Goal: Task Accomplishment & Management: Complete application form

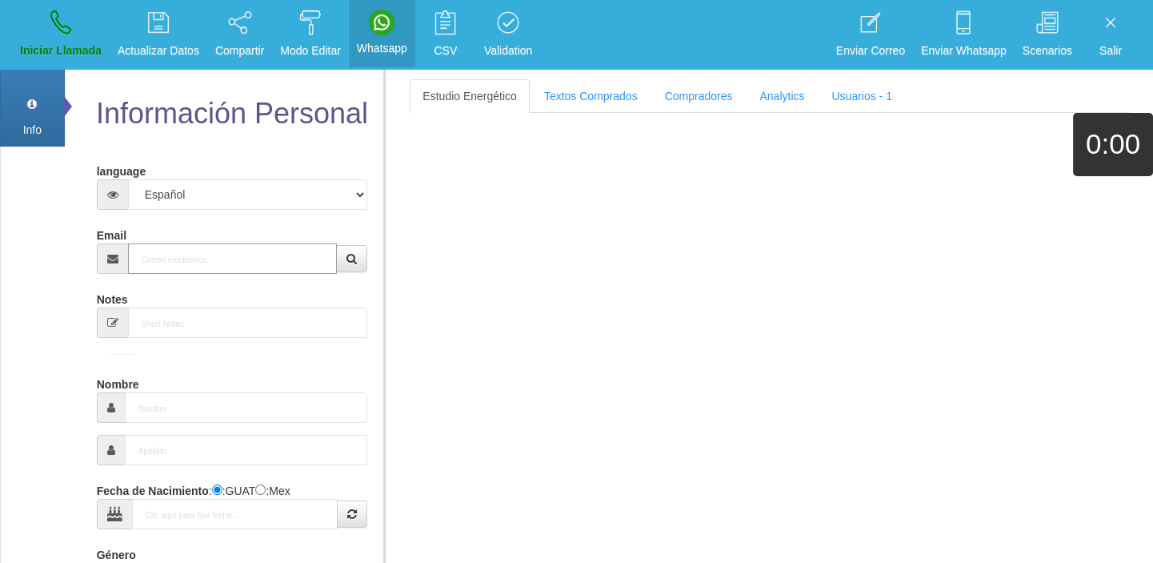
click at [214, 262] on input "Email" at bounding box center [233, 258] width 210 height 30
paste input "[EMAIL_ADDRESS][DOMAIN_NAME]"
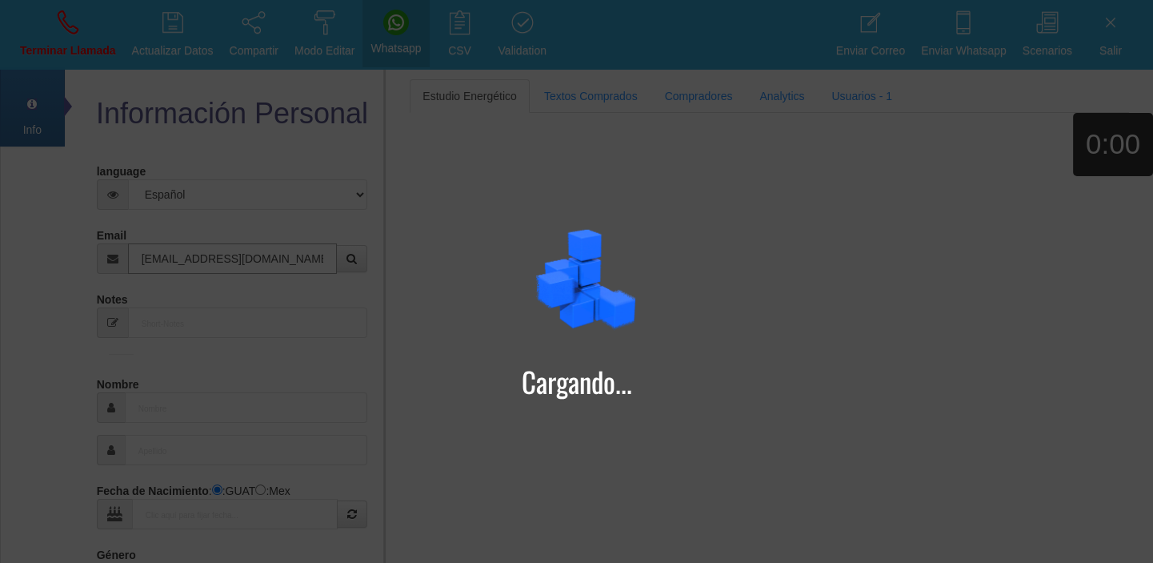
type input "[EMAIL_ADDRESS][DOMAIN_NAME]"
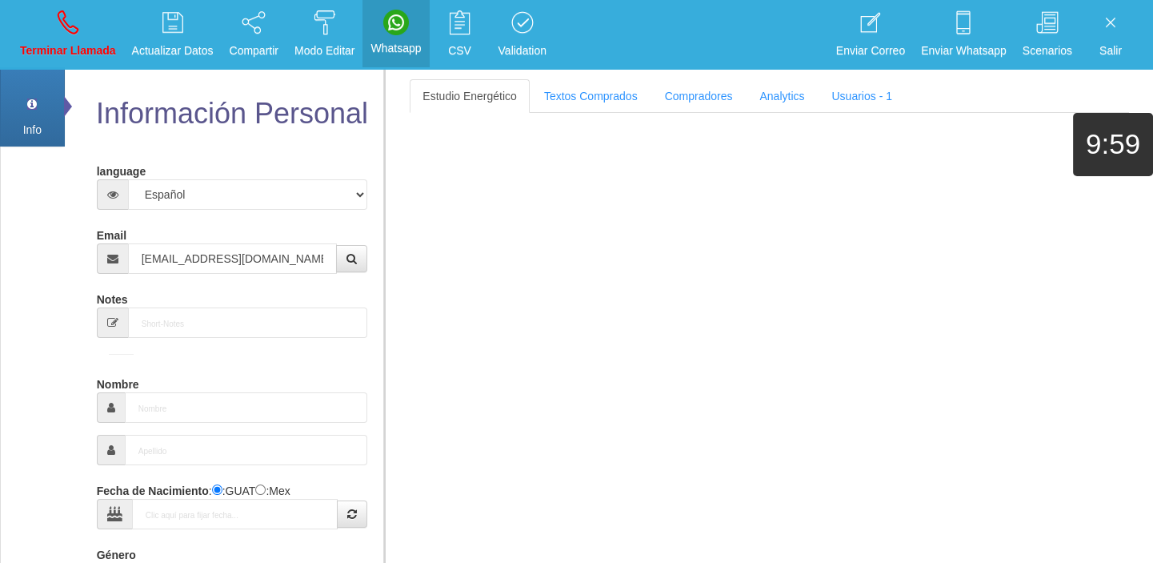
type input "[DATE]"
select select "4"
type input "Comprador bajo"
type input "[PERSON_NAME]"
select select "2"
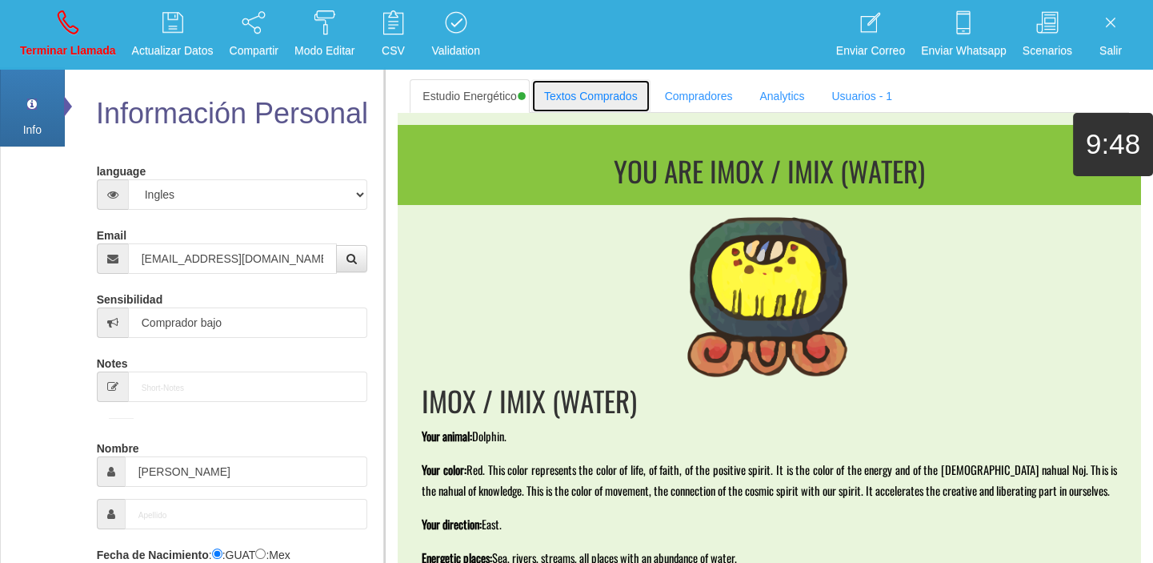
click at [561, 79] on link "Textos Comprados" at bounding box center [590, 96] width 119 height 34
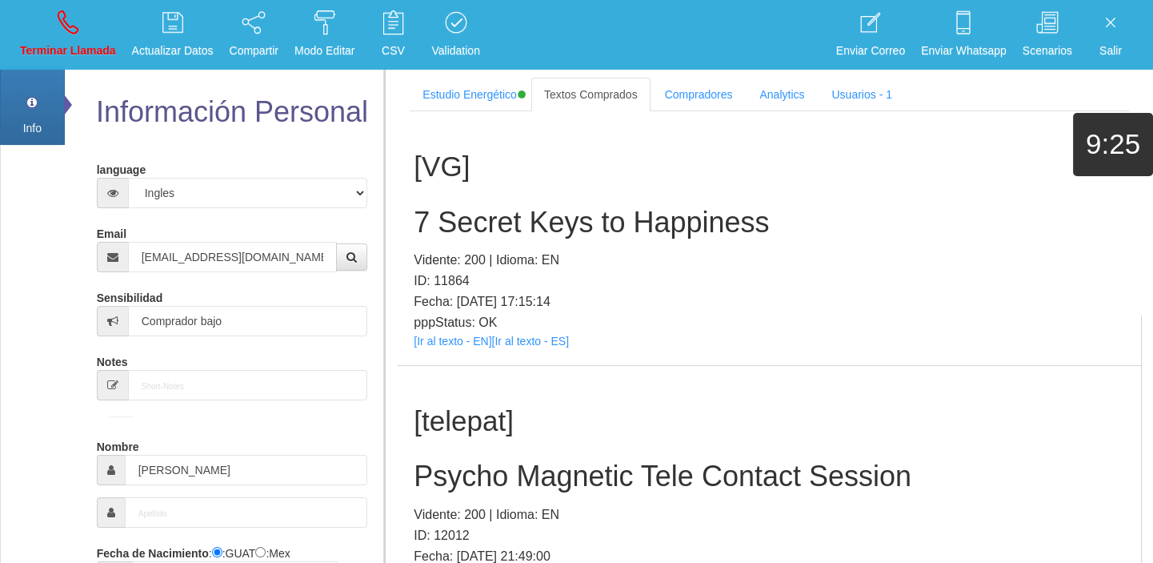
scroll to position [683, 0]
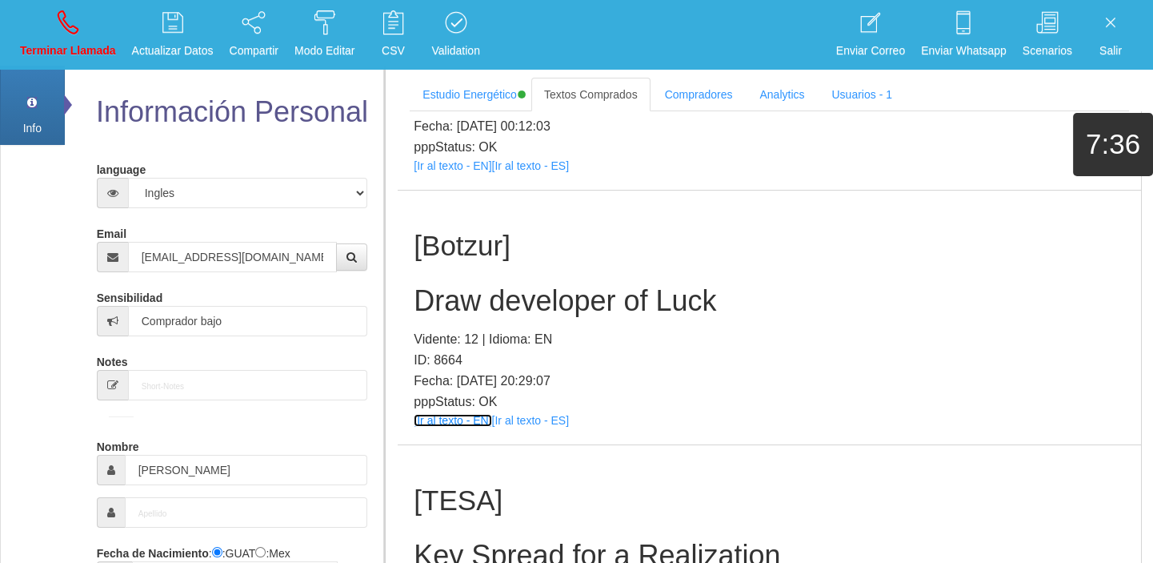
click at [439, 414] on link "[Ir al texto - EN]" at bounding box center [453, 420] width 78 height 13
click at [454, 298] on h2 "Draw developer of Luck" at bounding box center [769, 301] width 711 height 32
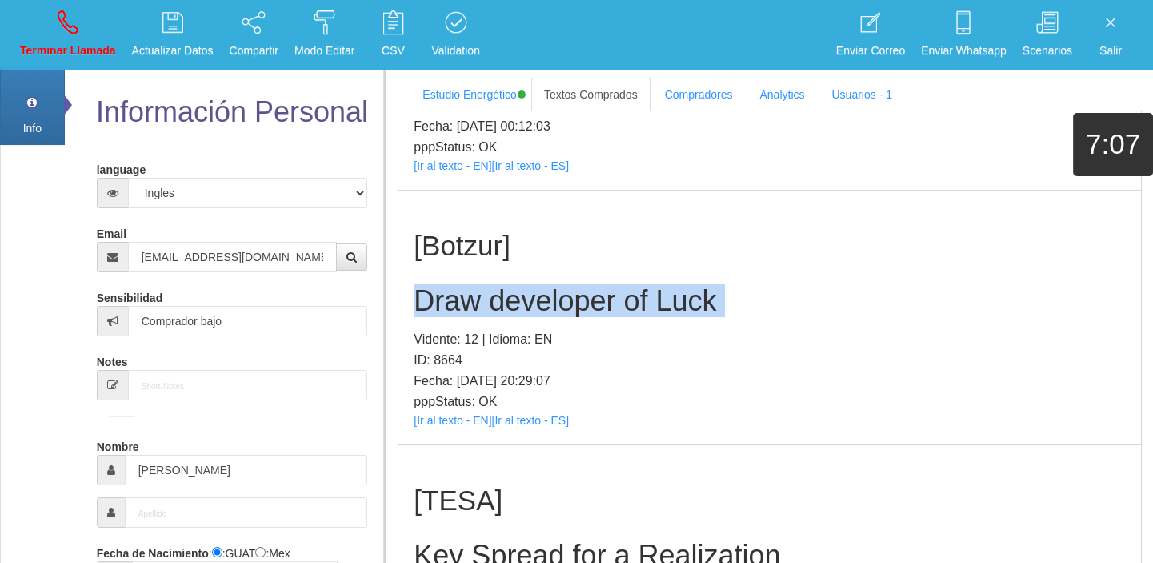
click at [454, 298] on h2 "Draw developer of Luck" at bounding box center [769, 301] width 711 height 32
copy h2 "Draw developer of Luck"
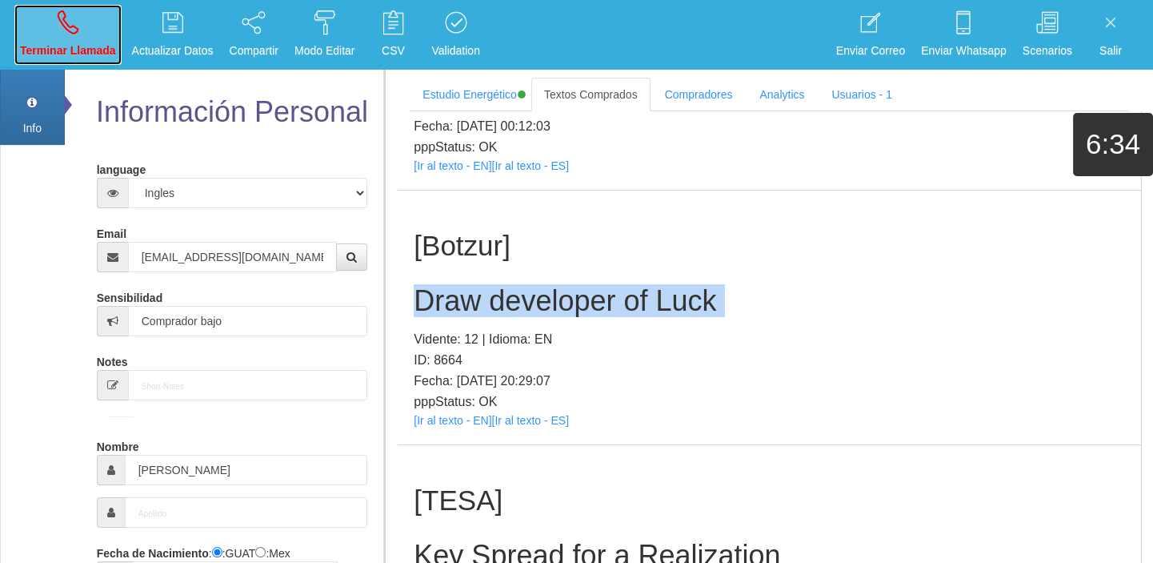
click at [78, 54] on p "Terminar Llamada" at bounding box center [68, 51] width 96 height 18
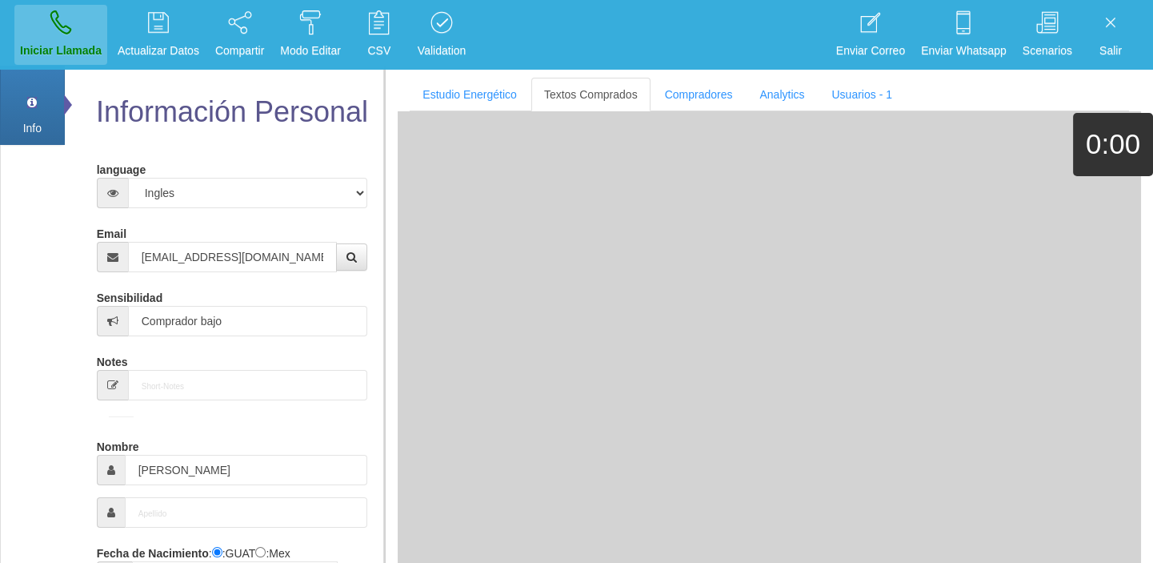
select select "0"
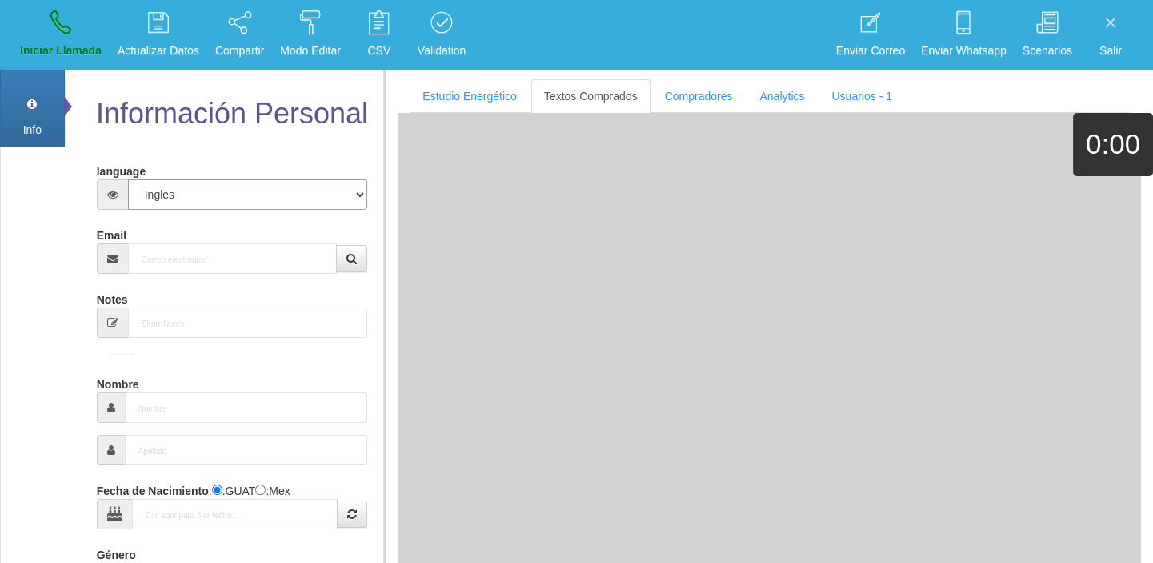
drag, startPoint x: 143, startPoint y: 191, endPoint x: 147, endPoint y: 208, distance: 17.3
click at [146, 206] on select "Español Portugues [PERSON_NAME]" at bounding box center [248, 194] width 240 height 30
drag, startPoint x: 78, startPoint y: 240, endPoint x: 120, endPoint y: 258, distance: 45.2
click at [77, 241] on div "Información Personal language Español Portugues [PERSON_NAME] Email Sensibilida…" at bounding box center [224, 494] width 295 height 857
click at [178, 254] on input "Email" at bounding box center [233, 258] width 210 height 30
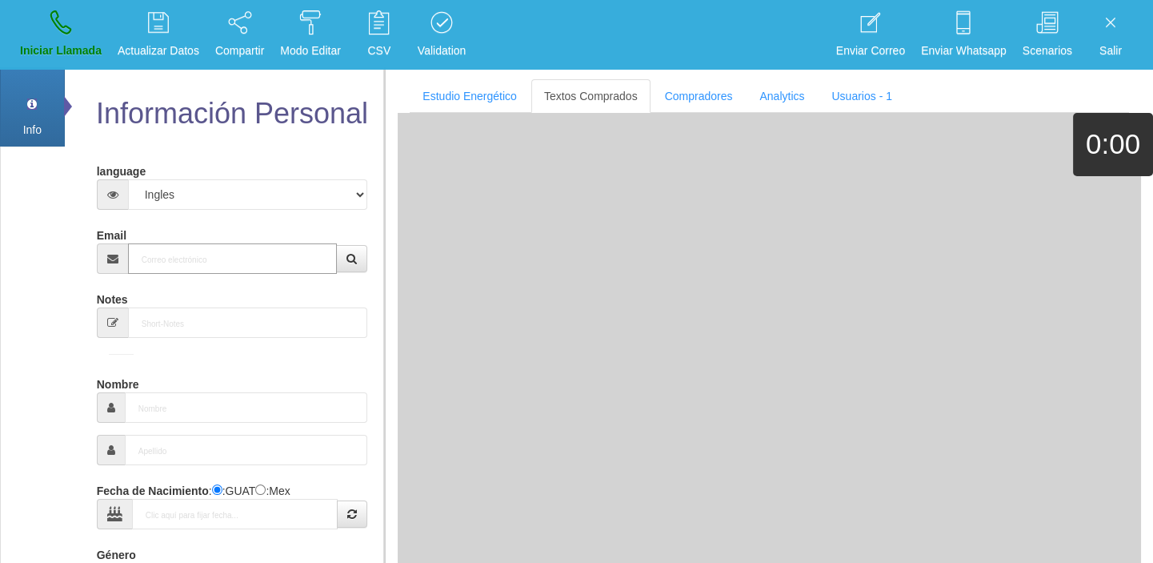
paste input "[EMAIL_ADDRESS][DOMAIN_NAME]"
type input "[EMAIL_ADDRESS][DOMAIN_NAME]"
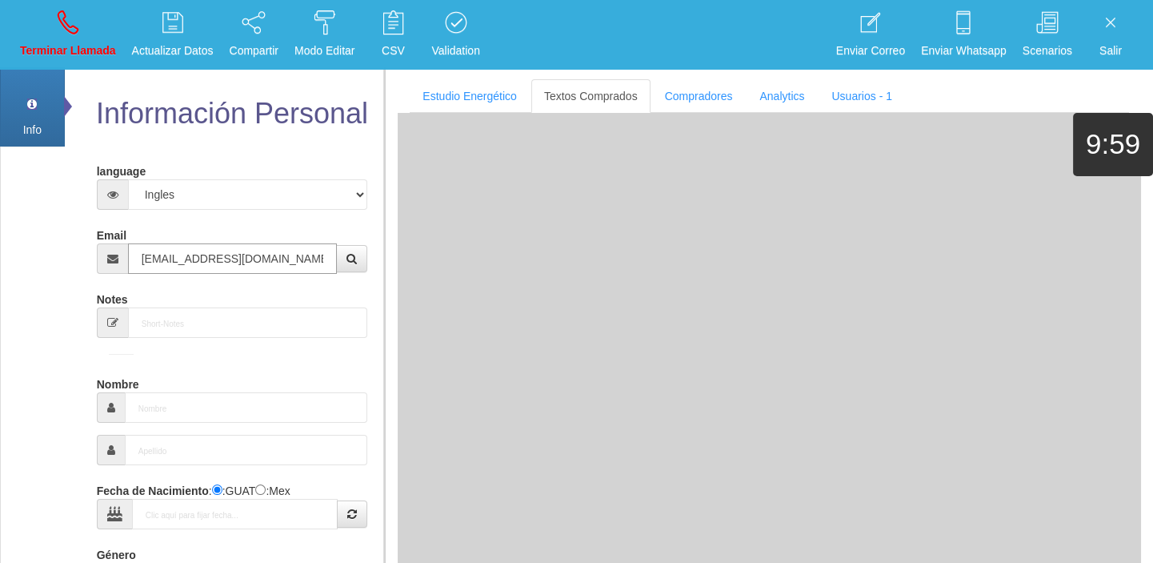
type input "13 Ene 1958"
type input "Comprador simple"
type input "Joy"
select select "2"
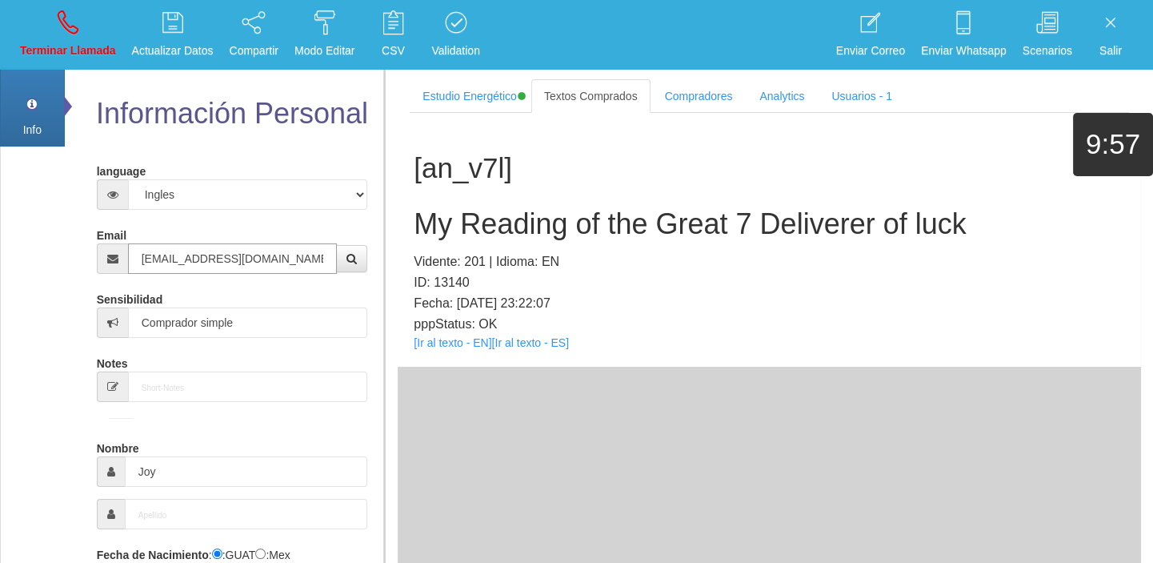
type input "[EMAIL_ADDRESS][DOMAIN_NAME]"
click at [446, 334] on div "[an_v7l] My Reading of the Great 7 Deliverer of luck Vidente: 201 | Idioma: EN …" at bounding box center [769, 240] width 743 height 254
click at [438, 341] on link "[Ir al texto - EN]" at bounding box center [453, 342] width 78 height 13
click at [533, 233] on h2 "My Reading of the Great 7 Deliverer of luck" at bounding box center [769, 224] width 711 height 32
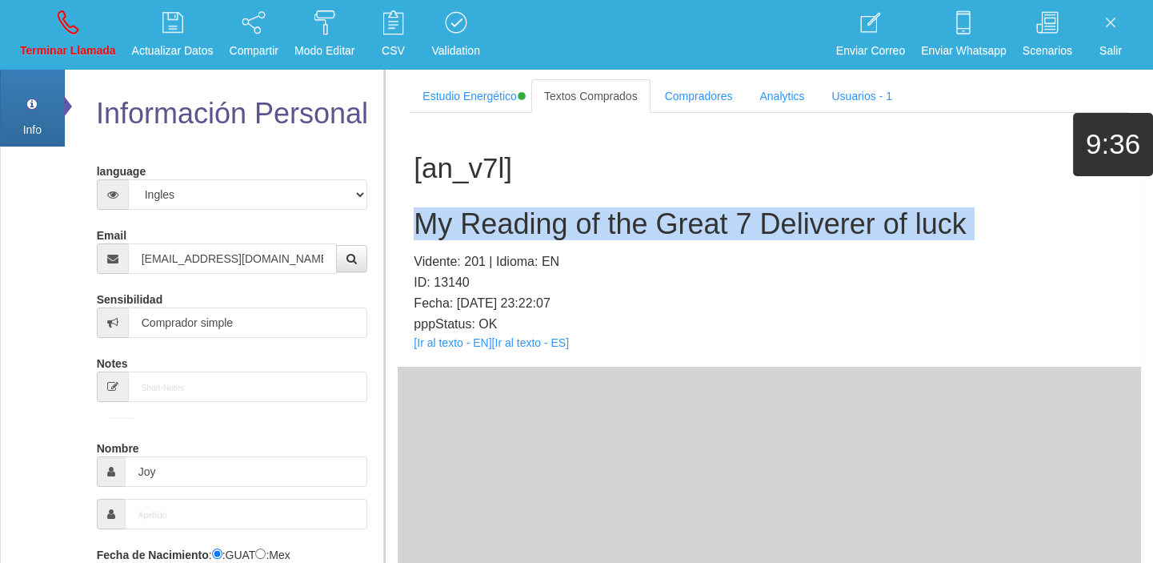
click at [533, 233] on h2 "My Reading of the Great 7 Deliverer of luck" at bounding box center [769, 224] width 711 height 32
copy h2 "My Reading of the Great 7 Deliverer of luck"
click at [75, 32] on icon at bounding box center [68, 23] width 21 height 26
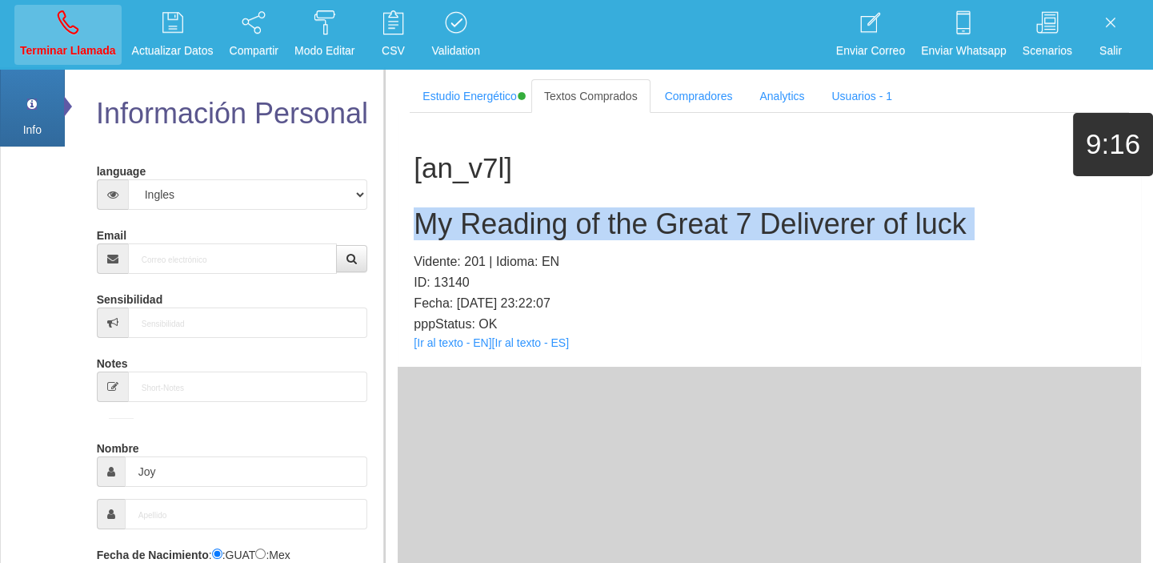
select select "0"
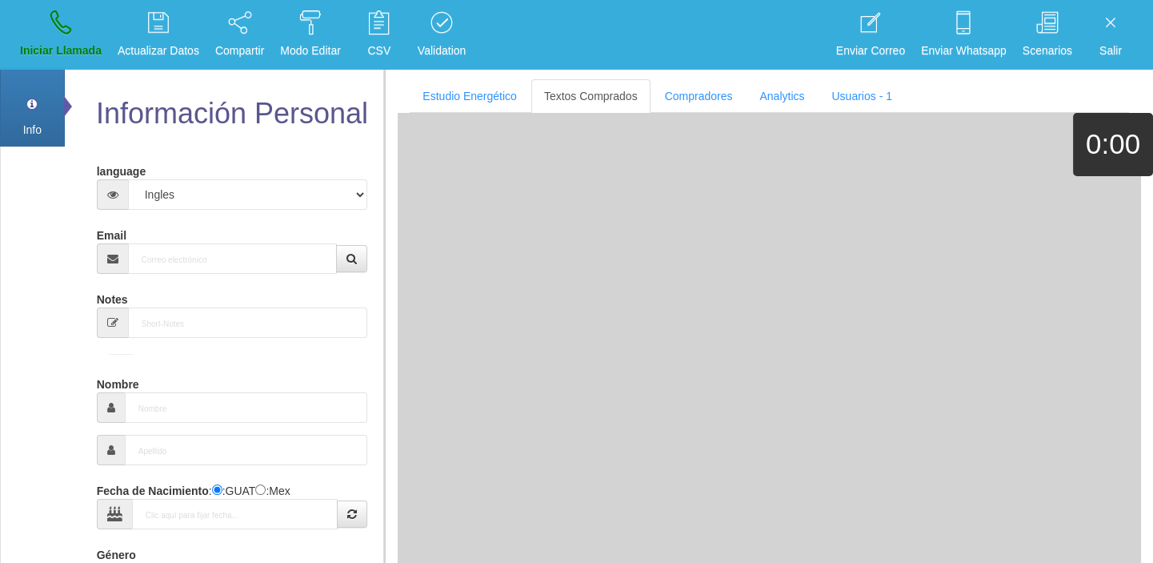
click at [239, 273] on form "language Español Portugues [PERSON_NAME] Email Sensibilidad Notes Comprador de …" at bounding box center [232, 526] width 247 height 737
click at [229, 265] on input "Email" at bounding box center [233, 258] width 210 height 30
paste input "[EMAIL_ADDRESS][DOMAIN_NAME]"
type input "[EMAIL_ADDRESS][DOMAIN_NAME]"
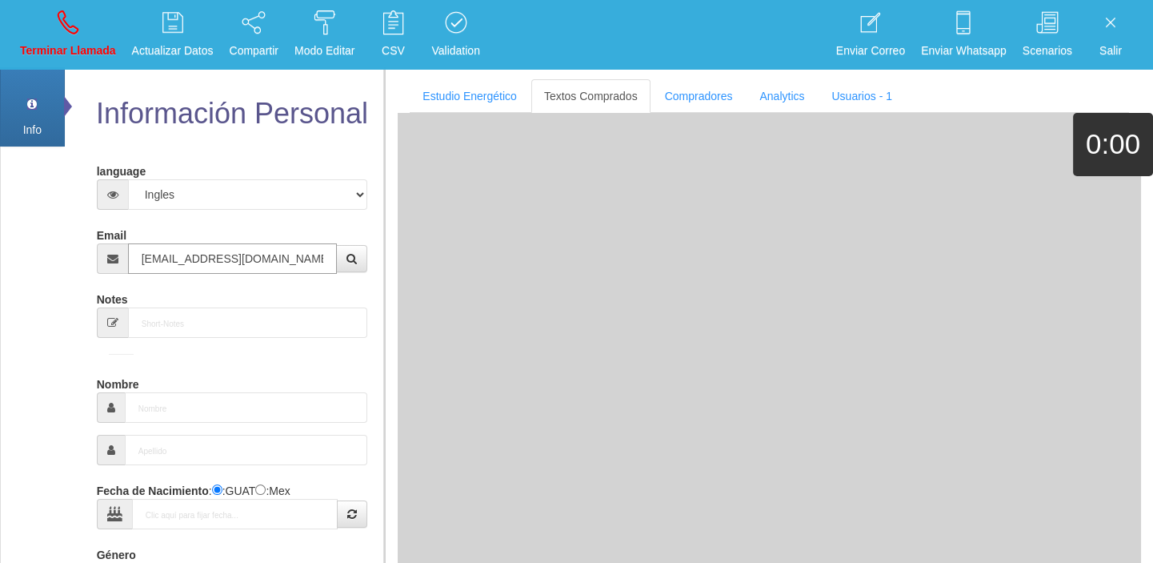
type input "14 Mayo 1981"
type input "Comprador simple"
type input "[PERSON_NAME]"
select select "2"
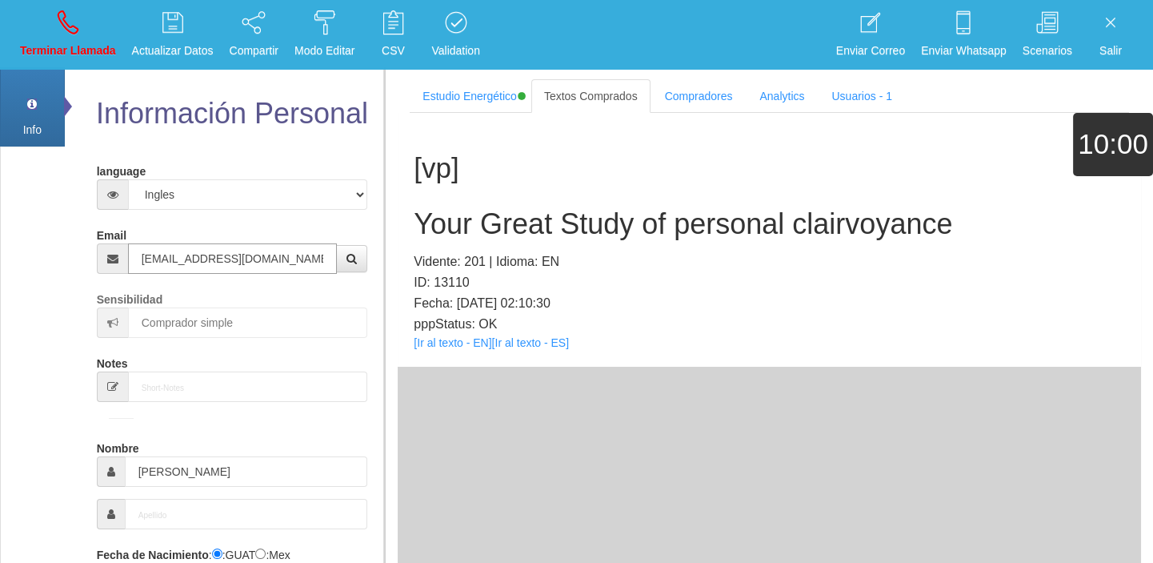
type input "[EMAIL_ADDRESS][DOMAIN_NAME]"
click at [465, 346] on link "[Ir al texto - EN]" at bounding box center [453, 342] width 78 height 13
click at [655, 201] on div "[vp] Your Great Study of personal clairvoyance Vidente: 201 | Idioma: EN ID: 13…" at bounding box center [769, 240] width 743 height 254
click at [655, 202] on div "[vp] Your Great Study of personal clairvoyance Vidente: 201 | Idioma: EN ID: 13…" at bounding box center [769, 240] width 743 height 254
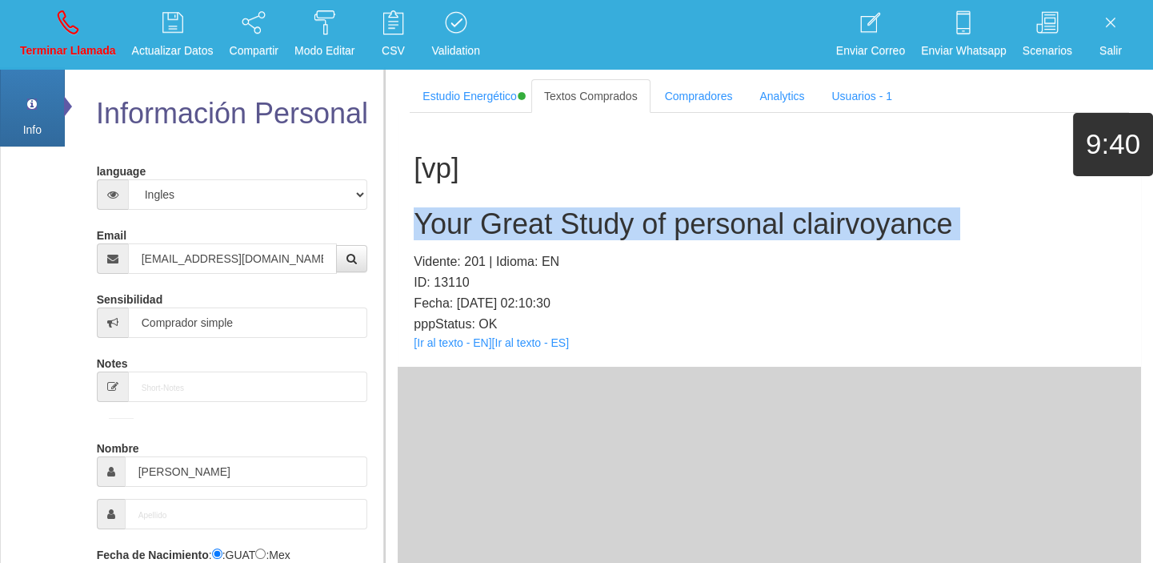
click at [655, 202] on div "[vp] Your Great Study of personal clairvoyance Vidente: 201 | Idioma: EN ID: 13…" at bounding box center [769, 240] width 743 height 254
copy h2 "Your Great Study of personal clairvoyance"
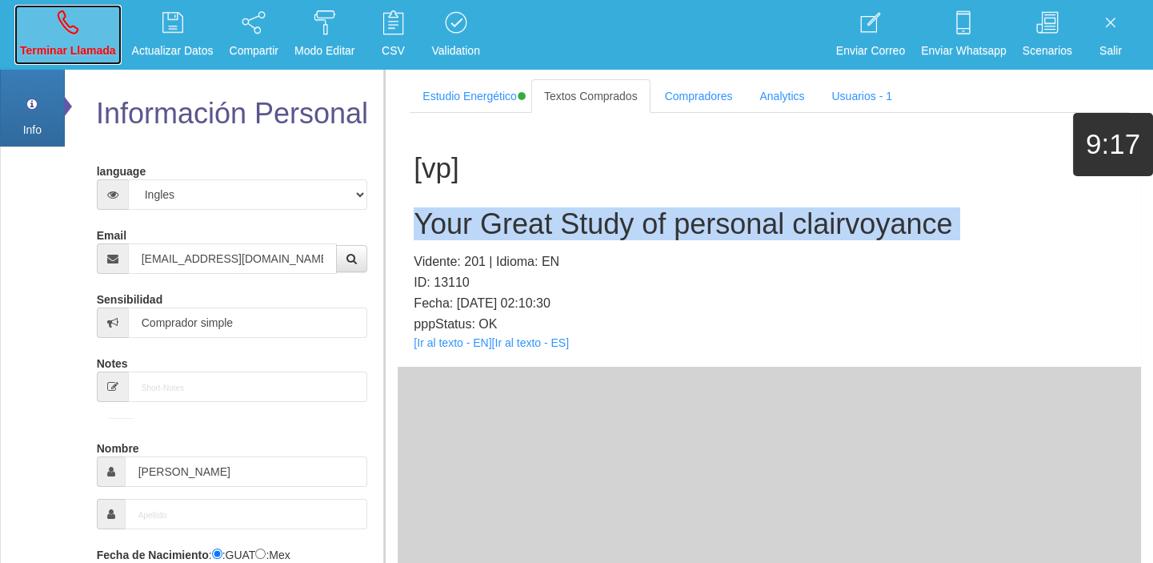
click at [41, 22] on link "Terminar Llamada" at bounding box center [67, 35] width 107 height 60
select select "0"
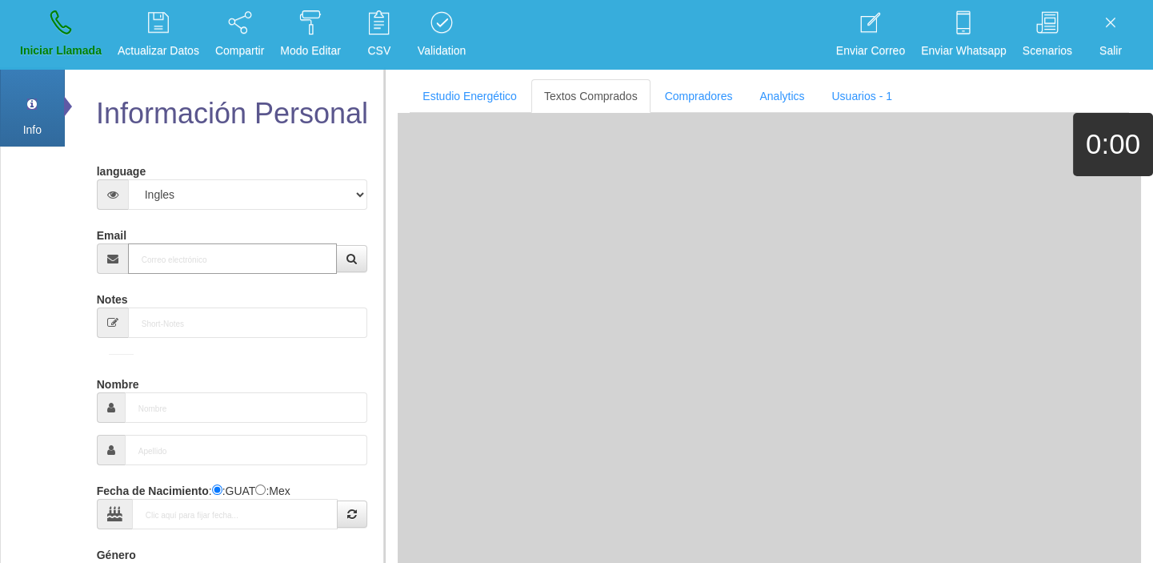
click at [184, 252] on input "Email" at bounding box center [233, 258] width 210 height 30
paste input "[EMAIL_ADDRESS][PERSON_NAME][DOMAIN_NAME]"
type input "[EMAIL_ADDRESS][PERSON_NAME][DOMAIN_NAME]"
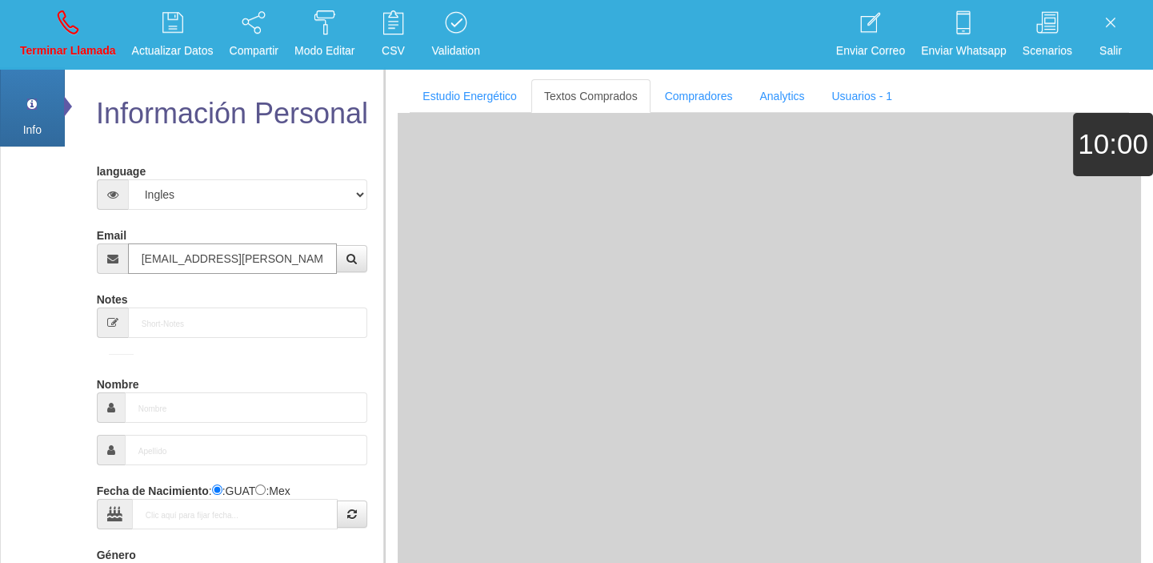
type input "26 Dic 1968"
select select
type input "Comprador bajo"
type input "[PERSON_NAME]"
select select "2"
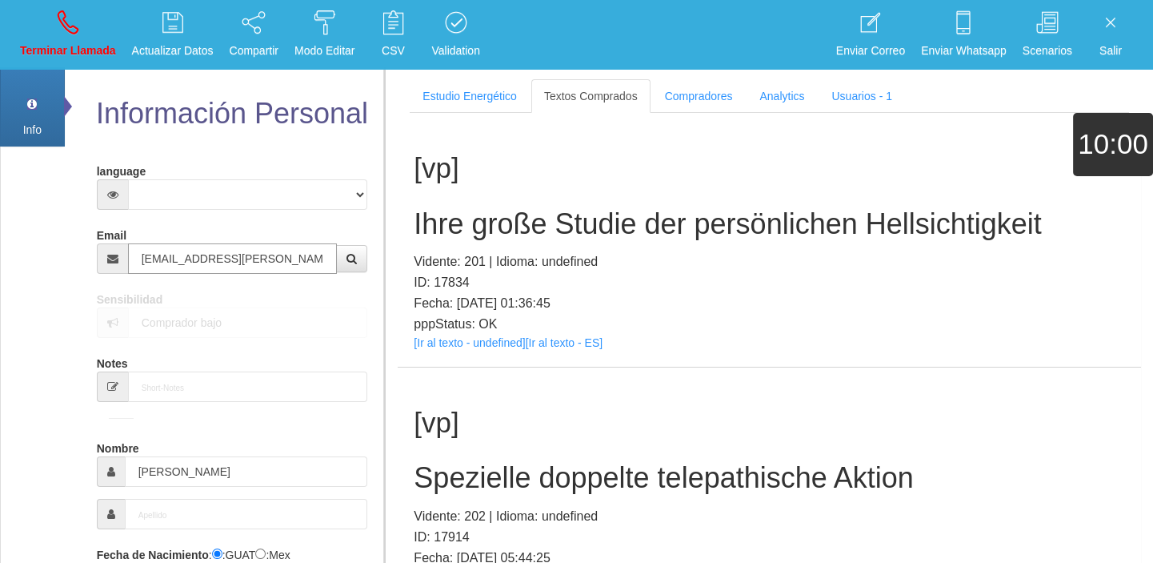
type input "[EMAIL_ADDRESS][PERSON_NAME][DOMAIN_NAME]"
drag, startPoint x: 464, startPoint y: 303, endPoint x: 455, endPoint y: 302, distance: 8.9
click at [464, 303] on p "Fecha: [DATE] 01:36:45" at bounding box center [769, 303] width 711 height 21
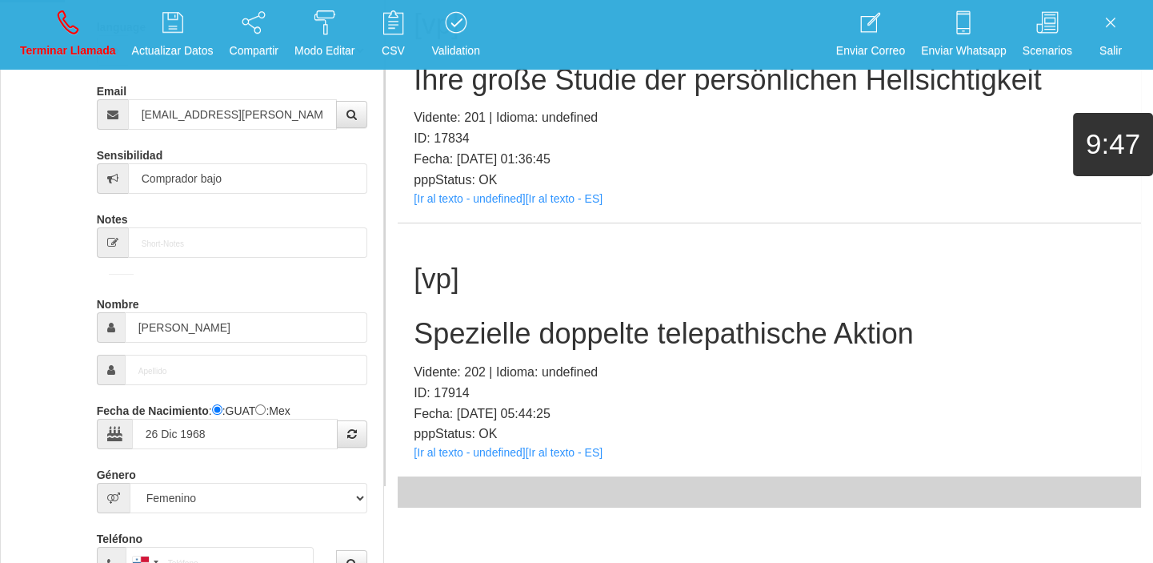
scroll to position [290, 0]
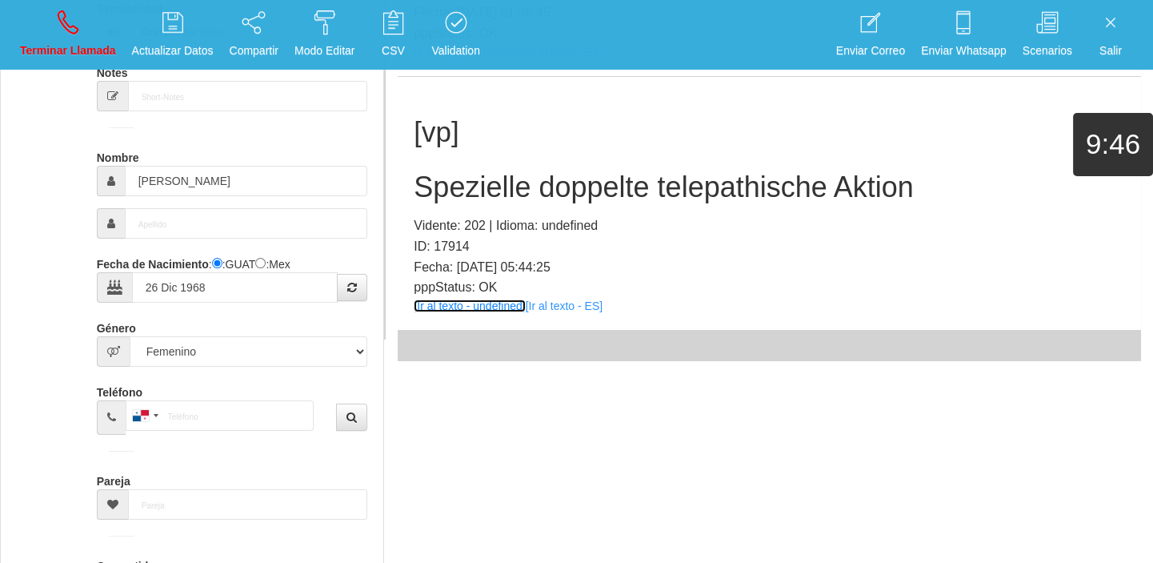
click at [485, 304] on link "[Ir al texto - undefined]" at bounding box center [469, 305] width 111 height 13
click at [593, 204] on div "[vp] Spezielle doppelte telepathische Aktion Vidente: 202 | [GEOGRAPHIC_DATA]: …" at bounding box center [769, 204] width 743 height 254
click at [583, 197] on h2 "Spezielle doppelte telepathische Aktion" at bounding box center [769, 187] width 711 height 32
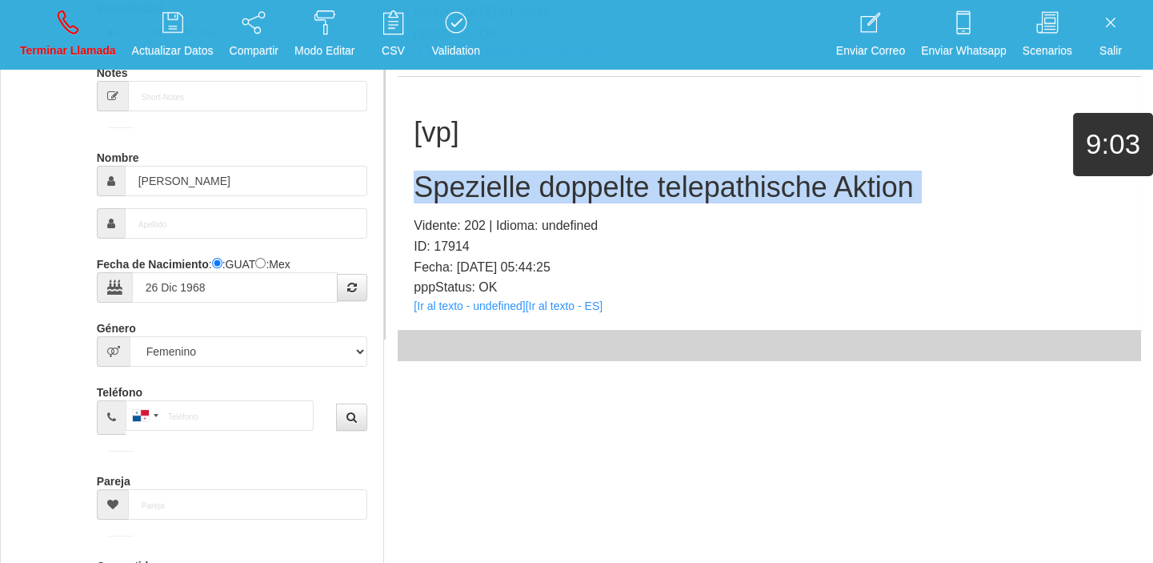
click at [582, 196] on h2 "Spezielle doppelte telepathische Aktion" at bounding box center [769, 187] width 711 height 32
copy h2 "Spezielle doppelte telepathische Aktion"
click at [72, 37] on link "Terminar Llamada" at bounding box center [67, 35] width 107 height 60
select select "0"
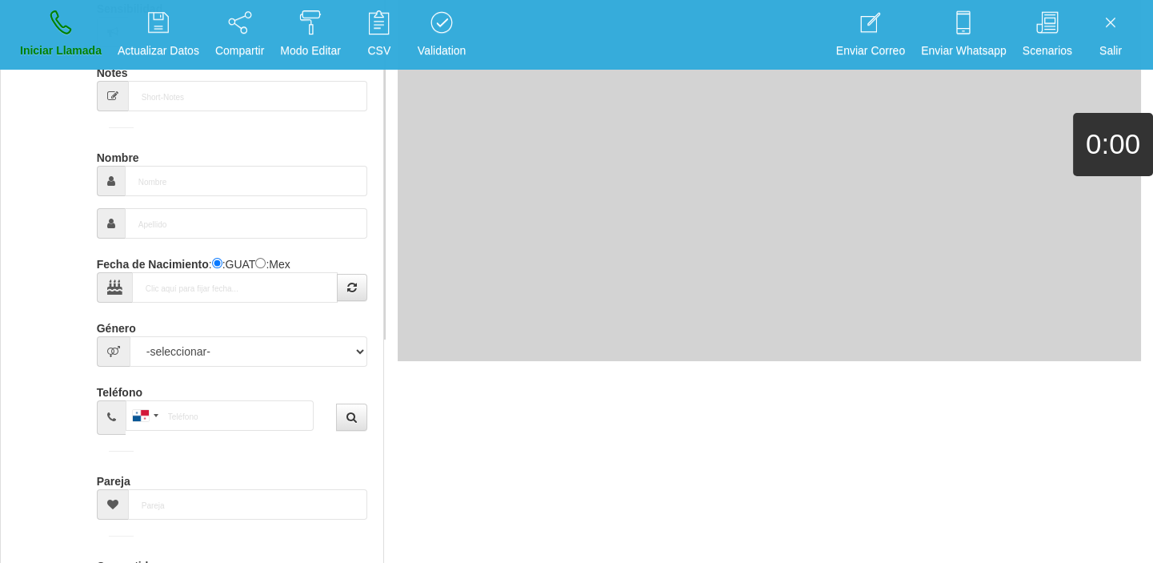
scroll to position [0, 0]
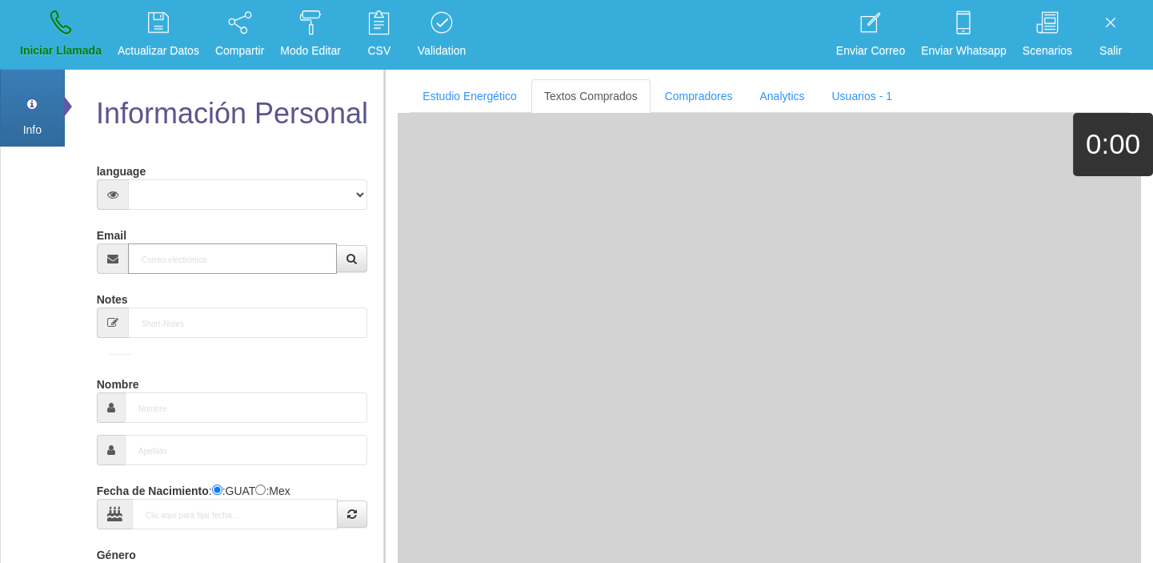
paste input "[EMAIL_ADDRESS][DOMAIN_NAME]"
click at [170, 254] on input "[EMAIL_ADDRESS][DOMAIN_NAME]" at bounding box center [233, 258] width 210 height 30
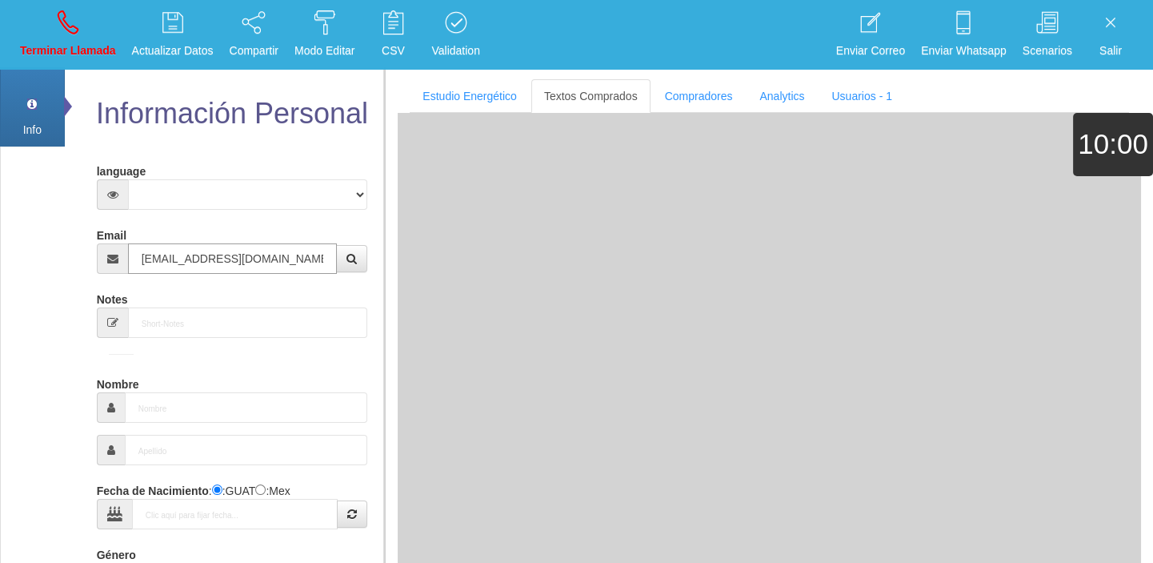
type input "[EMAIL_ADDRESS][DOMAIN_NAME]"
type input "[DATE]"
select select "1"
type input "Buen Comprador"
type input "Désiré"
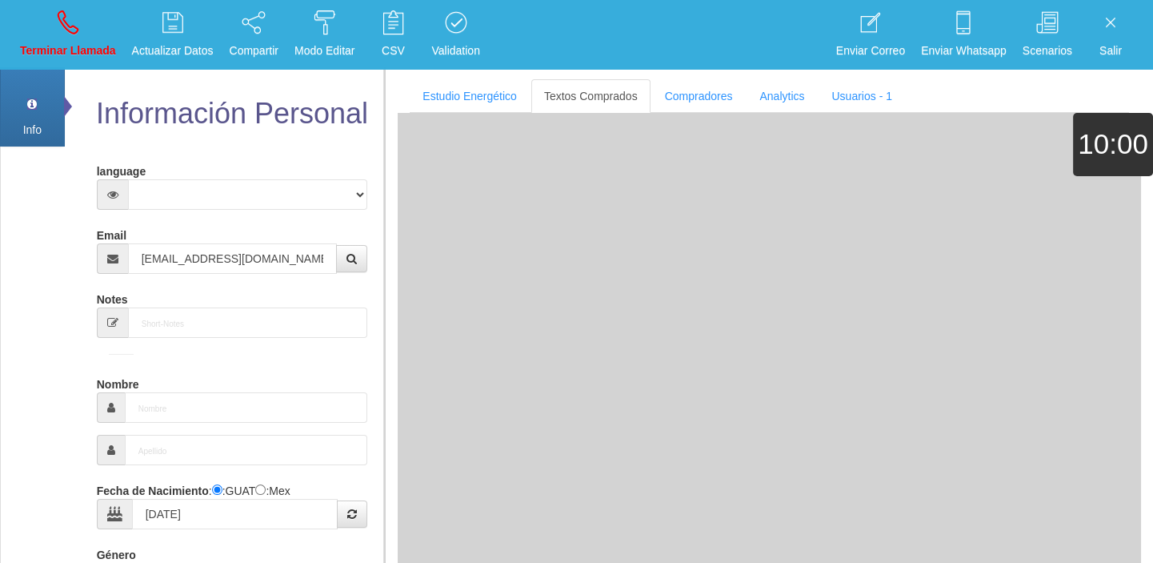
select select "2"
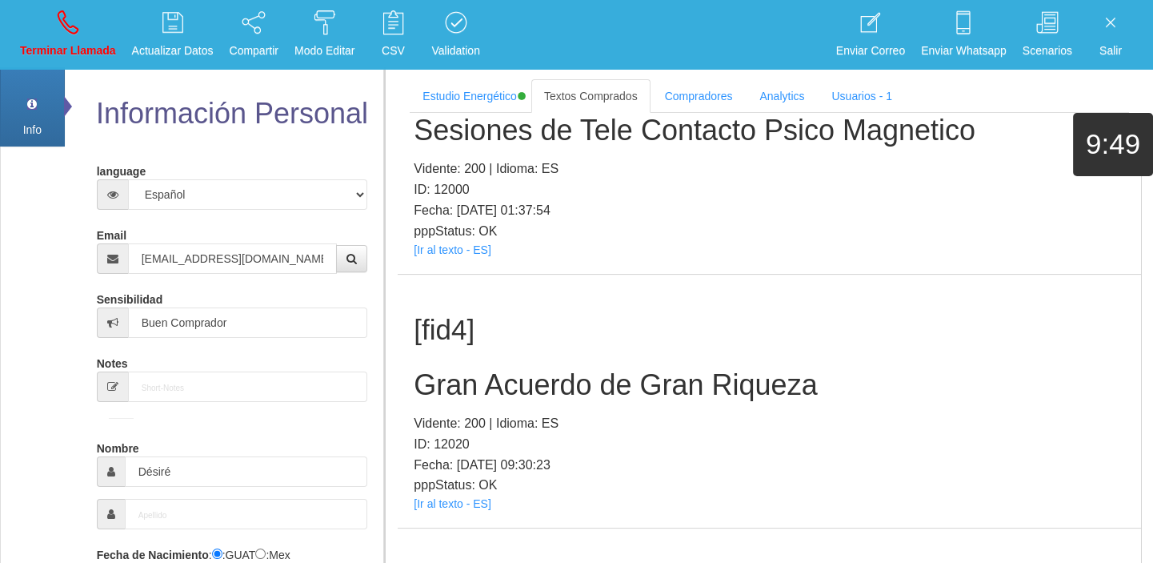
scroll to position [986, 0]
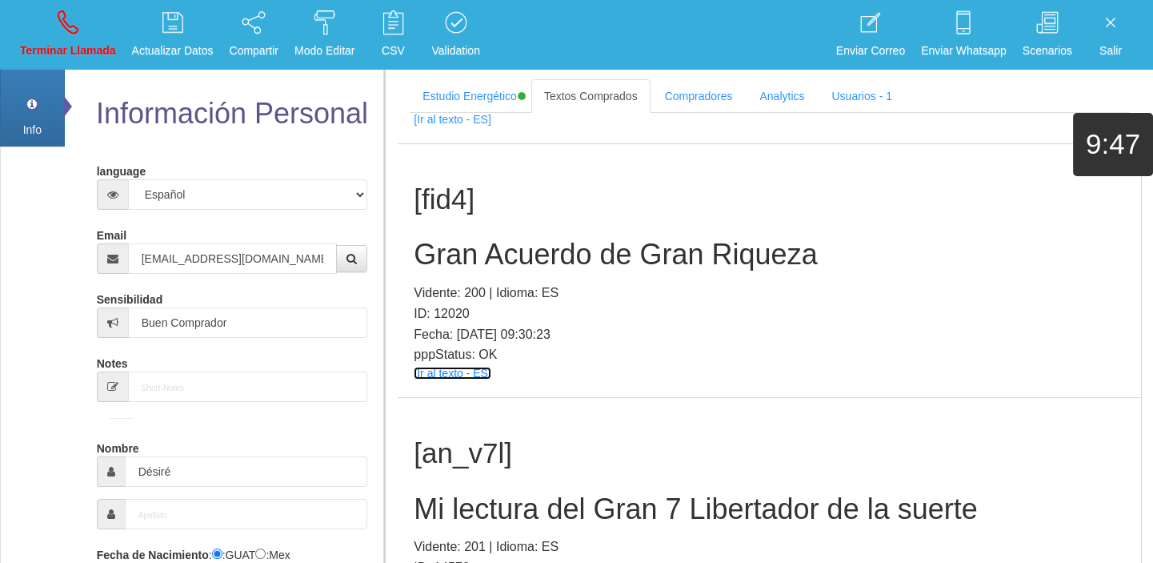
click at [428, 370] on link "[Ir al texto - ES]" at bounding box center [452, 372] width 77 height 13
click at [487, 256] on h2 "Gran Acuerdo de Gran Riqueza" at bounding box center [769, 254] width 711 height 32
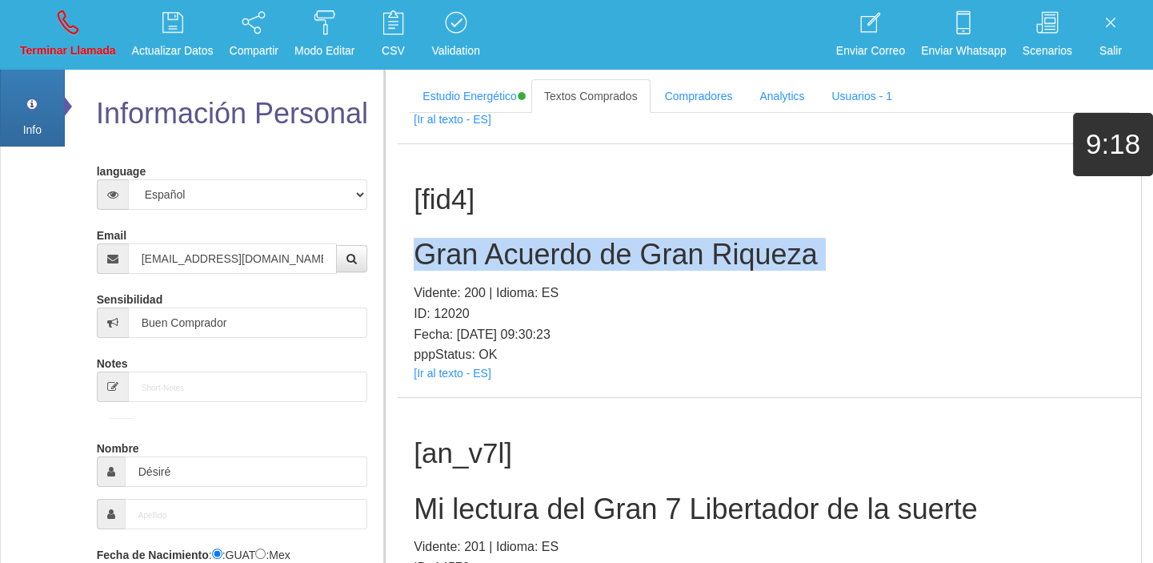
click at [487, 256] on h2 "Gran Acuerdo de Gran Riqueza" at bounding box center [769, 254] width 711 height 32
copy h2 "Gran Acuerdo de Gran Riqueza"
click at [70, 19] on icon at bounding box center [68, 23] width 21 height 26
select select "0"
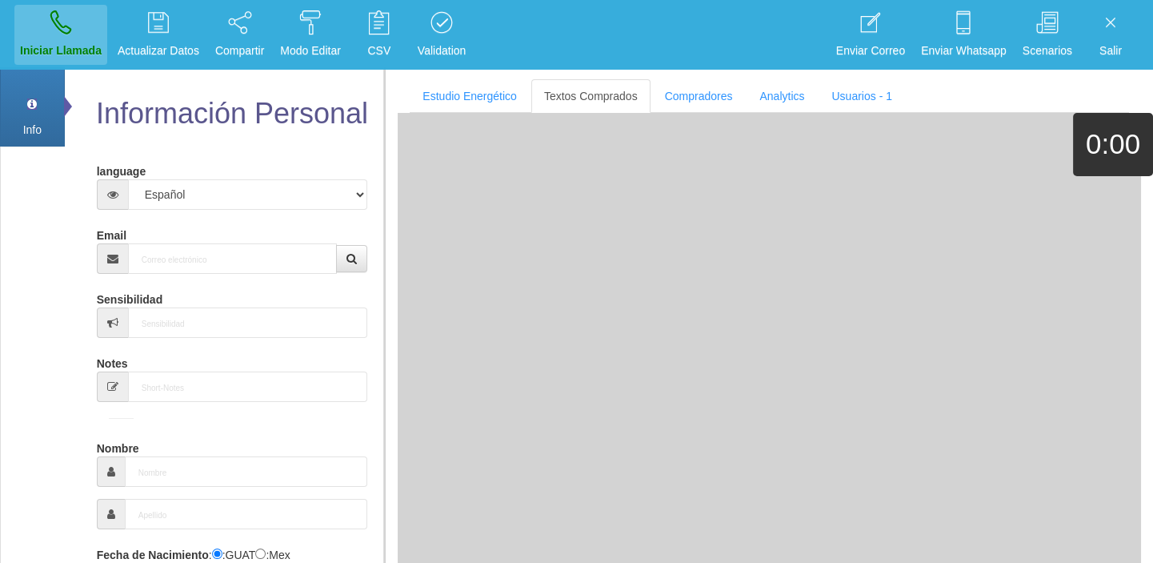
scroll to position [0, 0]
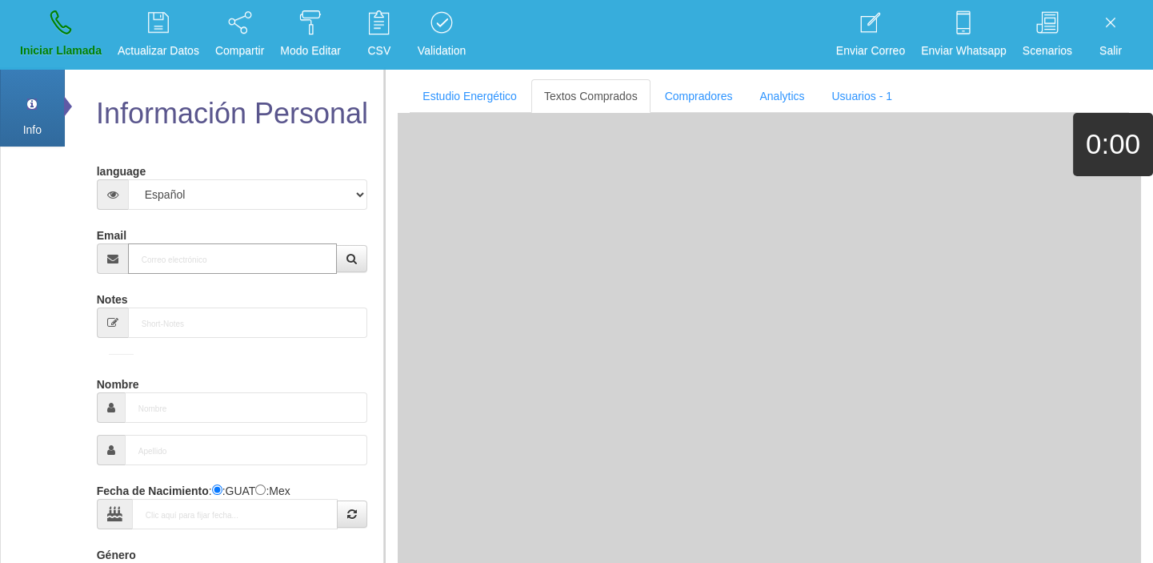
click at [197, 246] on input "Email" at bounding box center [233, 258] width 210 height 30
paste input "[EMAIL_ADDRESS][DOMAIN_NAME]"
type input "[EMAIL_ADDRESS][DOMAIN_NAME]"
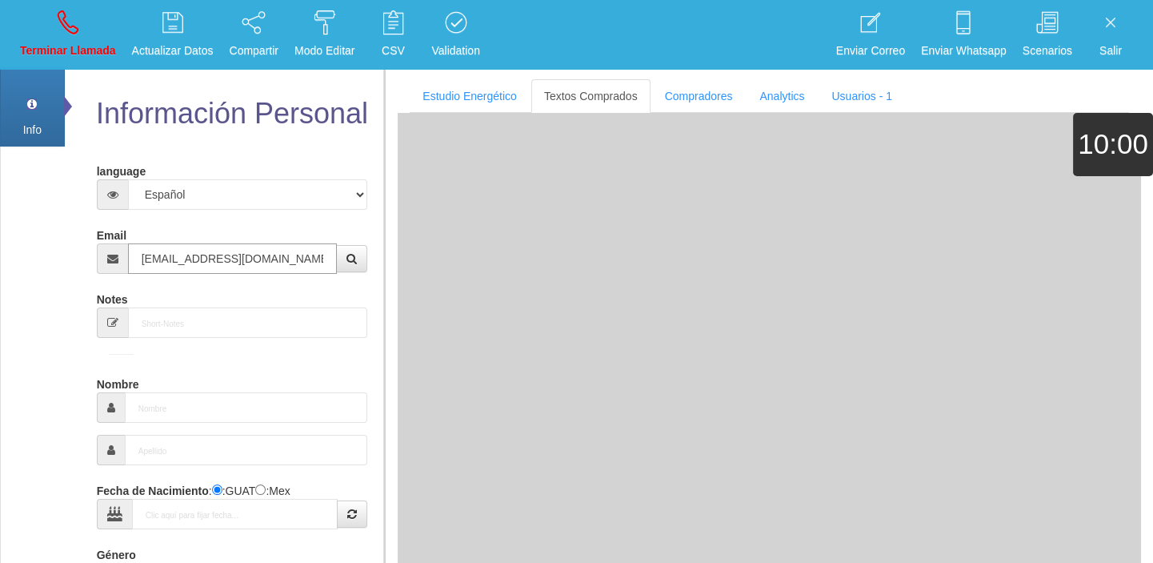
type input "[DATE]"
select select "4"
type input "Buen Comprador"
type input "[PERSON_NAME]"
select select "2"
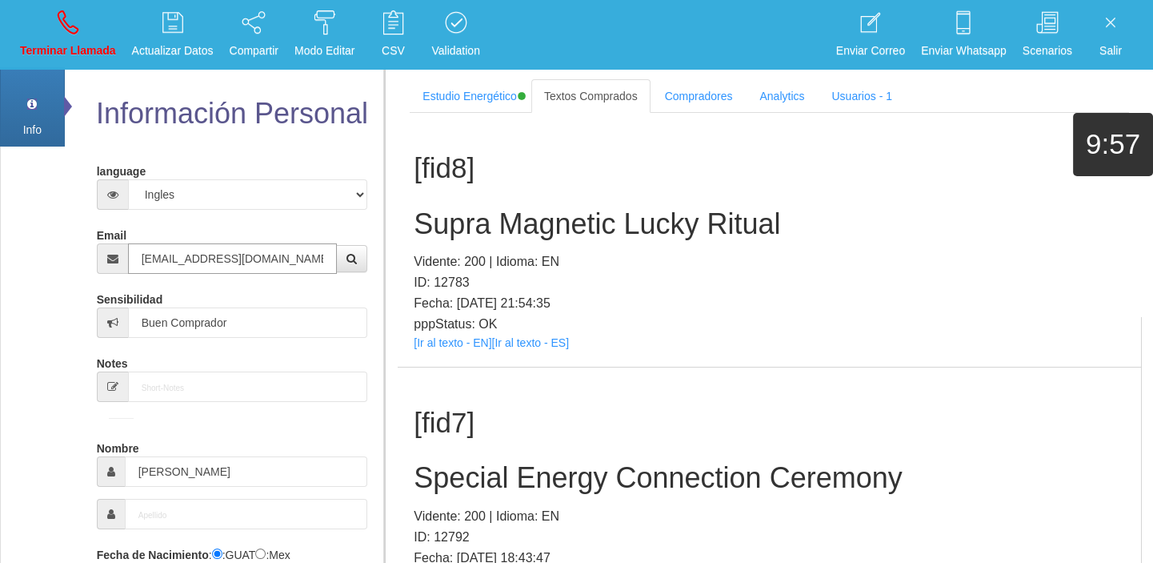
type input "[EMAIL_ADDRESS][DOMAIN_NAME]"
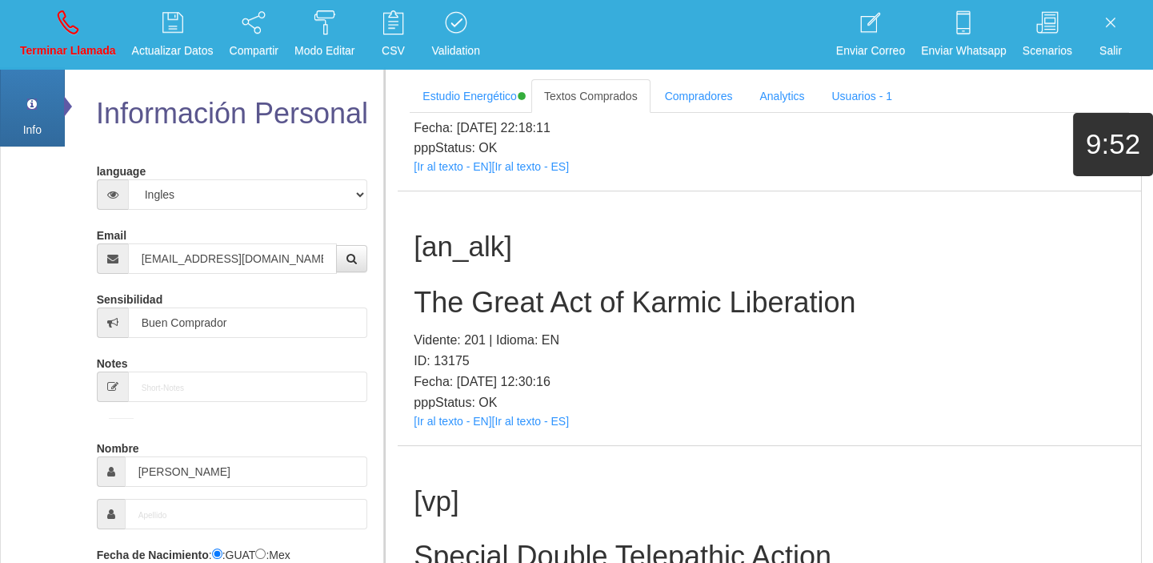
click at [428, 431] on div "[an_alk] The Great Act of Karmic Liberation Vidente: 201 | Idioma: EN ID: 13175…" at bounding box center [769, 318] width 743 height 254
click at [424, 429] on div "[an_alk] The Great Act of Karmic Liberation Vidente: 201 | Idioma: EN ID: 13175…" at bounding box center [769, 318] width 743 height 254
click at [419, 426] on link "[Ir al texto - EN]" at bounding box center [453, 420] width 78 height 13
click at [627, 312] on h2 "The Great Act of Karmic Liberation" at bounding box center [769, 302] width 711 height 32
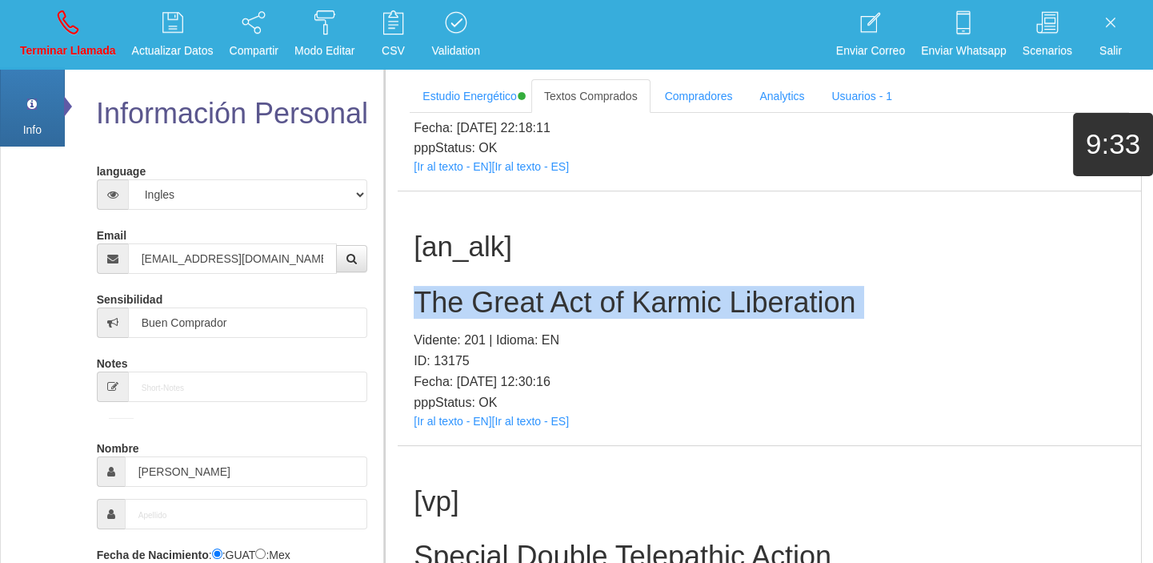
click at [627, 312] on h2 "The Great Act of Karmic Liberation" at bounding box center [769, 302] width 711 height 32
copy h2 "The Great Act of Karmic Liberation"
click at [66, 61] on link "Terminar Llamada" at bounding box center [67, 35] width 107 height 60
select select "0"
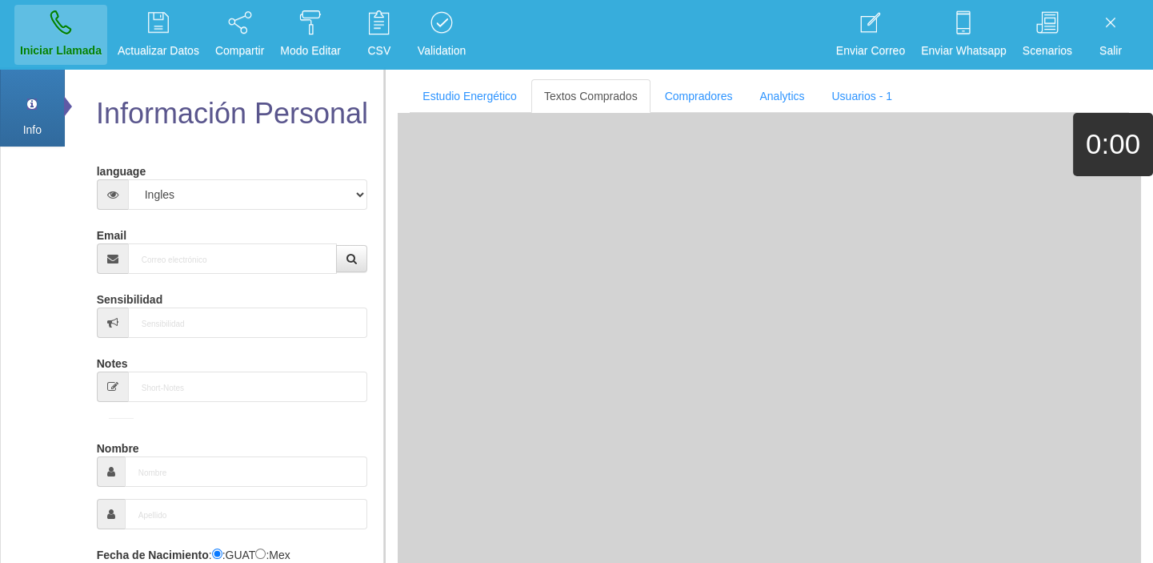
scroll to position [0, 0]
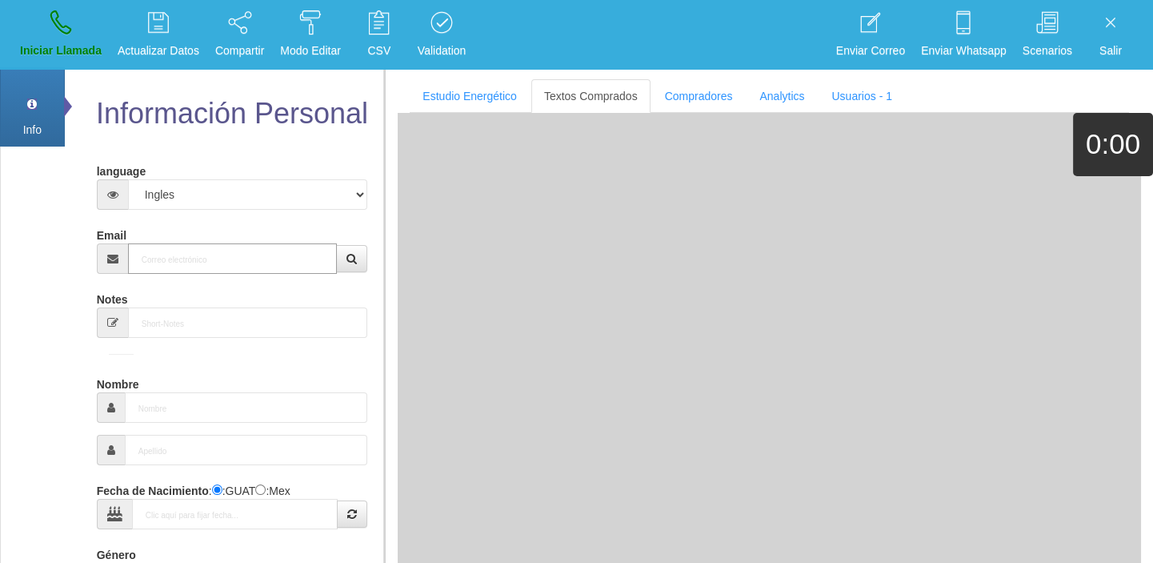
click at [199, 272] on input "Email" at bounding box center [233, 258] width 210 height 30
paste input "[EMAIL_ADDRESS][PERSON_NAME][DOMAIN_NAME]"
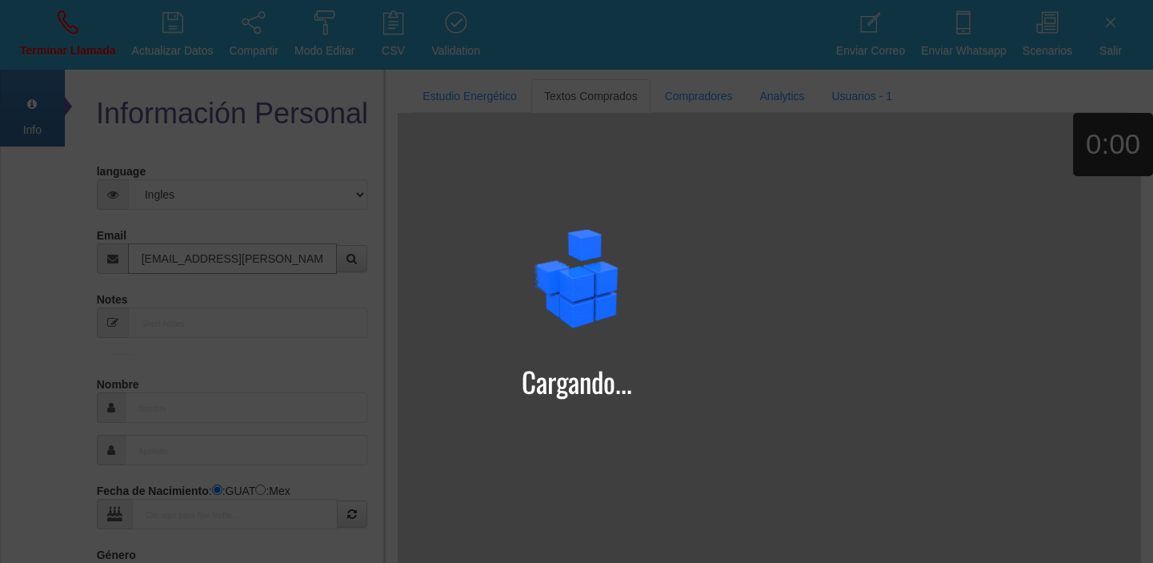
type input "[EMAIL_ADDRESS][PERSON_NAME][DOMAIN_NAME]"
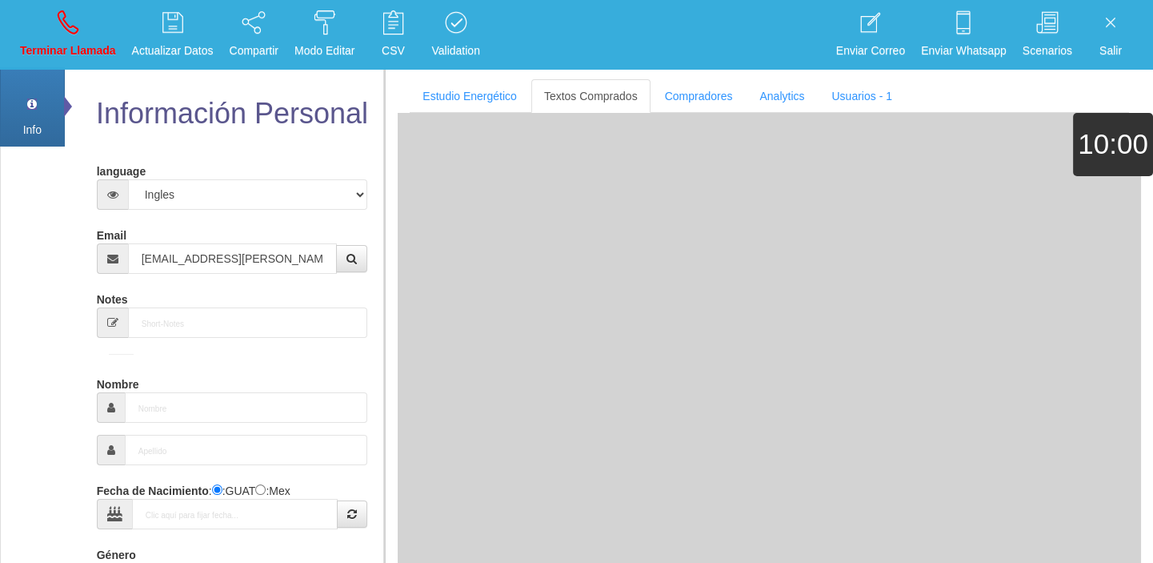
type input "[DATE]"
type input "Excelente Comprador"
type input "[PERSON_NAME]"
select select "1"
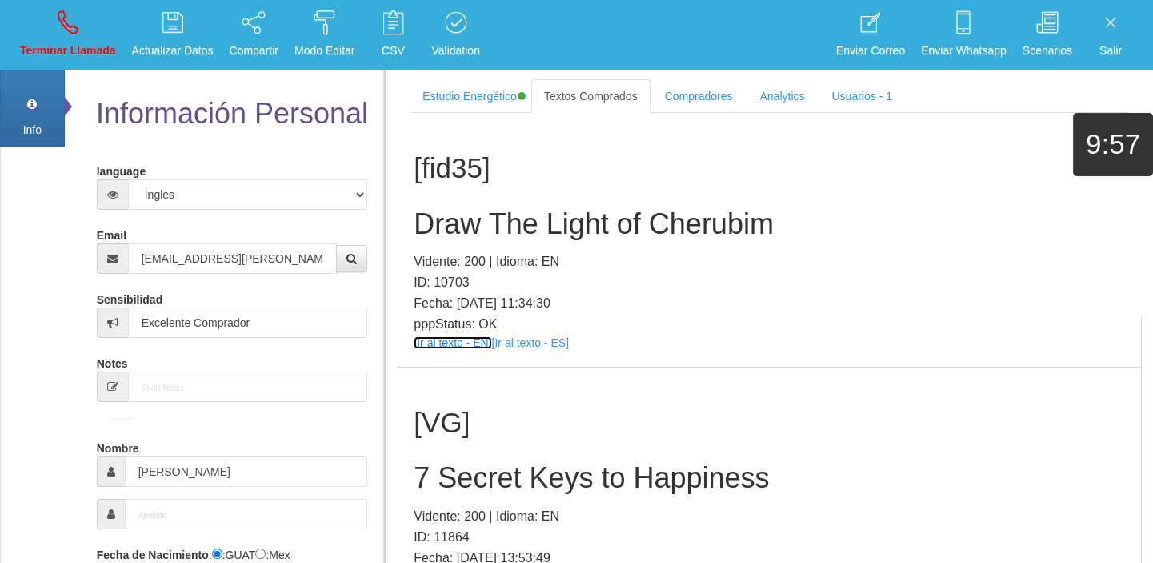
click at [472, 345] on link "[Ir al texto - EN]" at bounding box center [453, 342] width 78 height 13
click at [503, 217] on h2 "Draw The Light of Cherubim" at bounding box center [769, 224] width 711 height 32
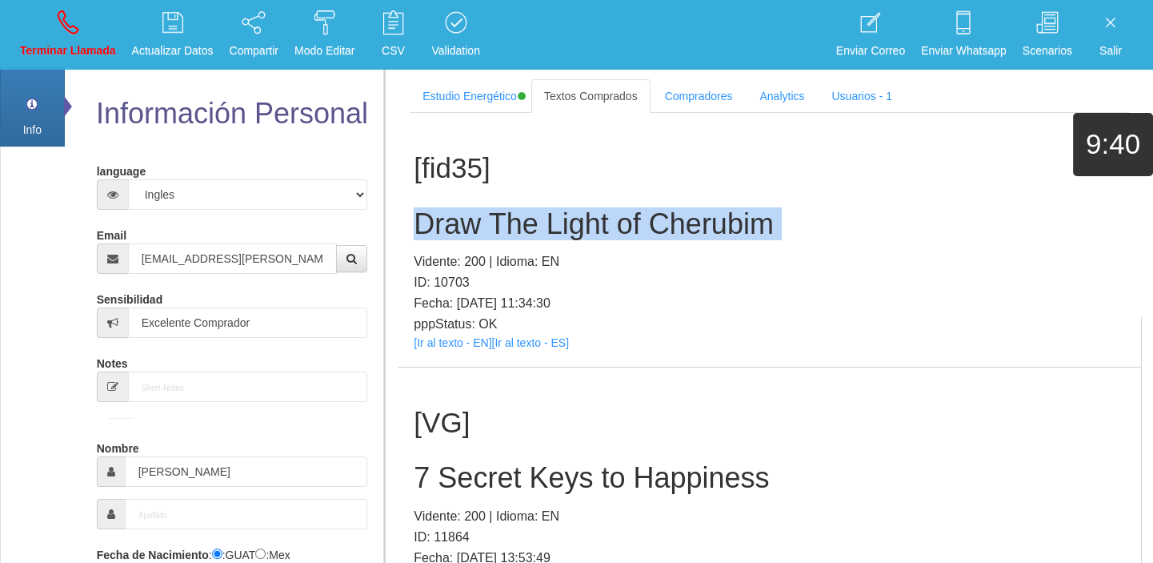
click at [503, 217] on h2 "Draw The Light of Cherubim" at bounding box center [769, 224] width 711 height 32
copy h2 "Draw The Light of Cherubim"
drag, startPoint x: 57, startPoint y: 38, endPoint x: 102, endPoint y: 94, distance: 72.2
click at [57, 38] on link "Terminar Llamada" at bounding box center [67, 35] width 107 height 60
select select "0"
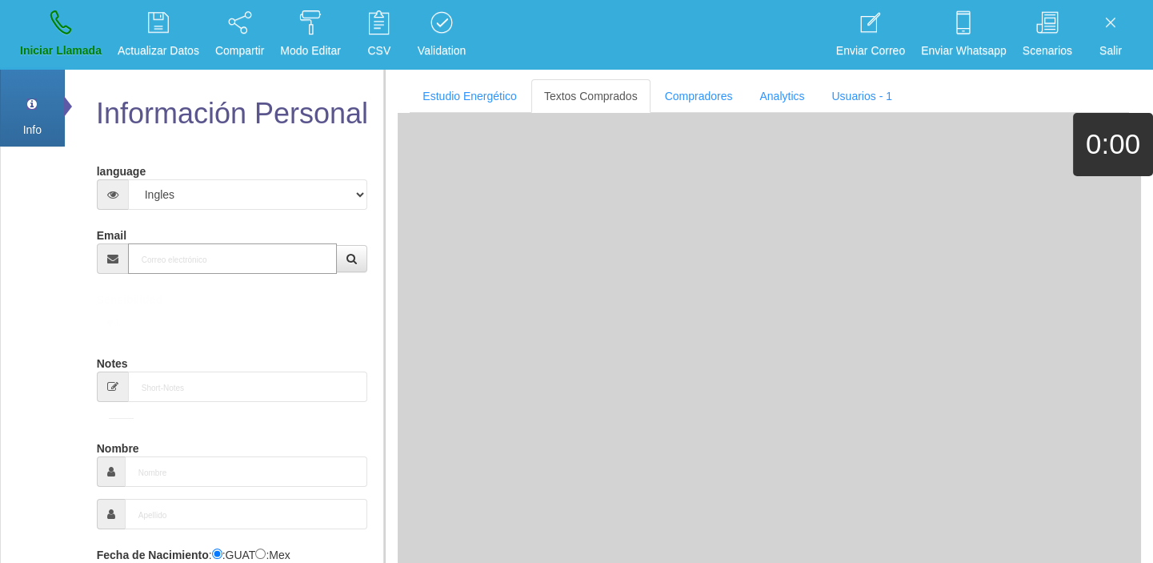
click at [248, 271] on input "Email" at bounding box center [233, 258] width 210 height 30
paste input "[EMAIL_ADDRESS][DOMAIN_NAME]"
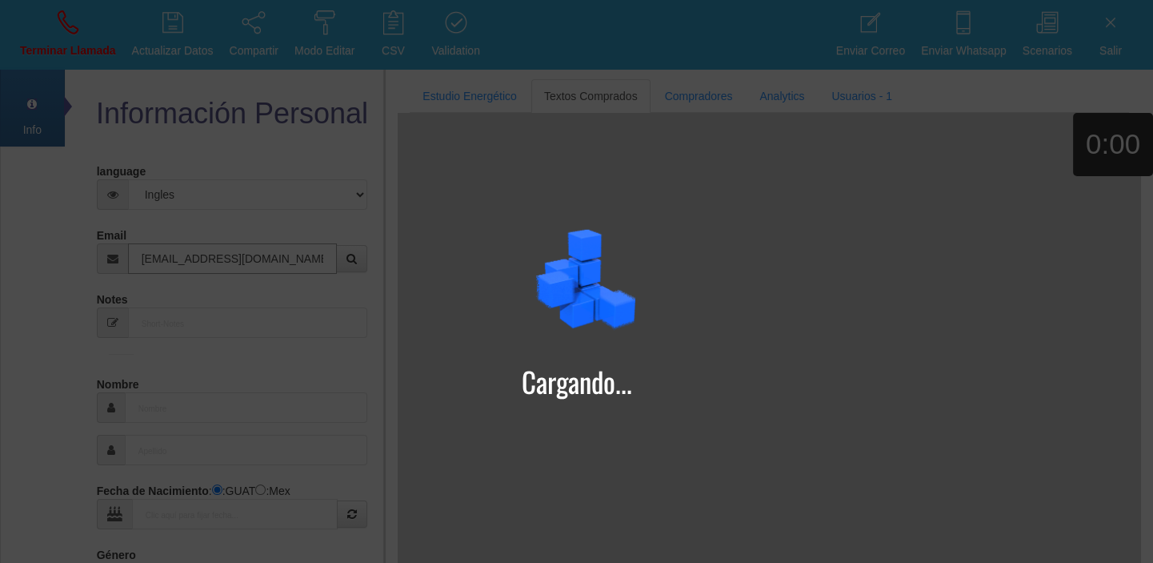
type input "[EMAIL_ADDRESS][DOMAIN_NAME]"
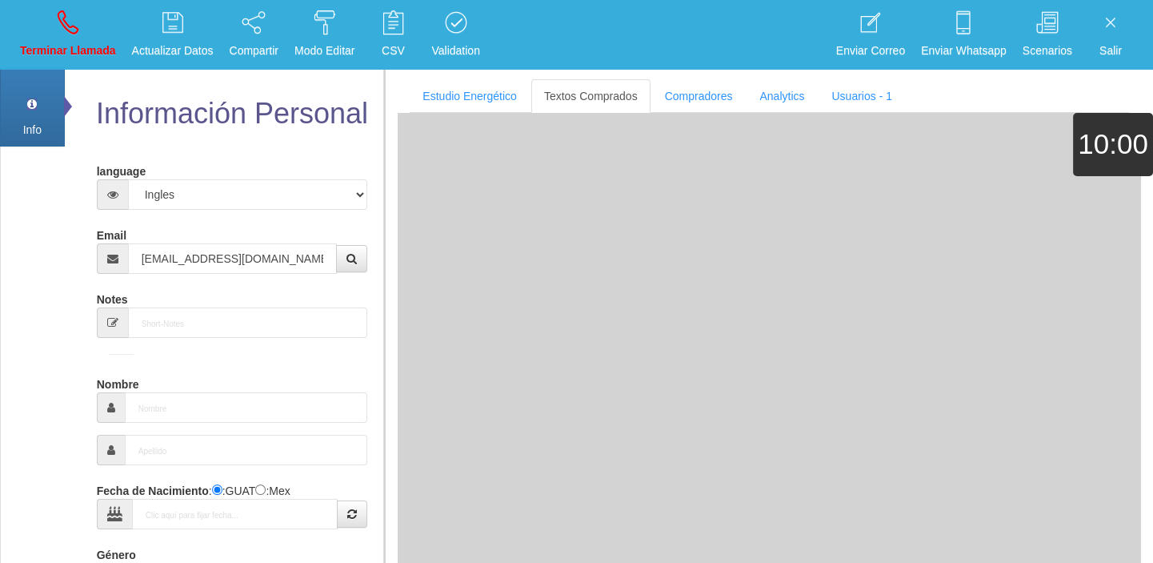
type input "1 Abr 1955"
type input "Comprador bajo"
type input "[PERSON_NAME]"
select select "2"
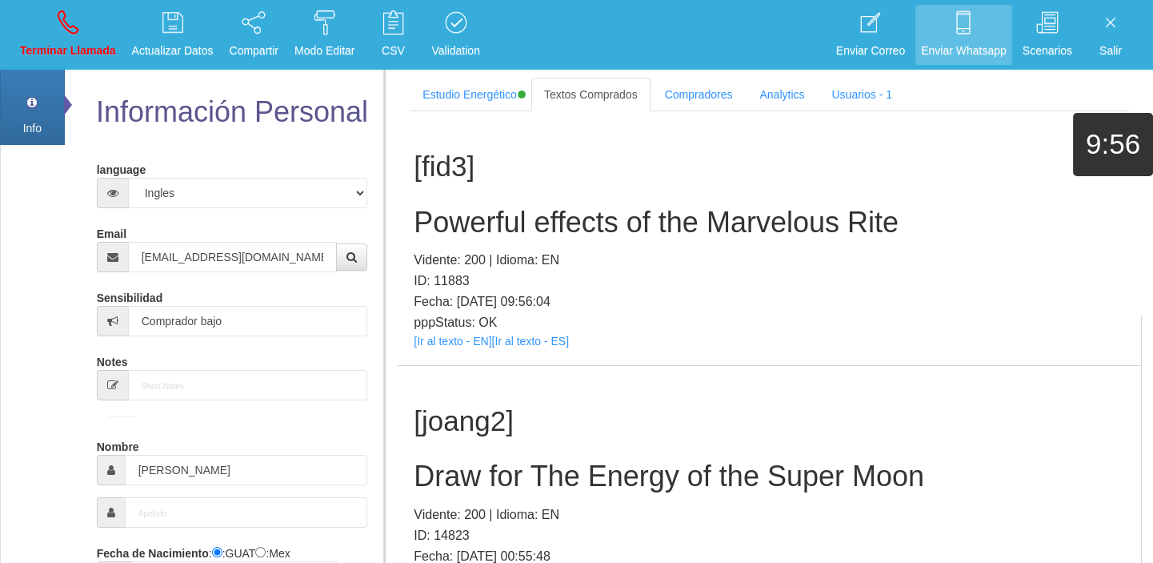
scroll to position [429, 0]
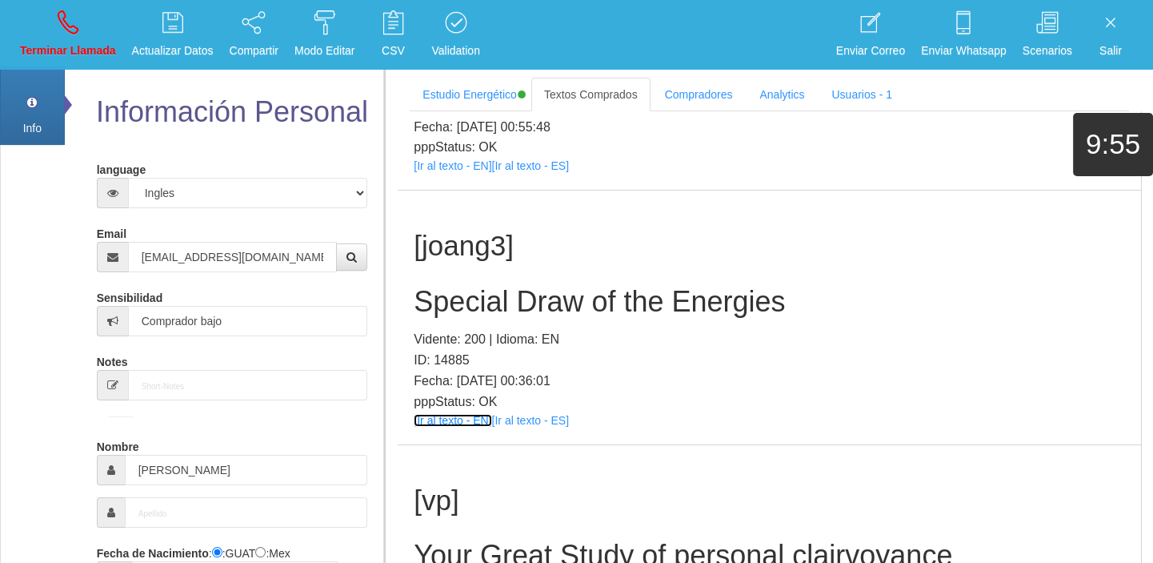
click at [467, 422] on link "[Ir al texto - EN]" at bounding box center [453, 420] width 78 height 13
click at [424, 276] on div "[joang3] Special Draw of the Energies Vidente: 200 | Idioma: EN ID: 14885 Fecha…" at bounding box center [769, 317] width 743 height 254
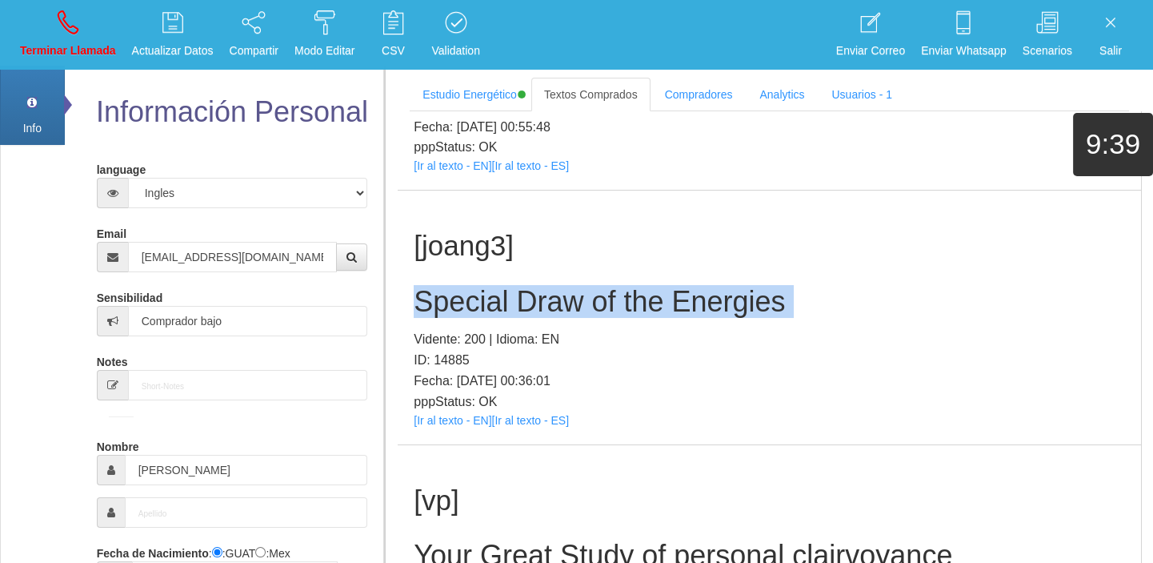
click at [424, 276] on div "[joang3] Special Draw of the Energies Vidente: 200 | Idioma: EN ID: 14885 Fecha…" at bounding box center [769, 317] width 743 height 254
copy h2 "Special Draw of the Energies"
click at [47, 56] on p "Terminar Llamada" at bounding box center [68, 51] width 96 height 18
select select "0"
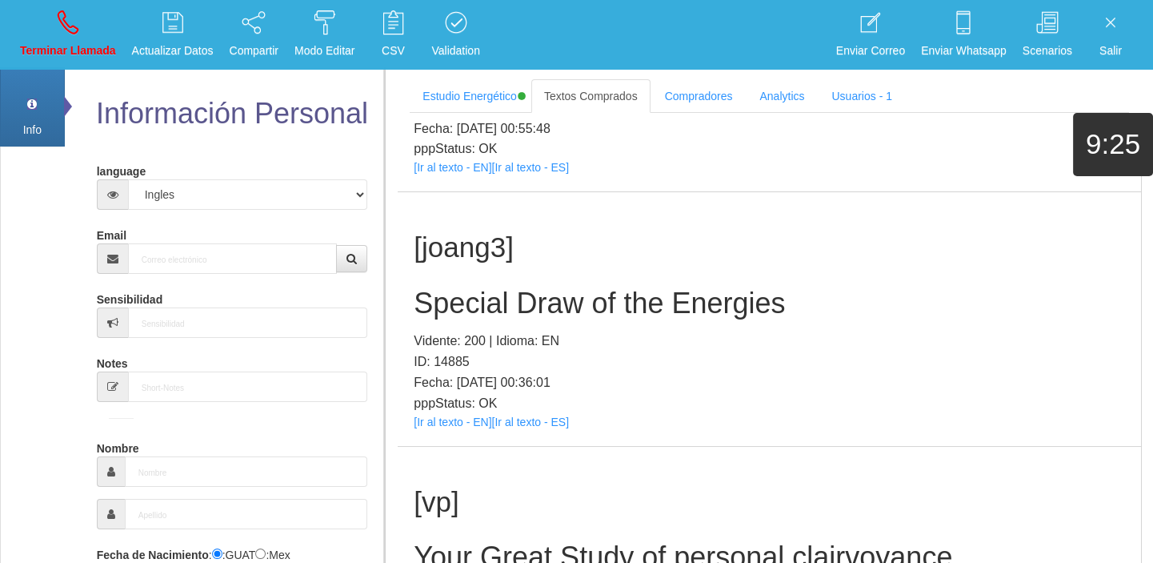
scroll to position [0, 0]
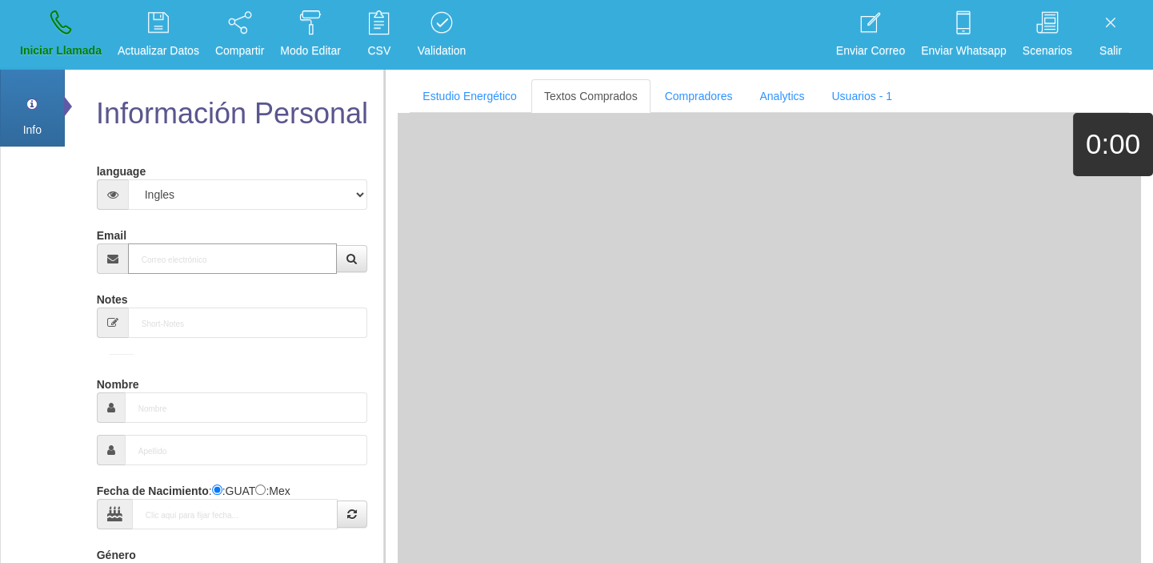
paste input "[PERSON_NAME][EMAIL_ADDRESS][DOMAIN_NAME]"
click at [193, 268] on input "Email" at bounding box center [233, 258] width 210 height 30
type input "[PERSON_NAME][EMAIL_ADDRESS][DOMAIN_NAME]"
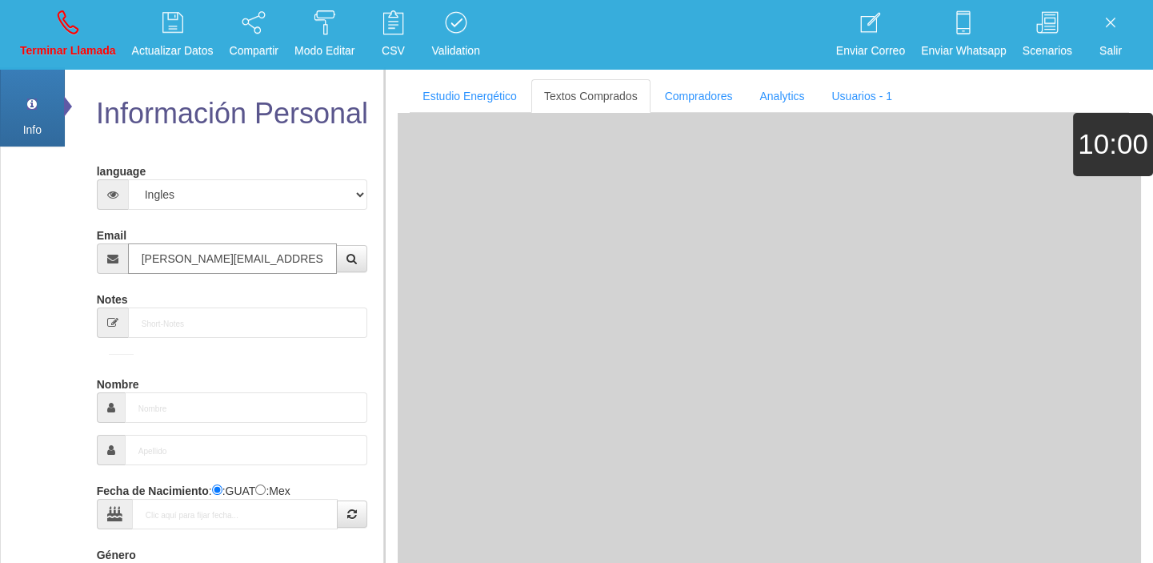
type input "[DATE]"
type input "Comprador bajo"
type input "[PERSON_NAME]"
select select "1"
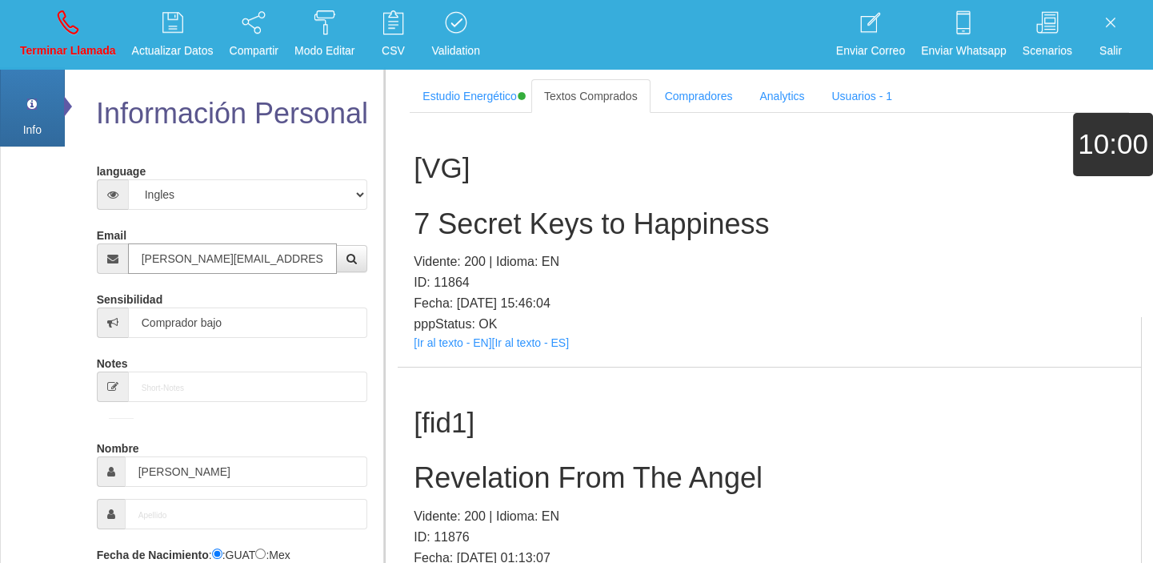
type input "[PERSON_NAME][EMAIL_ADDRESS][DOMAIN_NAME]"
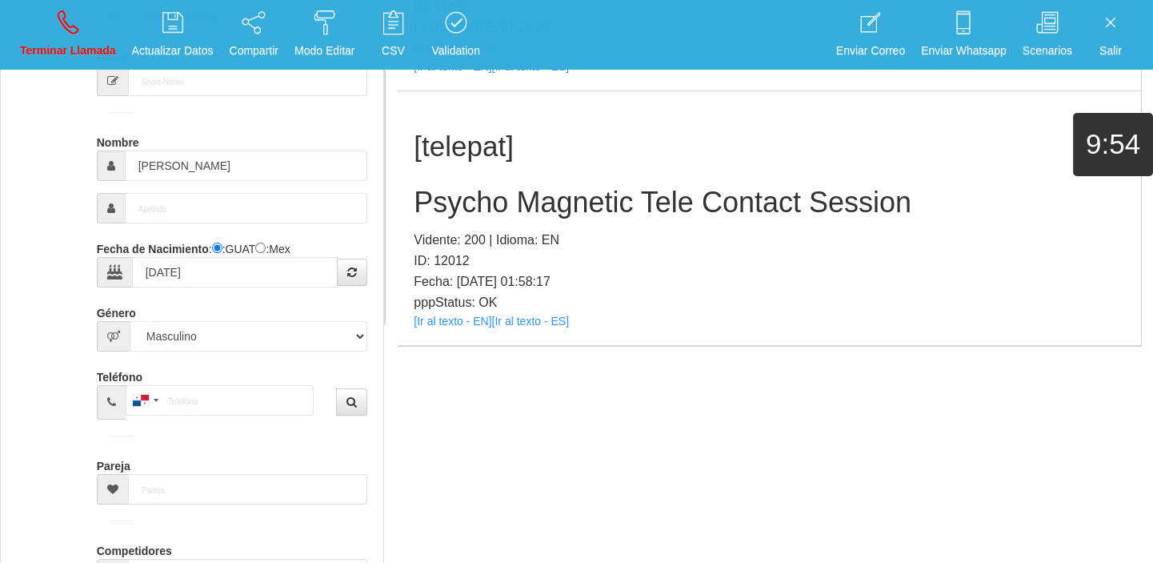
scroll to position [220, 0]
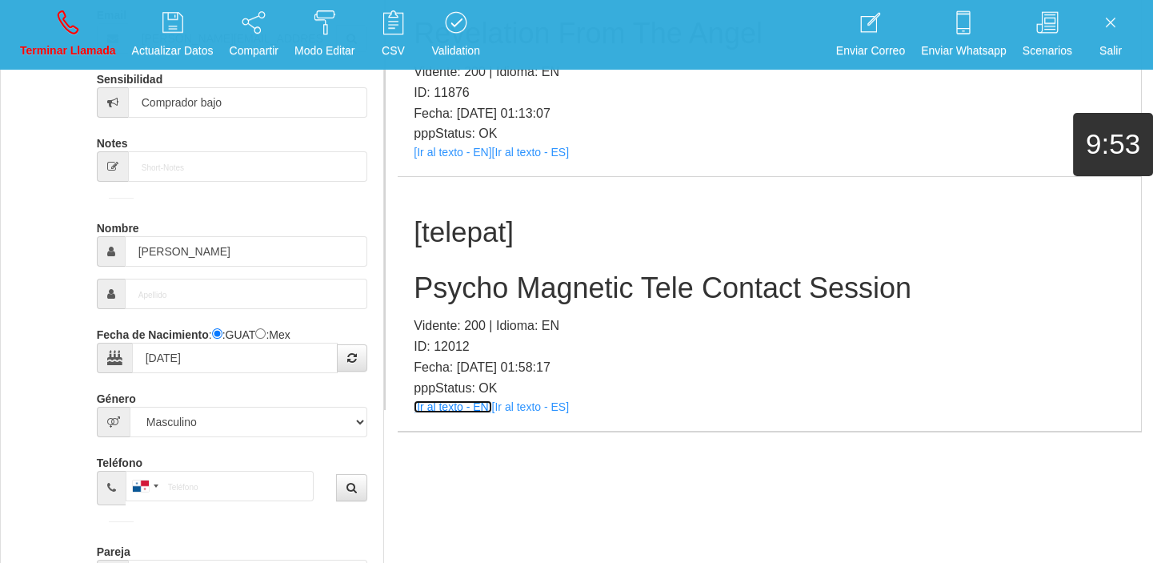
click at [461, 409] on link "[Ir al texto - EN]" at bounding box center [453, 406] width 78 height 13
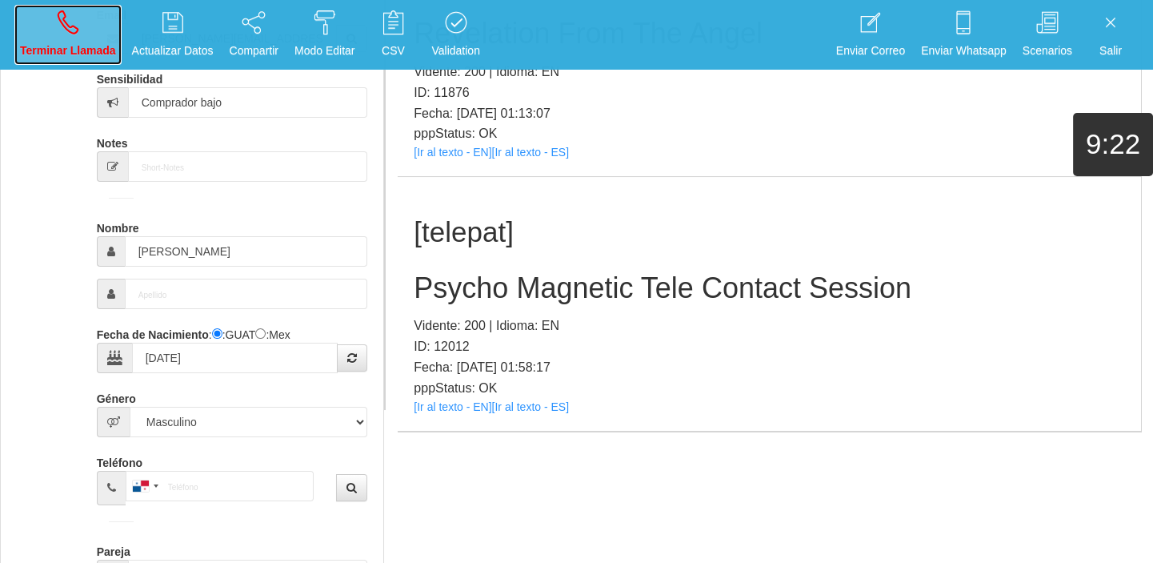
click at [65, 38] on link "Terminar Llamada" at bounding box center [67, 35] width 107 height 60
select select "0"
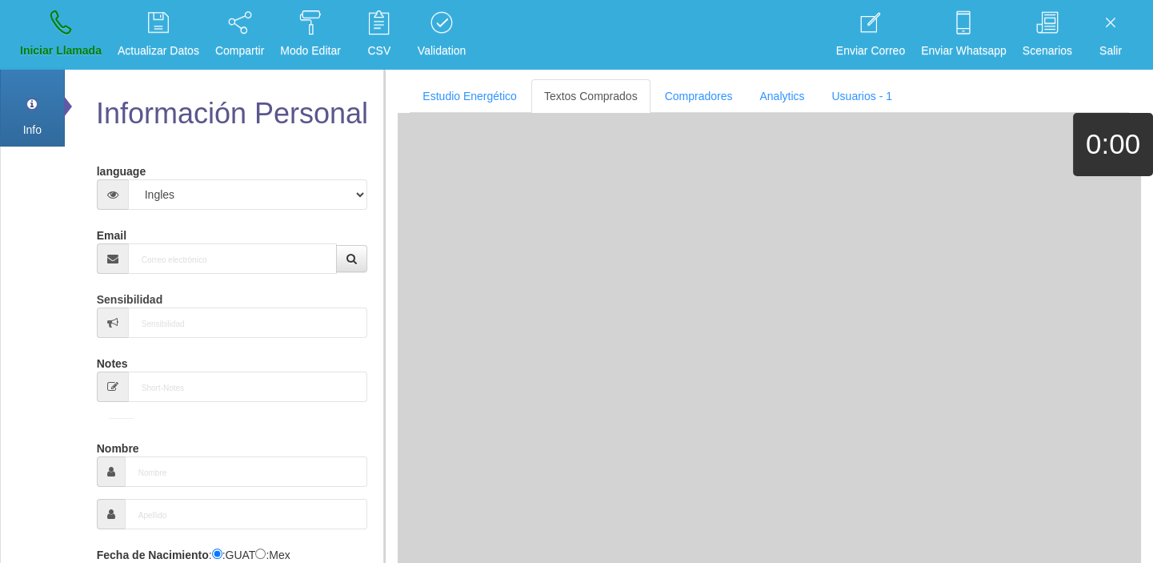
scroll to position [0, 0]
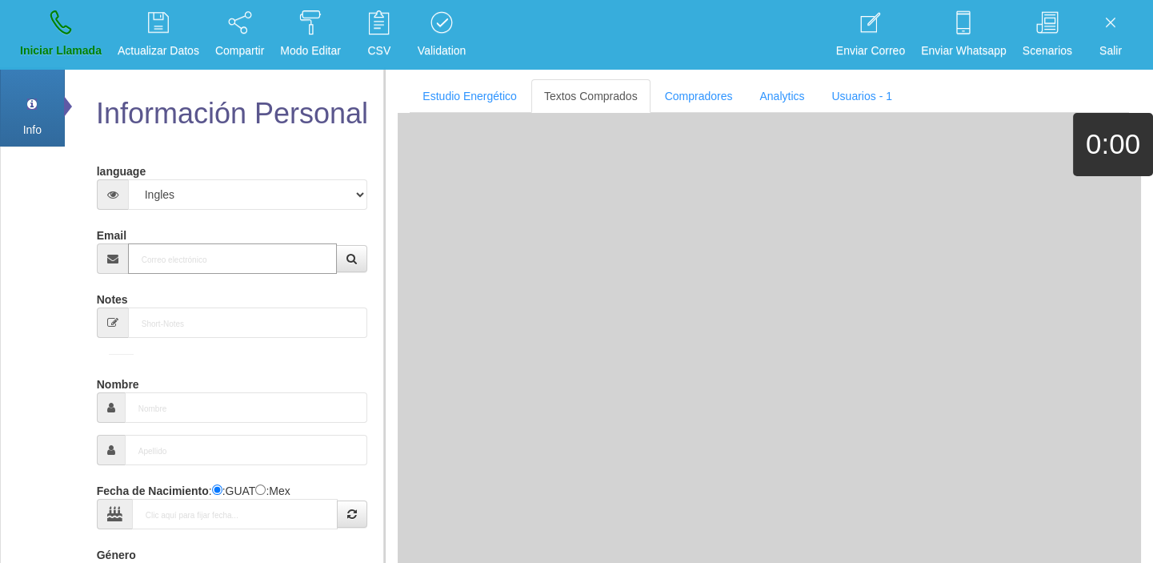
click at [207, 256] on input "Email" at bounding box center [233, 258] width 210 height 30
paste input "[EMAIL_ADDRESS][DOMAIN_NAME]"
type input "[EMAIL_ADDRESS][DOMAIN_NAME]"
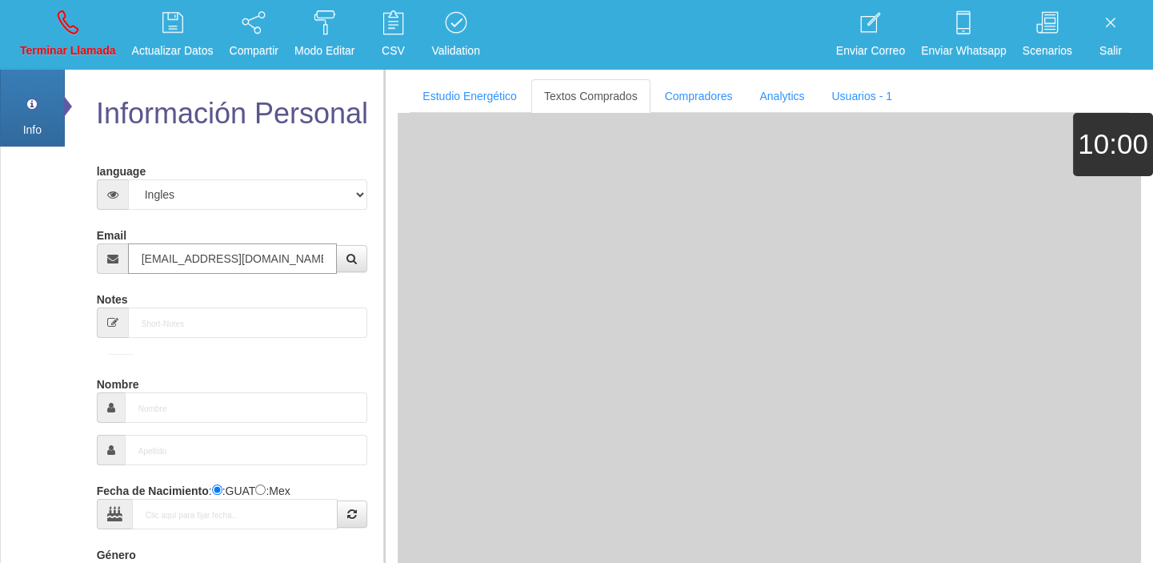
type input "19 Dic 1946"
select select "2"
type input "Comprador bajo"
type input "[PERSON_NAME]"
select select "2"
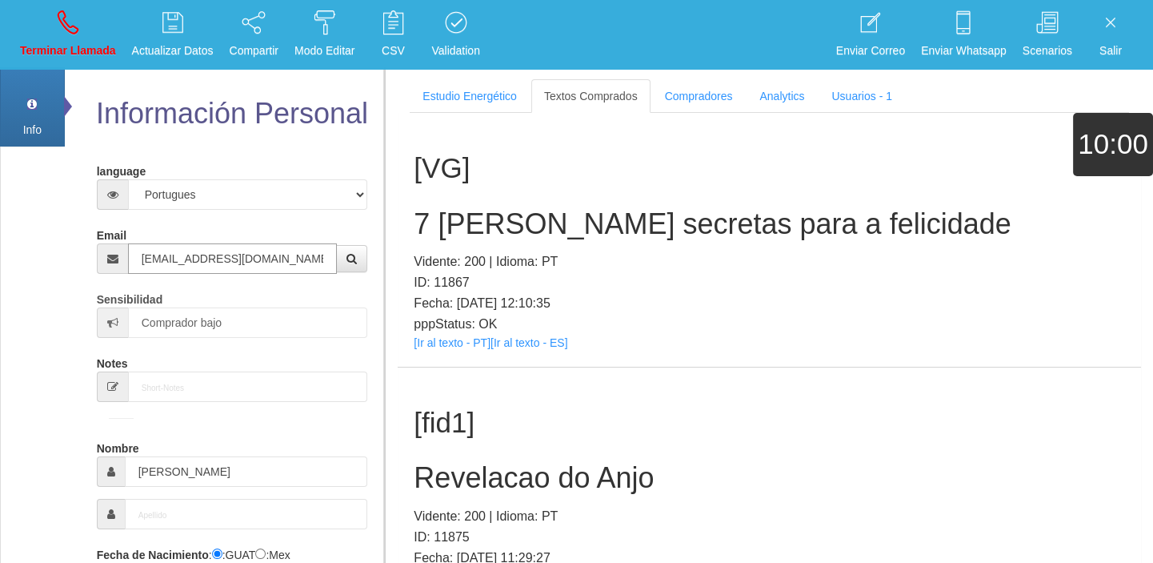
type input "[EMAIL_ADDRESS][DOMAIN_NAME]"
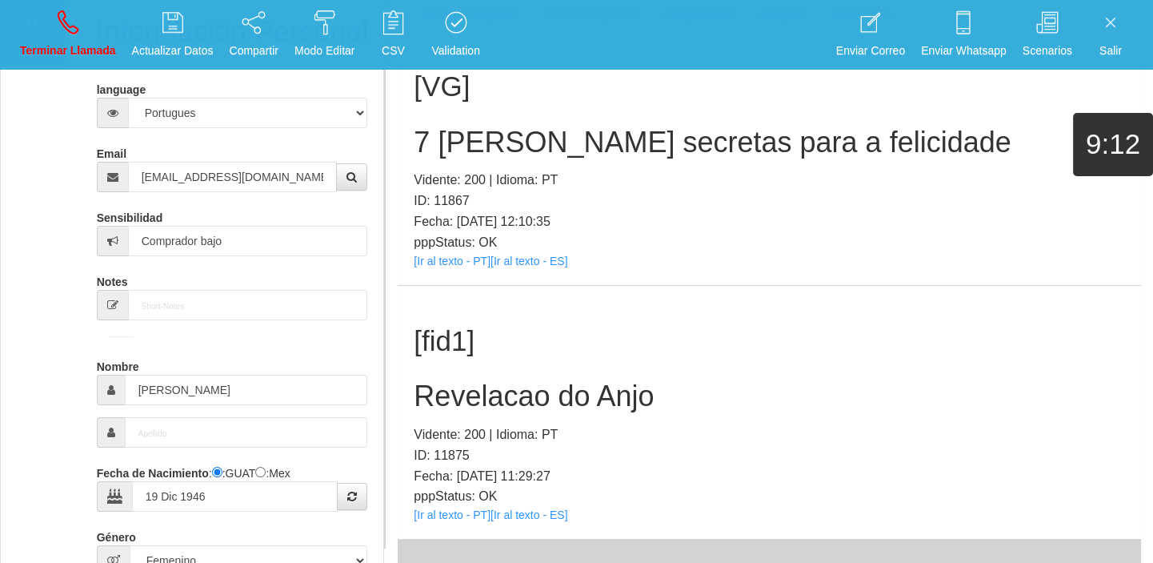
scroll to position [290, 0]
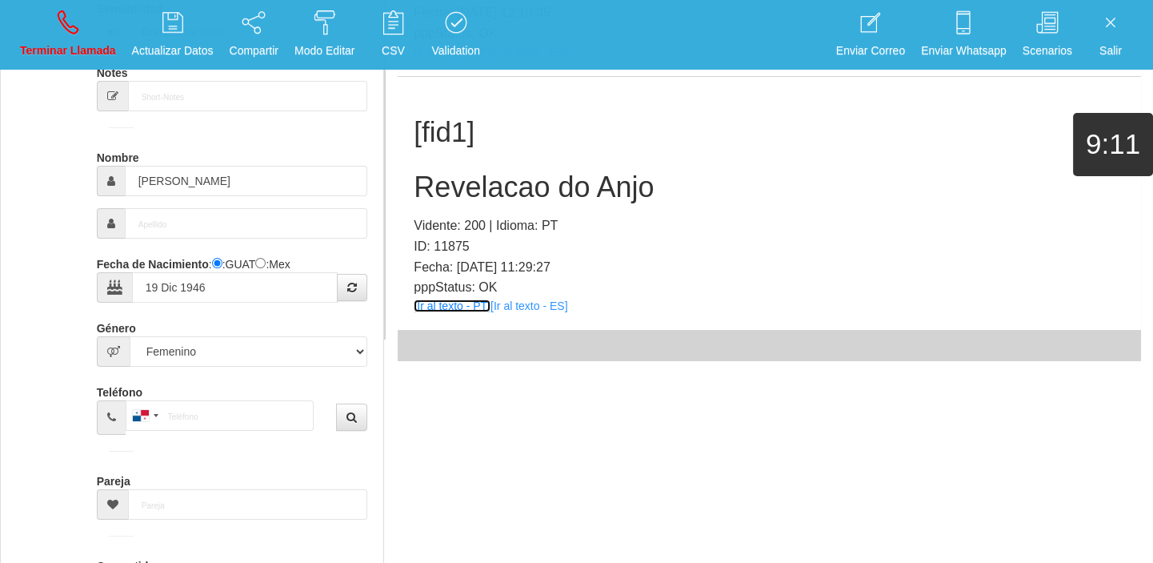
click at [425, 305] on link "[Ir al texto - PT]" at bounding box center [452, 305] width 77 height 13
click at [524, 192] on h2 "Revelacao do Anjo" at bounding box center [769, 187] width 711 height 32
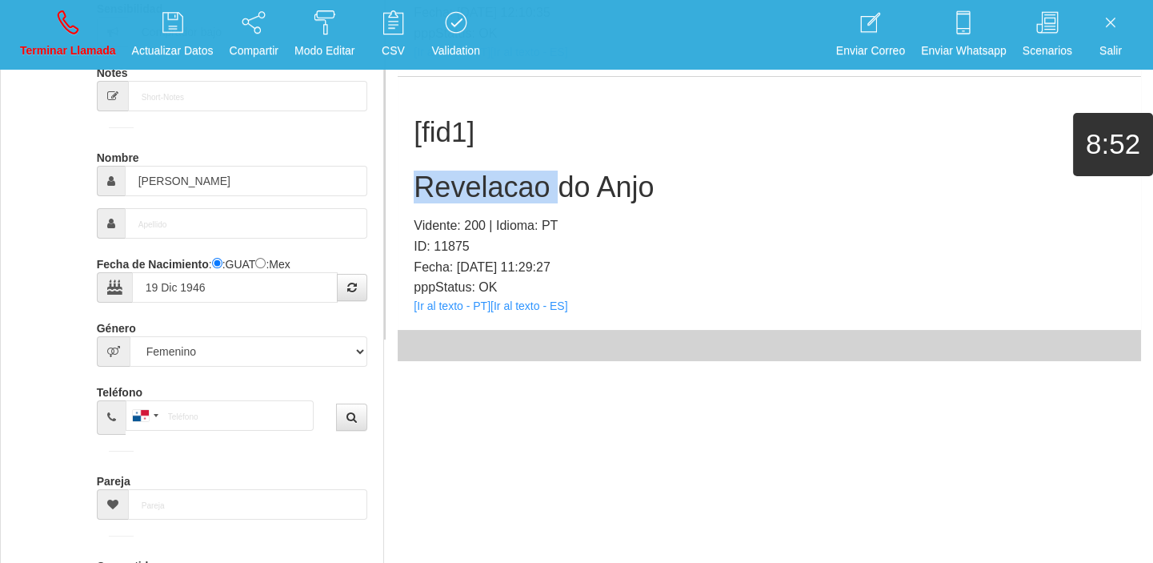
click at [524, 192] on h2 "Revelacao do Anjo" at bounding box center [769, 187] width 711 height 32
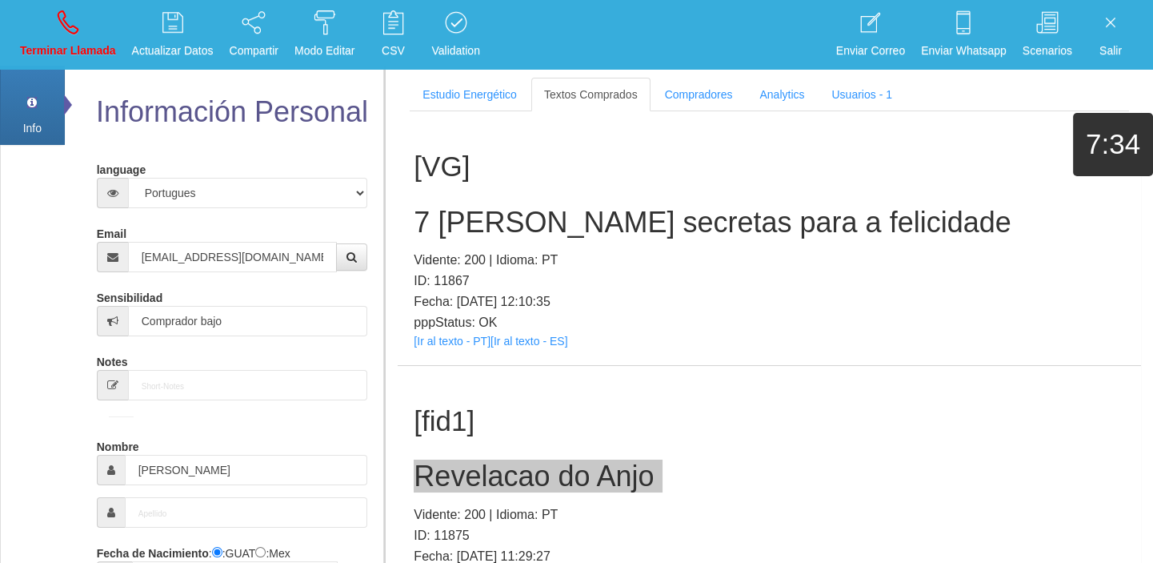
scroll to position [0, 0]
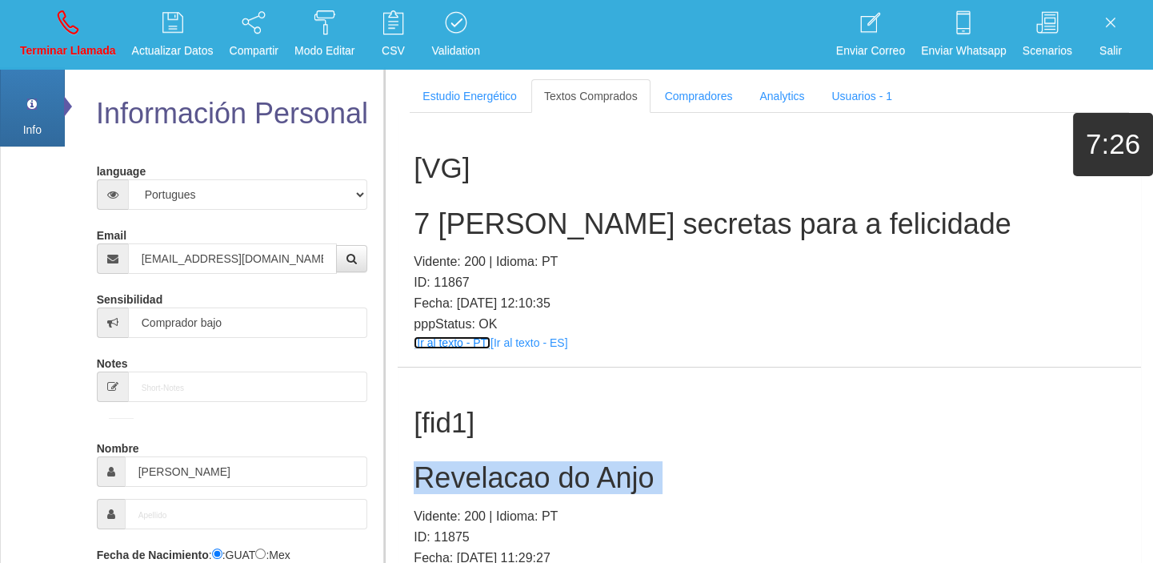
click at [447, 337] on link "[Ir al texto - PT]" at bounding box center [452, 342] width 77 height 13
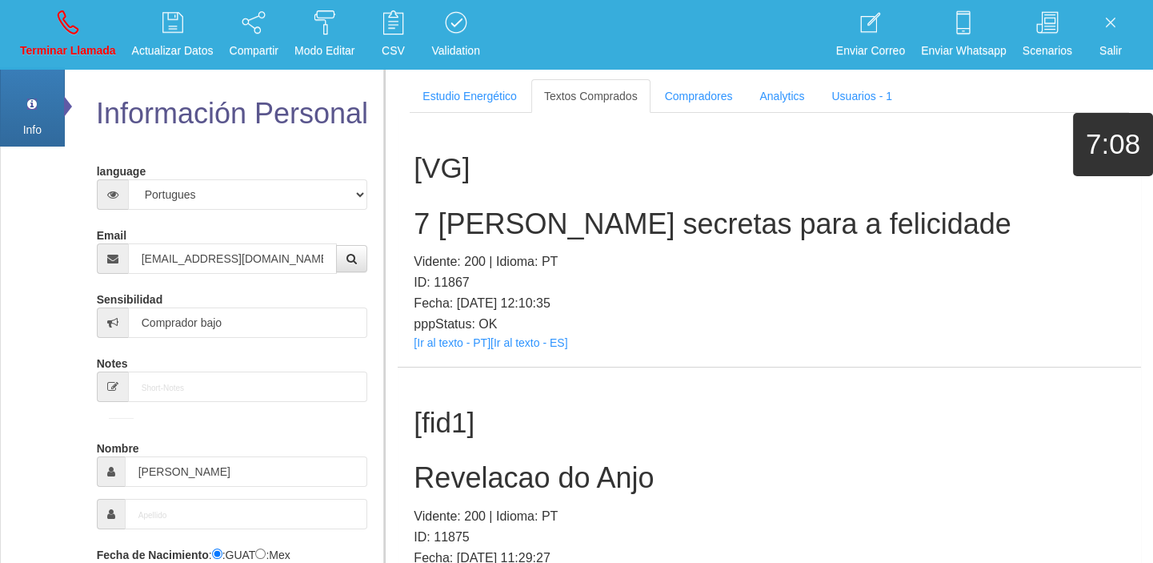
click at [488, 218] on h2 "7 [PERSON_NAME] secretas para a felicidade" at bounding box center [769, 224] width 711 height 32
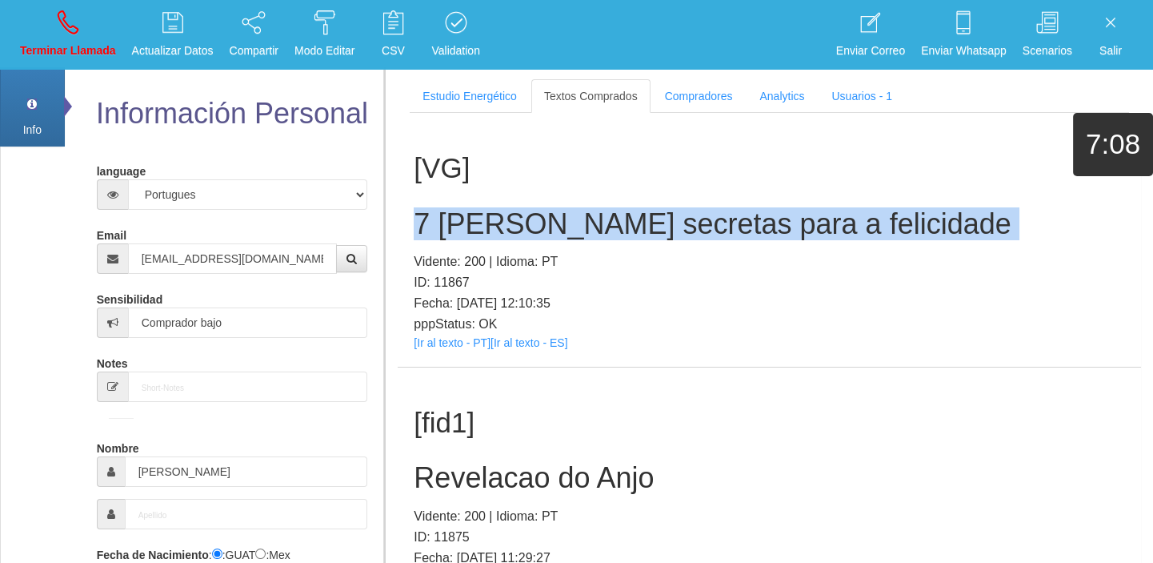
click at [488, 218] on h2 "7 [PERSON_NAME] secretas para a felicidade" at bounding box center [769, 224] width 711 height 32
copy h2 "7 [PERSON_NAME] secretas para a felicidade"
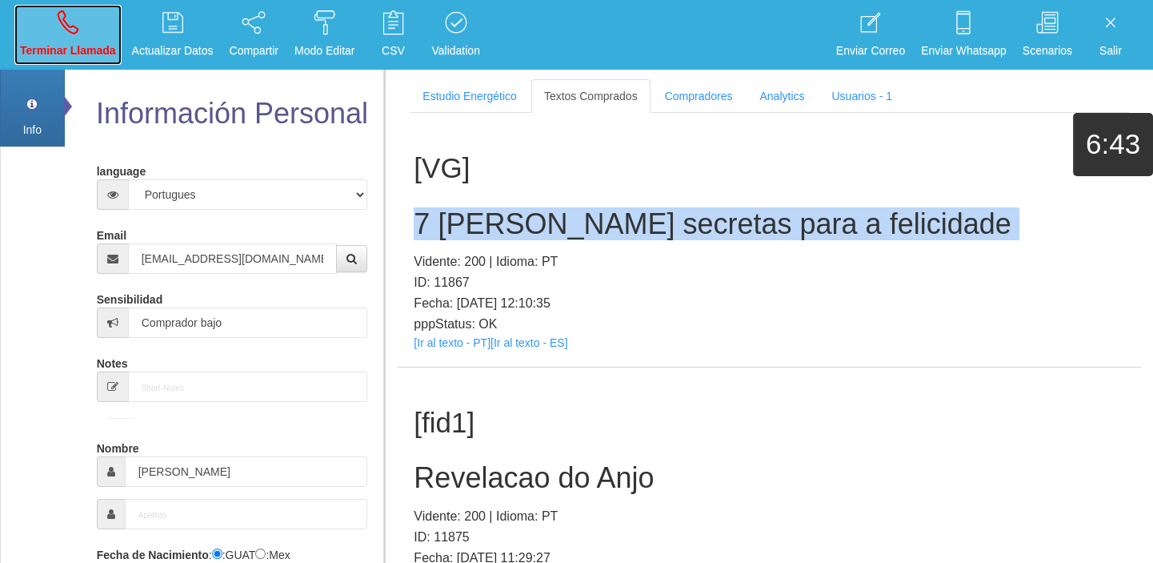
click at [78, 56] on p "Terminar Llamada" at bounding box center [68, 51] width 96 height 18
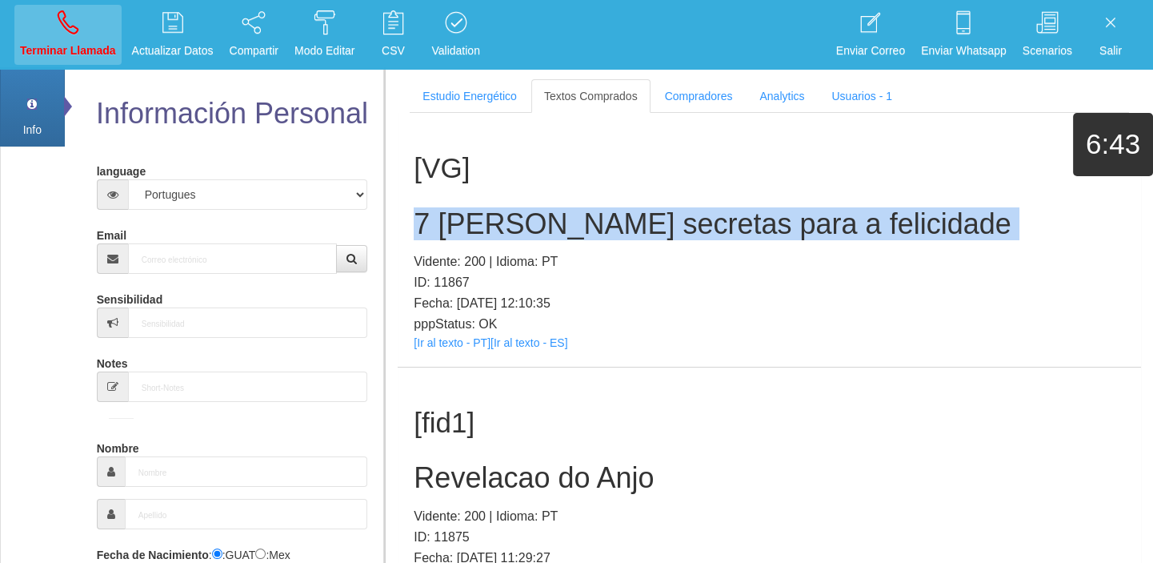
select select "0"
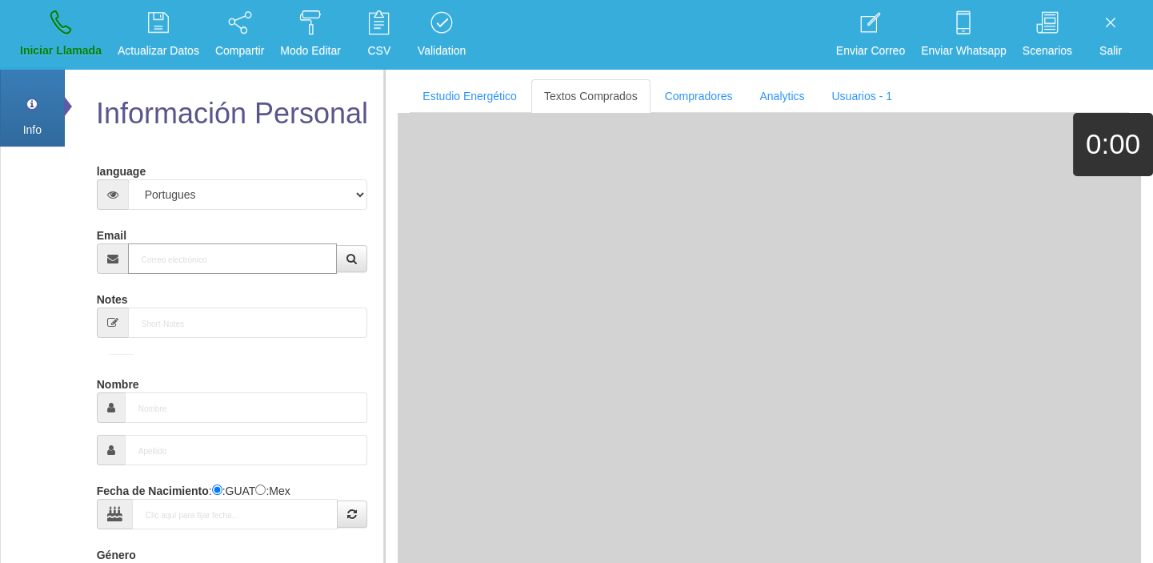
click at [169, 256] on input "Email" at bounding box center [233, 258] width 210 height 30
paste input "[DOMAIN_NAME][EMAIL_ADDRESS][DOMAIN_NAME]"
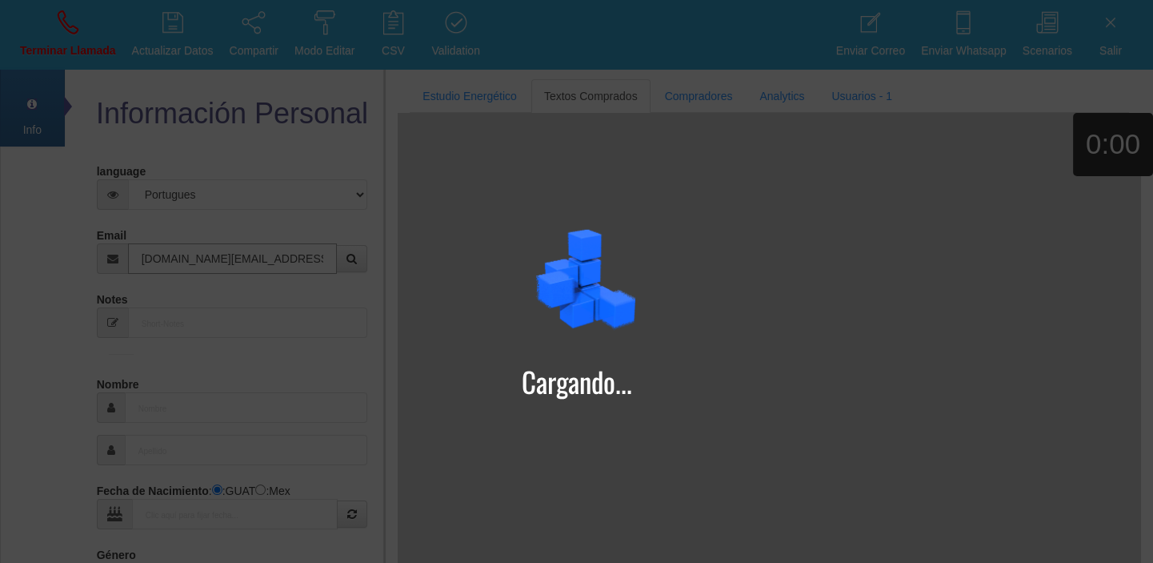
type input "[DOMAIN_NAME][EMAIL_ADDRESS][DOMAIN_NAME]"
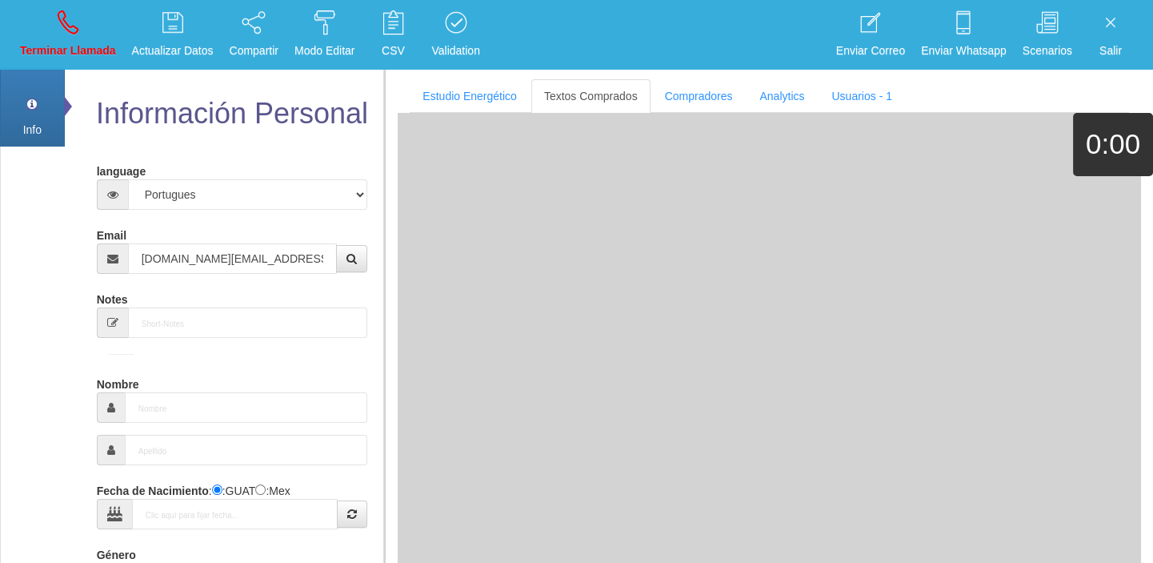
type input "3 Ago 1955"
select select "4"
type input "Excelente Comprador"
type input "[PERSON_NAME]"
select select "2"
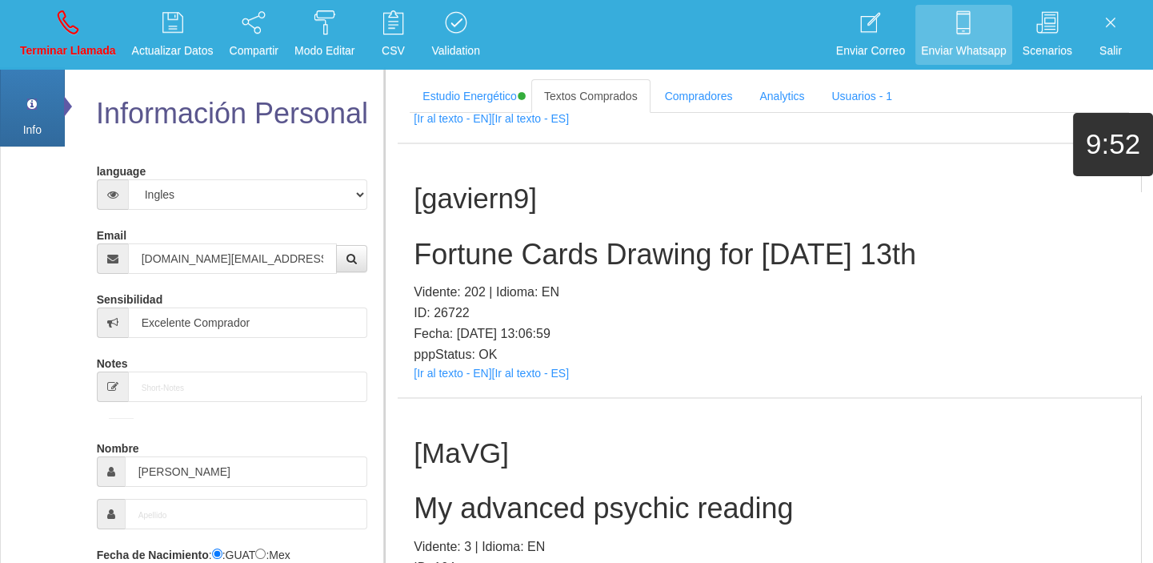
scroll to position [5513, 0]
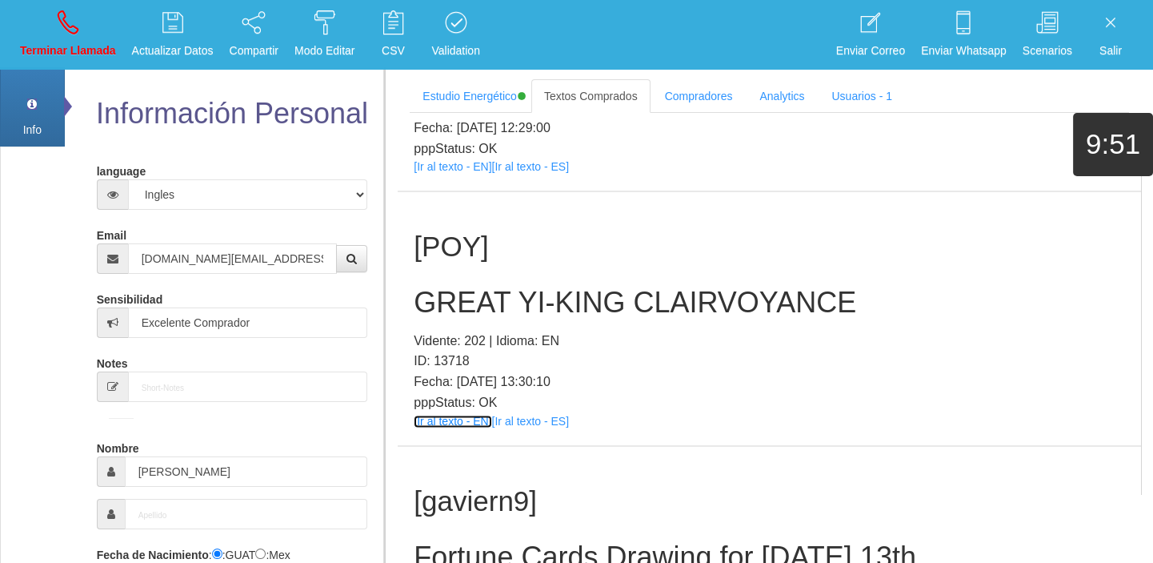
click at [442, 413] on div "[POY] GREAT [PERSON_NAME] CLAIRVOYANCE Vidente: 202 | Idioma: EN ID: 13718 Fech…" at bounding box center [769, 318] width 743 height 254
click at [439, 417] on link "[Ir al texto - EN]" at bounding box center [453, 420] width 78 height 13
click at [479, 307] on h2 "GREAT YI-KING CLAIRVOYANCE" at bounding box center [769, 302] width 711 height 32
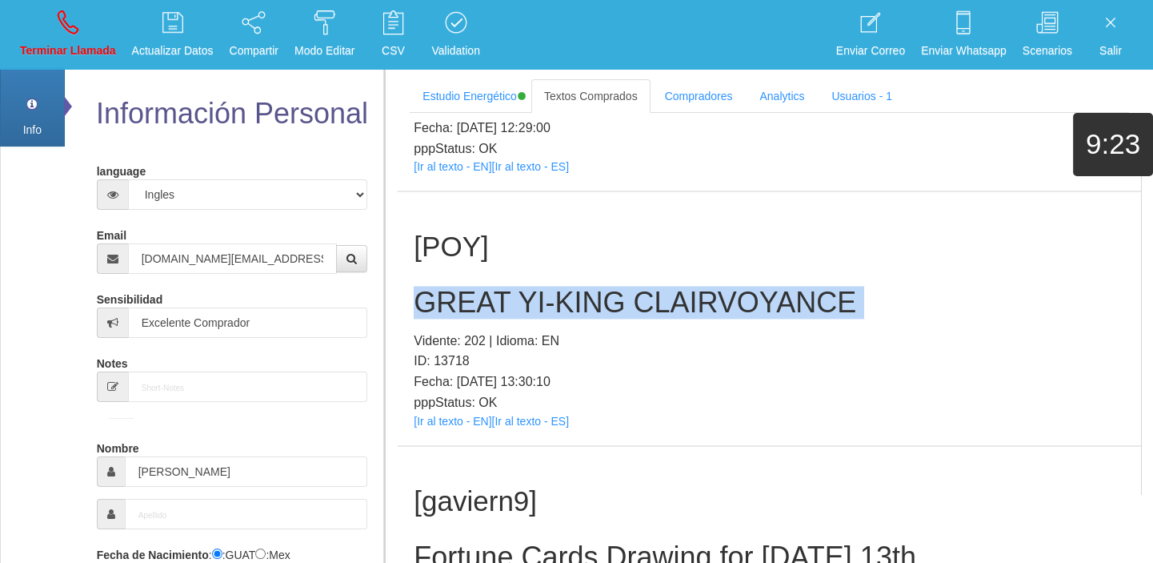
click at [476, 307] on h2 "GREAT YI-KING CLAIRVOYANCE" at bounding box center [769, 302] width 711 height 32
copy h2 "GREAT YI-KING CLAIRVOYANCE"
click at [70, 26] on icon at bounding box center [68, 23] width 21 height 26
select select "0"
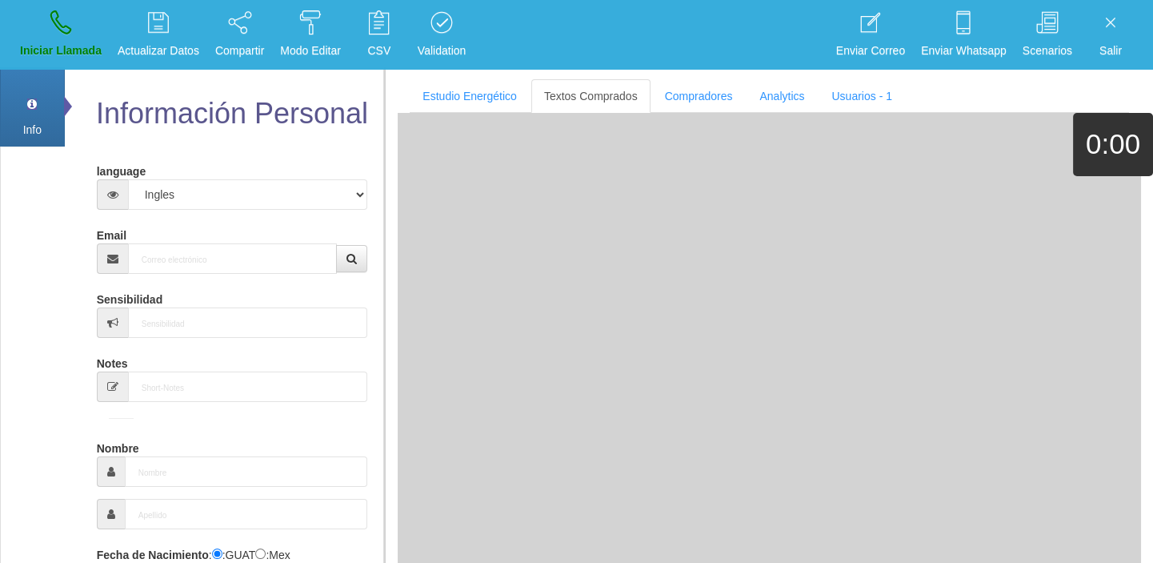
scroll to position [0, 0]
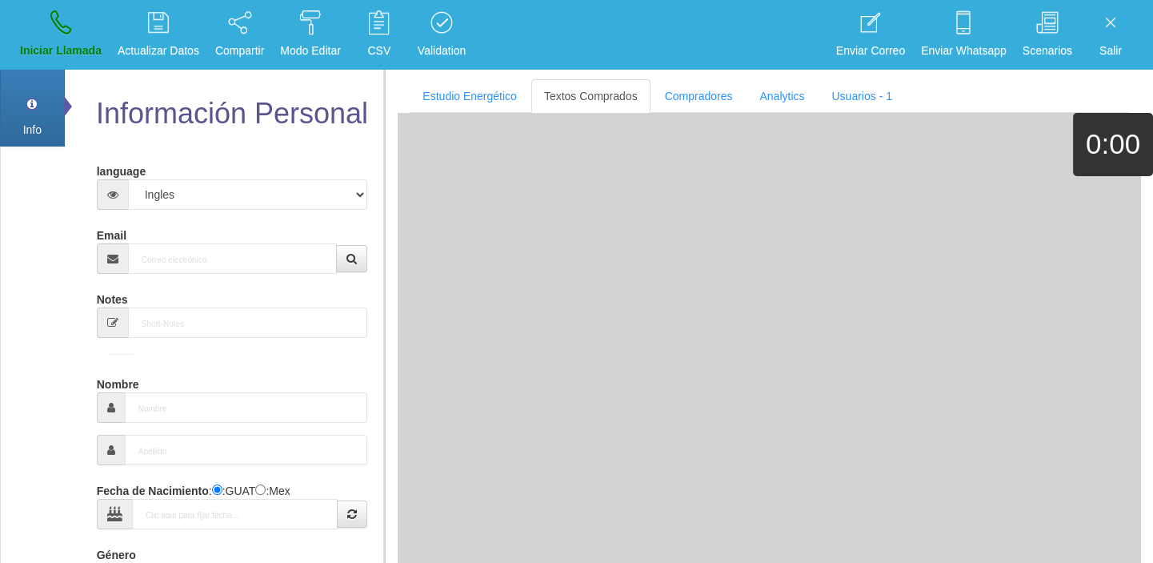
drag, startPoint x: 242, startPoint y: 224, endPoint x: 254, endPoint y: 249, distance: 27.6
click at [242, 226] on div "Email" at bounding box center [232, 248] width 271 height 52
paste input "[EMAIL_ADDRESS][DOMAIN_NAME]"
click at [255, 250] on input "Email" at bounding box center [233, 258] width 210 height 30
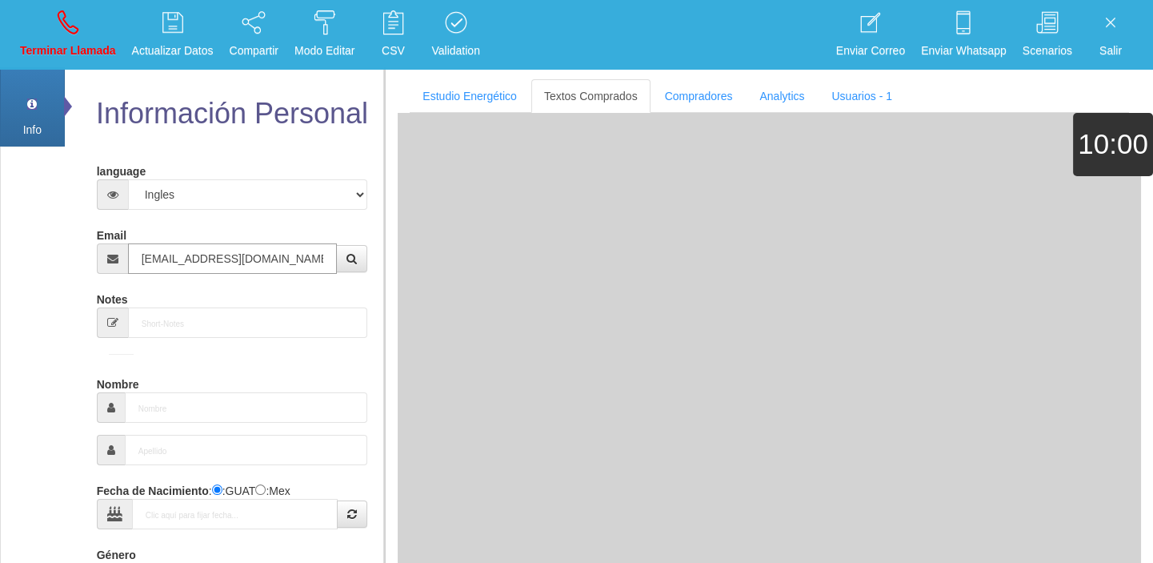
type input "[EMAIL_ADDRESS][DOMAIN_NAME]"
type input "[DATE]"
select select "3"
type input "Excelente Comprador"
type input "Gisèle"
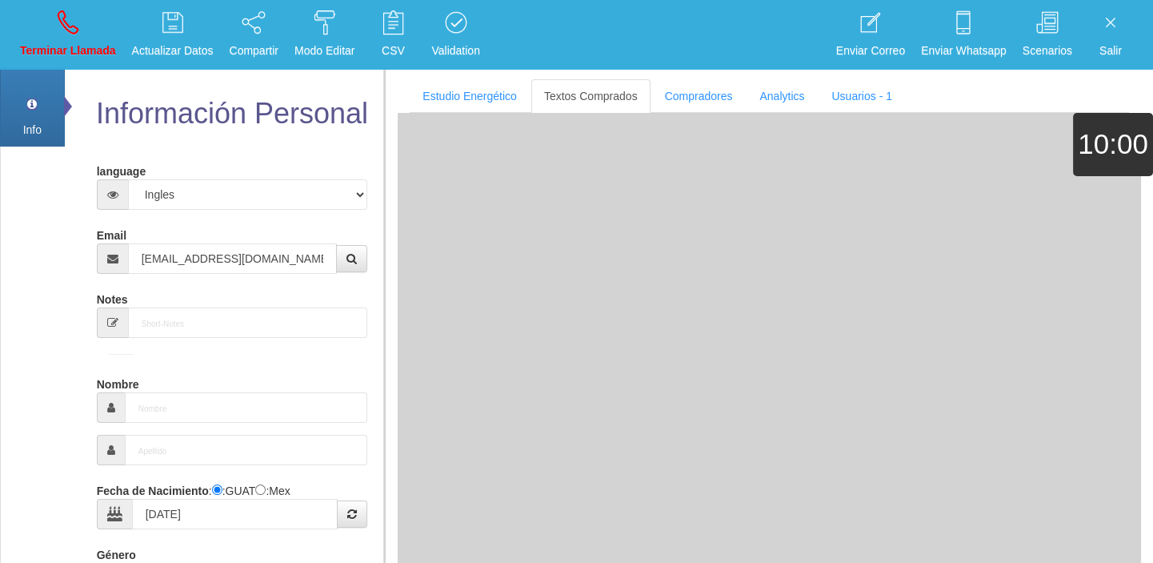
select select "2"
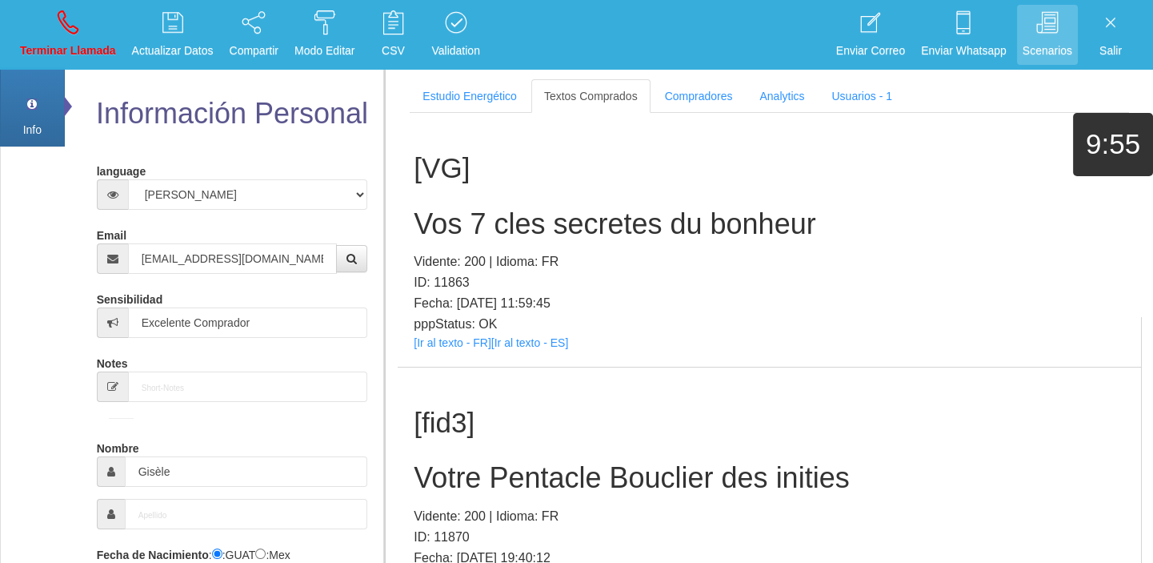
scroll to position [2463, 0]
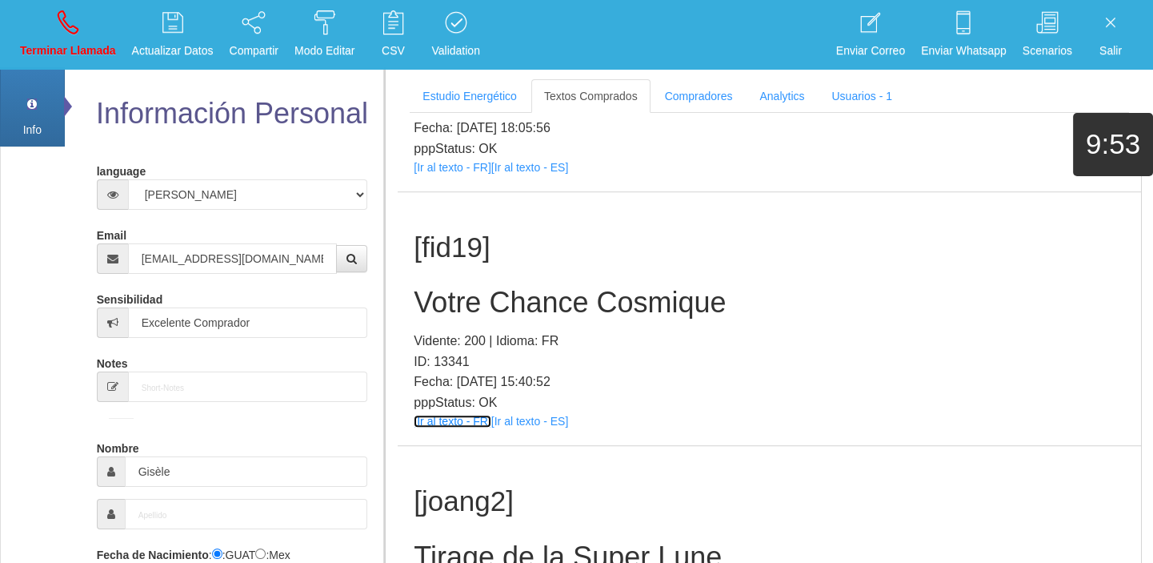
click at [458, 415] on link "[Ir al texto - FR]" at bounding box center [452, 420] width 77 height 13
click at [470, 266] on div "[fid19] Votre Chance Cosmique Vidente: 200 | Idioma: FR ID: 13341 Fecha: [DATE]…" at bounding box center [769, 319] width 743 height 254
click at [474, 275] on div "[fid19] Votre Chance Cosmique Vidente: 200 | Idioma: FR ID: 13341 Fecha: [DATE]…" at bounding box center [769, 319] width 743 height 254
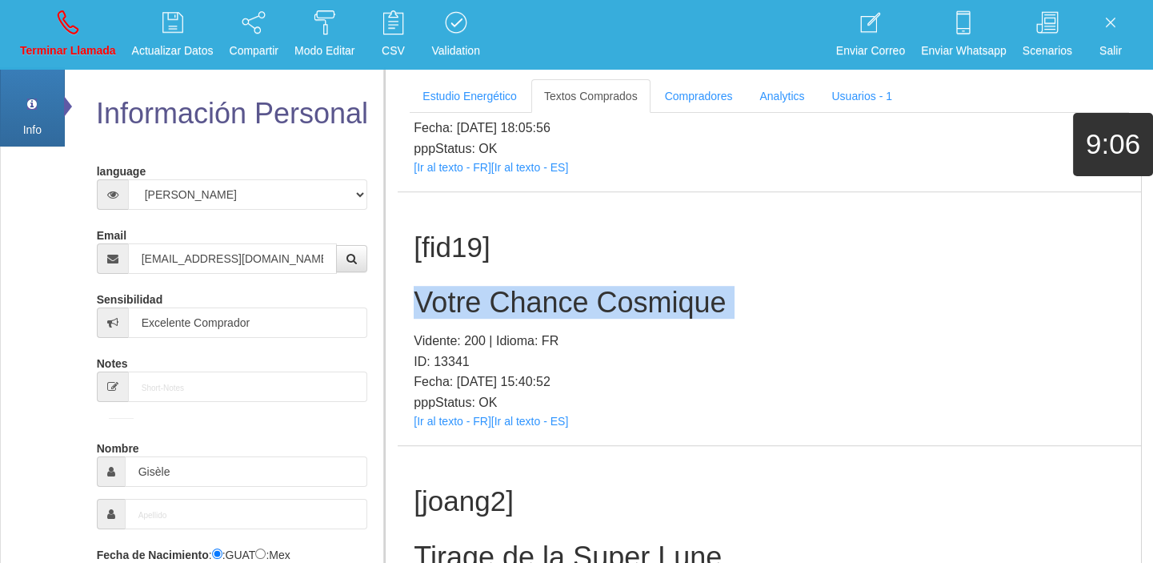
click at [474, 275] on div "[fid19] Votre Chance Cosmique Vidente: 200 | Idioma: FR ID: 13341 Fecha: [DATE]…" at bounding box center [769, 319] width 743 height 254
click at [75, 23] on icon at bounding box center [68, 23] width 21 height 26
select select "0"
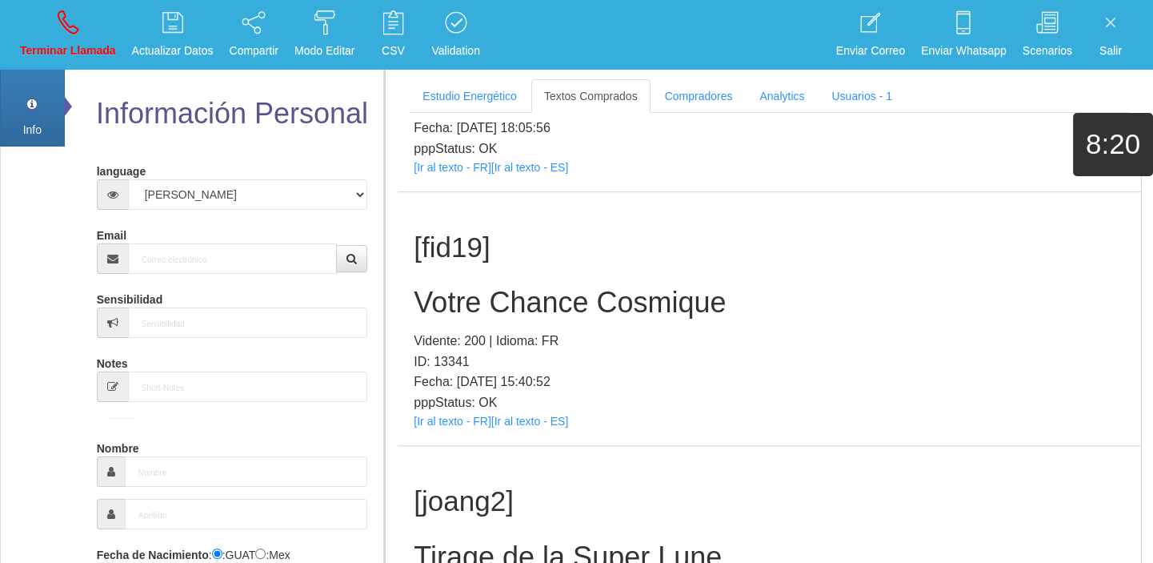
scroll to position [0, 0]
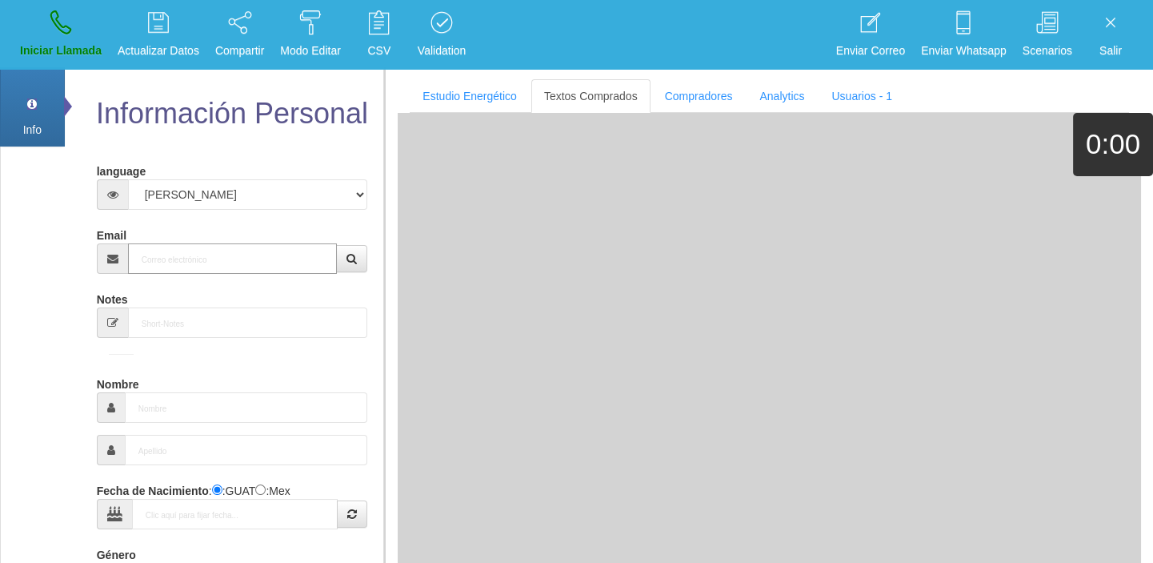
click at [227, 268] on input "Email" at bounding box center [233, 258] width 210 height 30
paste input "[PERSON_NAME][EMAIL_ADDRESS][DOMAIN_NAME]"
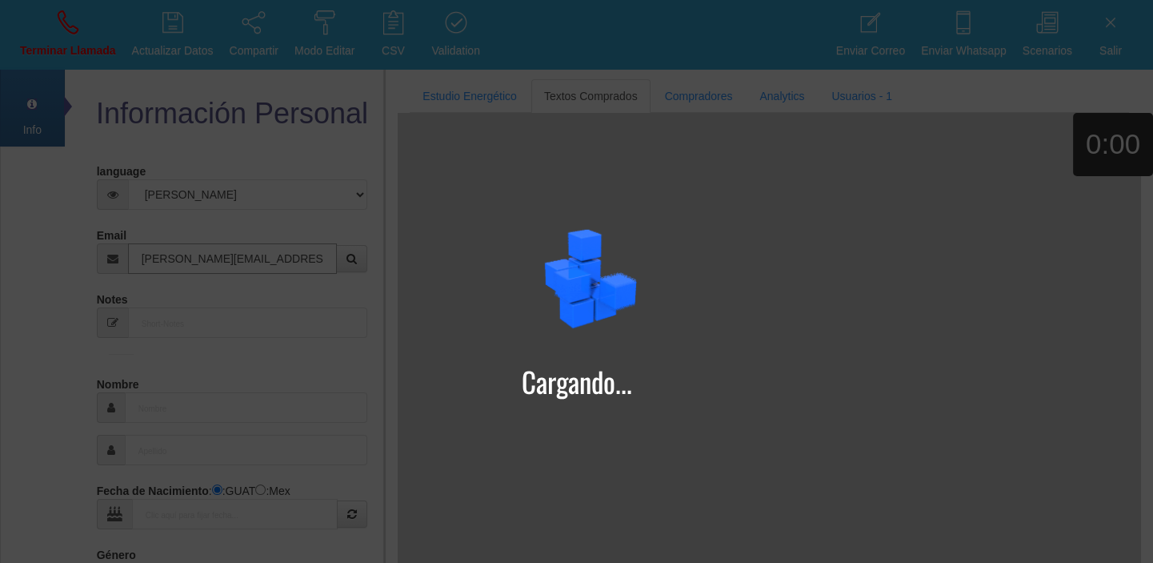
type input "[PERSON_NAME][EMAIL_ADDRESS][DOMAIN_NAME]"
type input "[DATE]"
type input "[PERSON_NAME]+petrovici"
select select "4"
type input "Excelente Comprador"
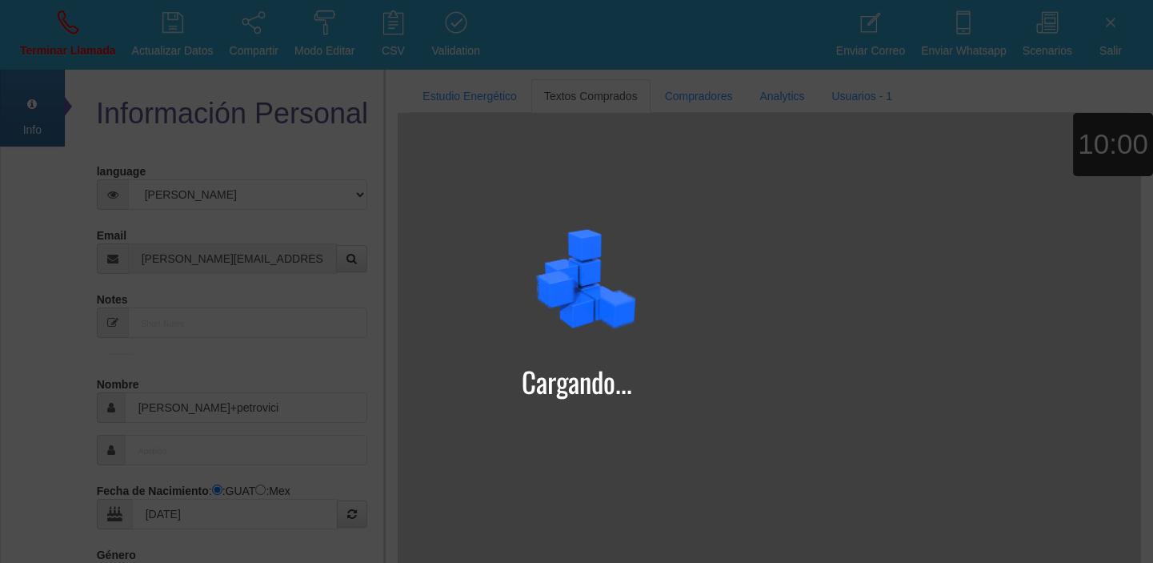
type input "[PERSON_NAME]"
type input "petrovici"
select select "1"
type input "07401927580"
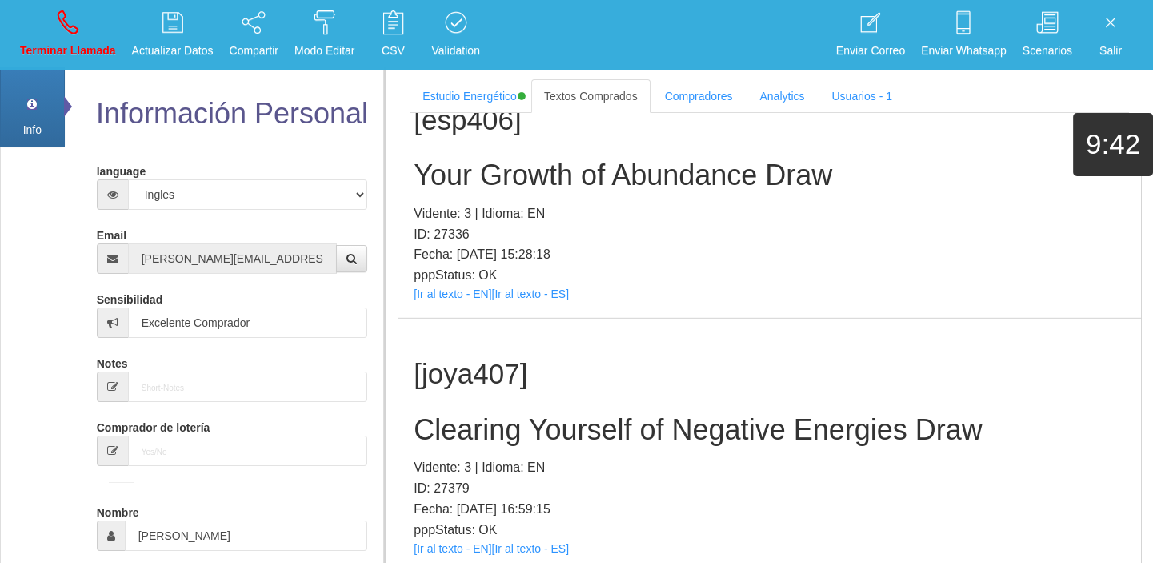
scroll to position [175812, 0]
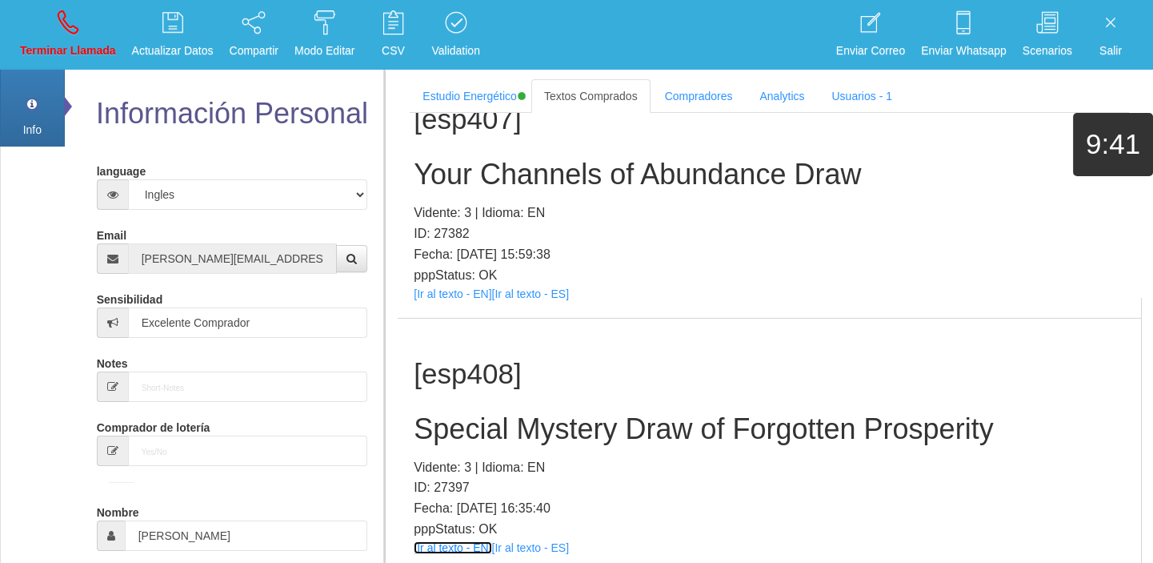
click at [470, 541] on link "[Ir al texto - EN]" at bounding box center [453, 547] width 78 height 13
click at [609, 324] on div "[esp408] Special Mystery Draw of Forgotten Prosperity Vidente: 3 | Idioma: EN I…" at bounding box center [769, 445] width 743 height 254
click at [586, 318] on div "[esp408] Special Mystery Draw of Forgotten Prosperity Vidente: 3 | Idioma: EN I…" at bounding box center [769, 445] width 743 height 254
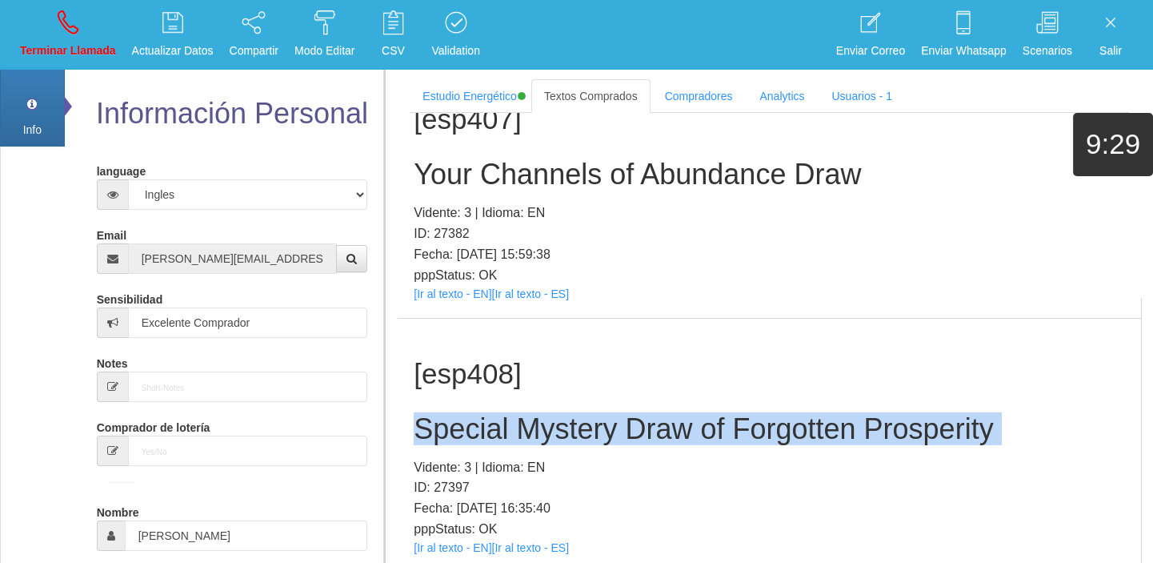
click at [586, 318] on div "[esp408] Special Mystery Draw of Forgotten Prosperity Vidente: 3 | Idioma: EN I…" at bounding box center [769, 445] width 743 height 254
click at [39, 56] on p "Terminar Llamada" at bounding box center [68, 51] width 96 height 18
select select "0"
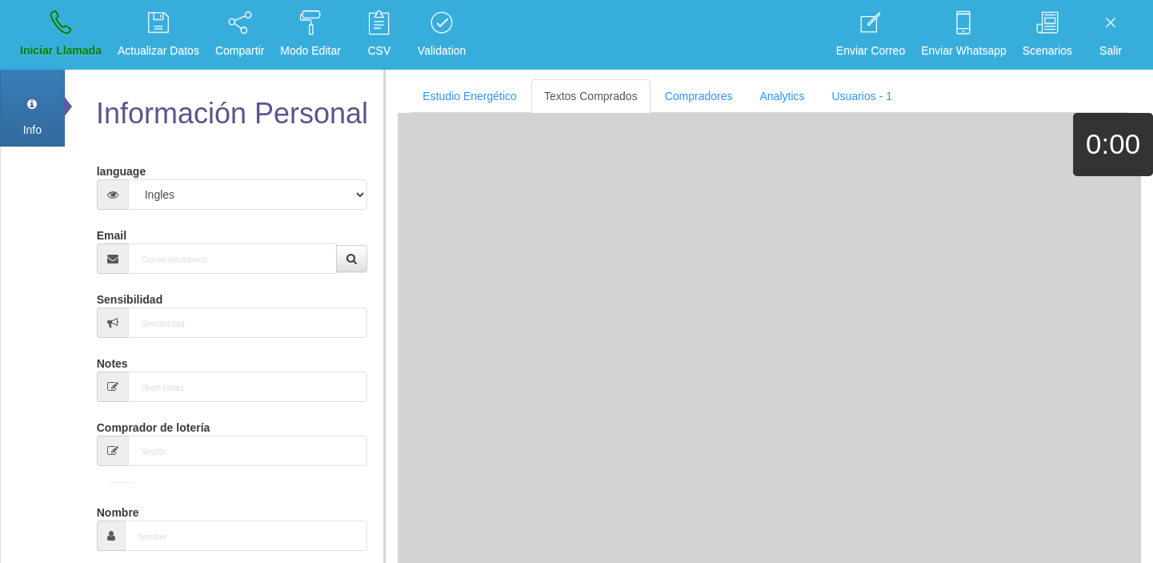
scroll to position [0, 0]
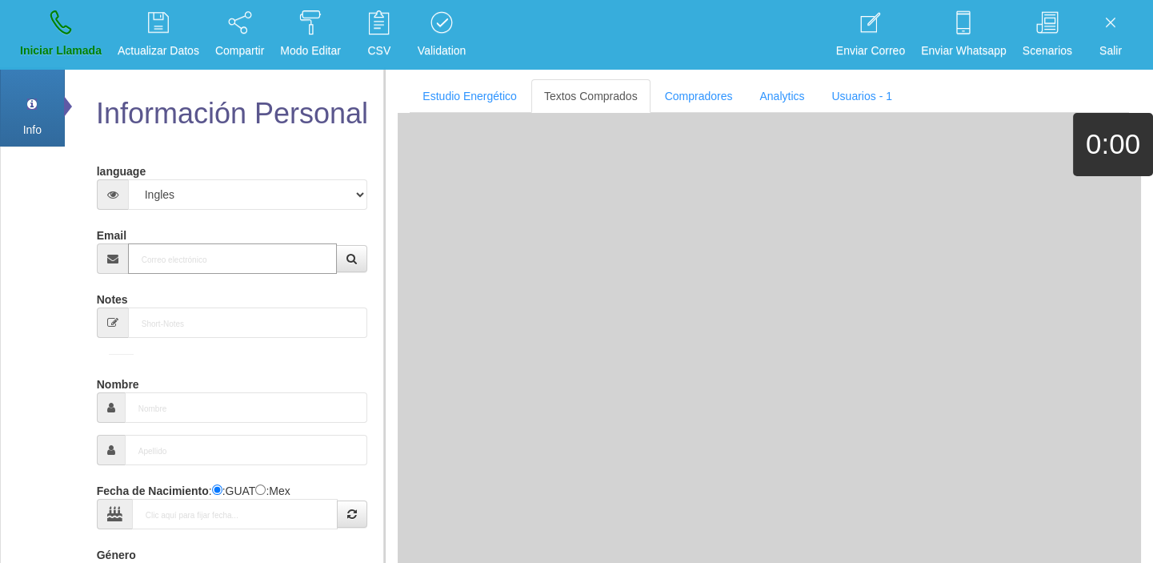
click at [255, 270] on input "Email" at bounding box center [233, 258] width 210 height 30
paste input "[EMAIL_ADDRESS][DOMAIN_NAME]"
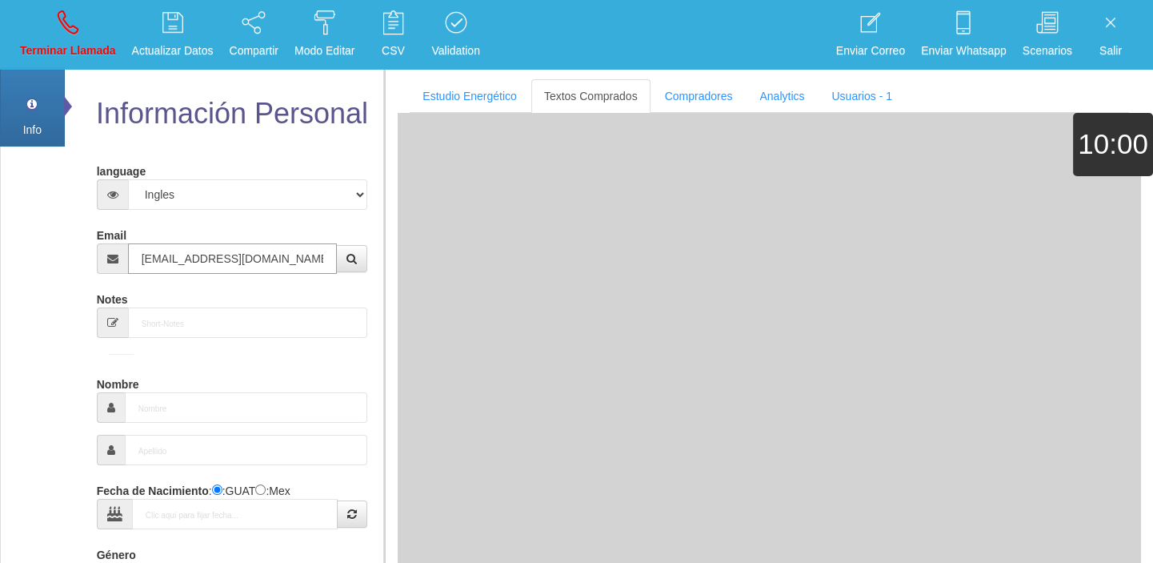
type input "[EMAIL_ADDRESS][DOMAIN_NAME]"
type input "13 Ene 1947"
select select "3"
type input "Comprador bajo"
type input "[PERSON_NAME]"
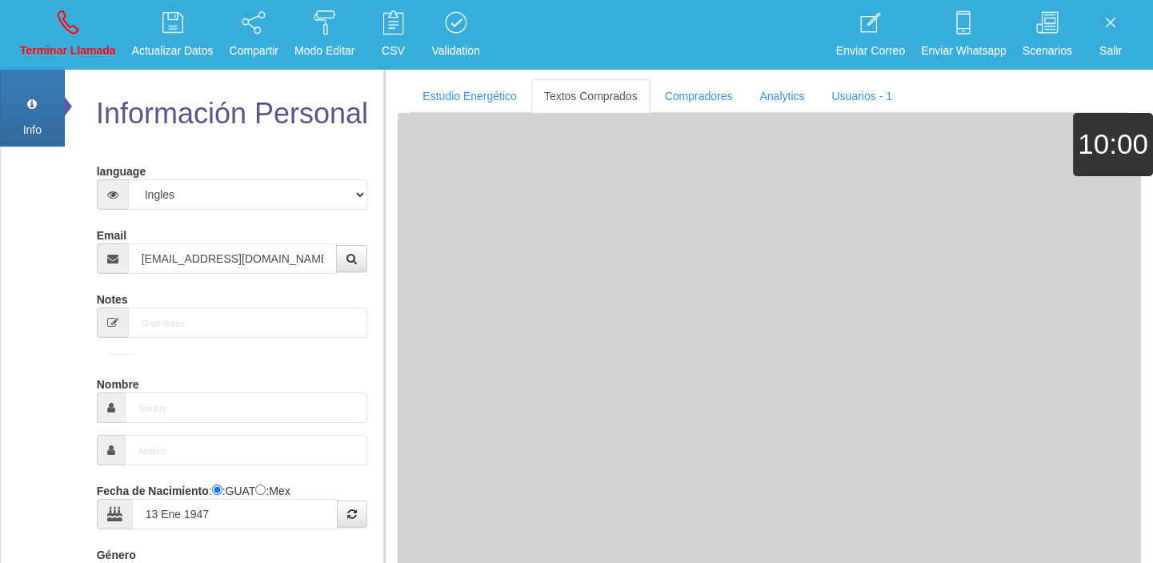
select select "1"
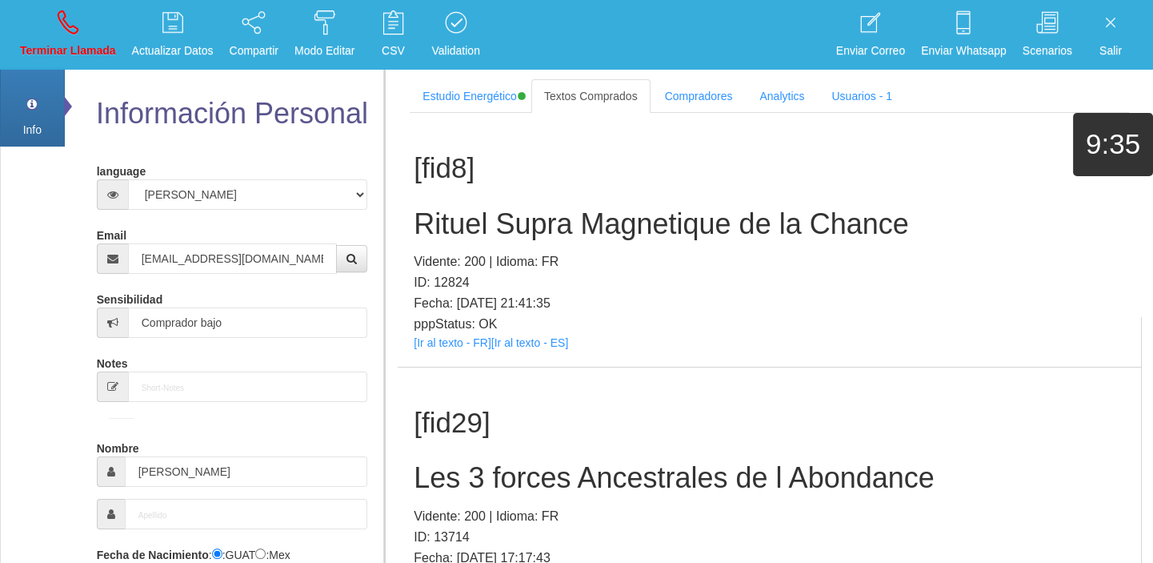
scroll to position [478, 0]
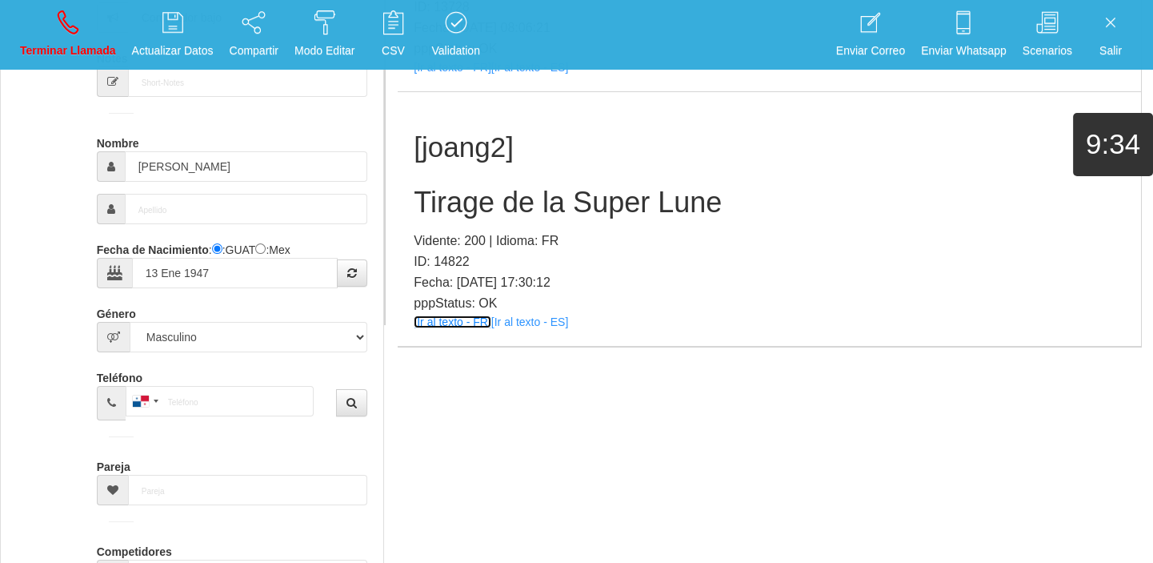
click at [465, 322] on link "[Ir al texto - FR]" at bounding box center [452, 321] width 77 height 13
click at [461, 167] on div "[joang2] Tirage de la Super Lune Vidente: 200 | Idioma: FR ID: 14822 Fecha: [DA…" at bounding box center [769, 219] width 743 height 254
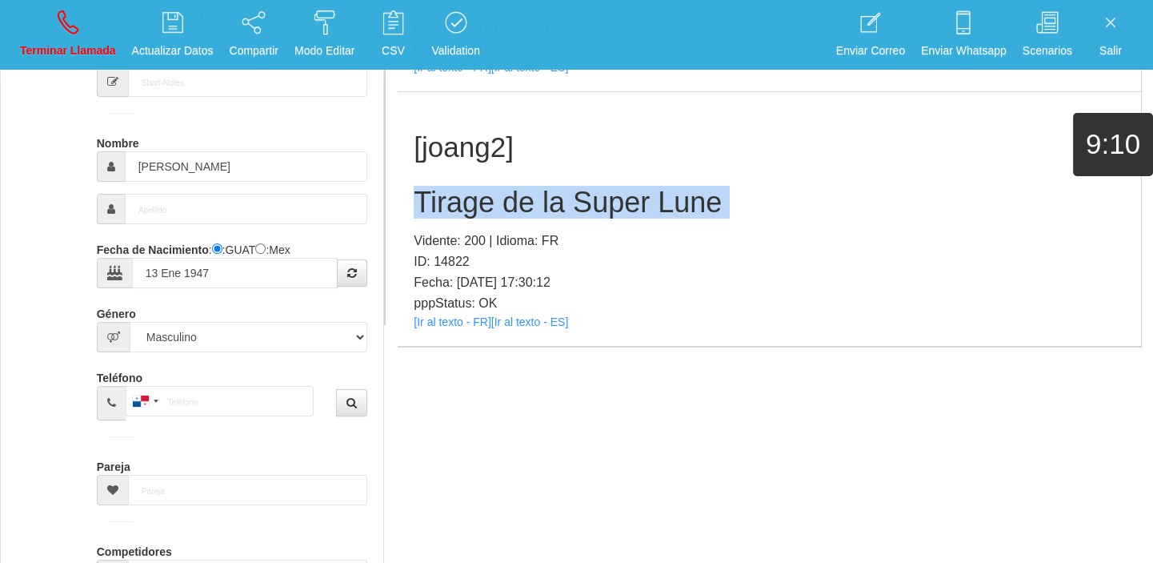
click at [461, 167] on div "[joang2] Tirage de la Super Lune Vidente: 200 | Idioma: FR ID: 14822 Fecha: [DA…" at bounding box center [769, 219] width 743 height 254
click at [65, 55] on p "Terminar Llamada" at bounding box center [68, 51] width 96 height 18
select select "0"
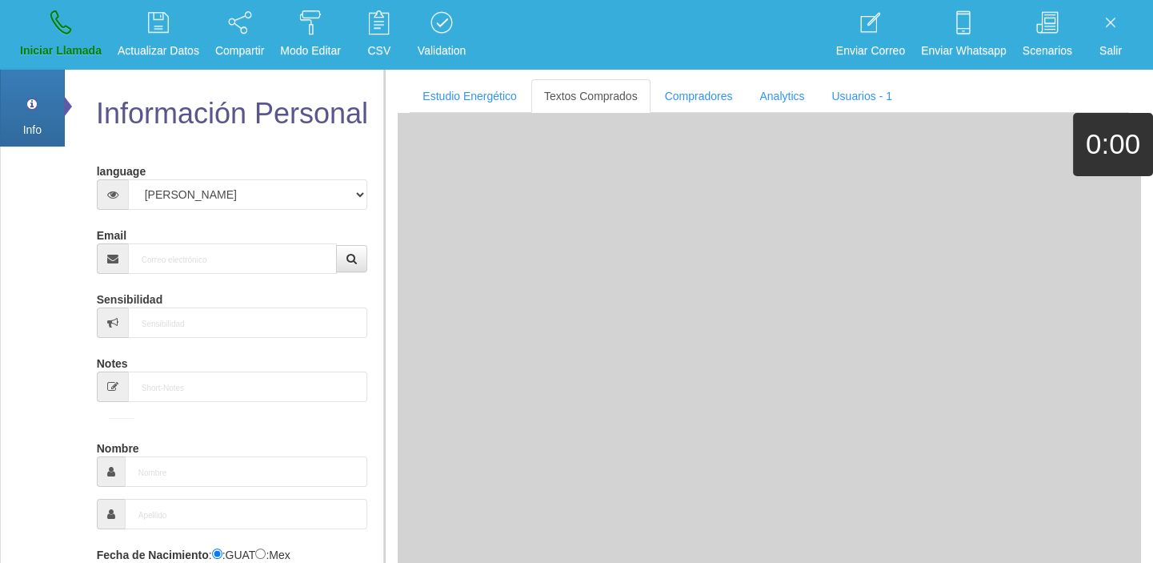
scroll to position [0, 0]
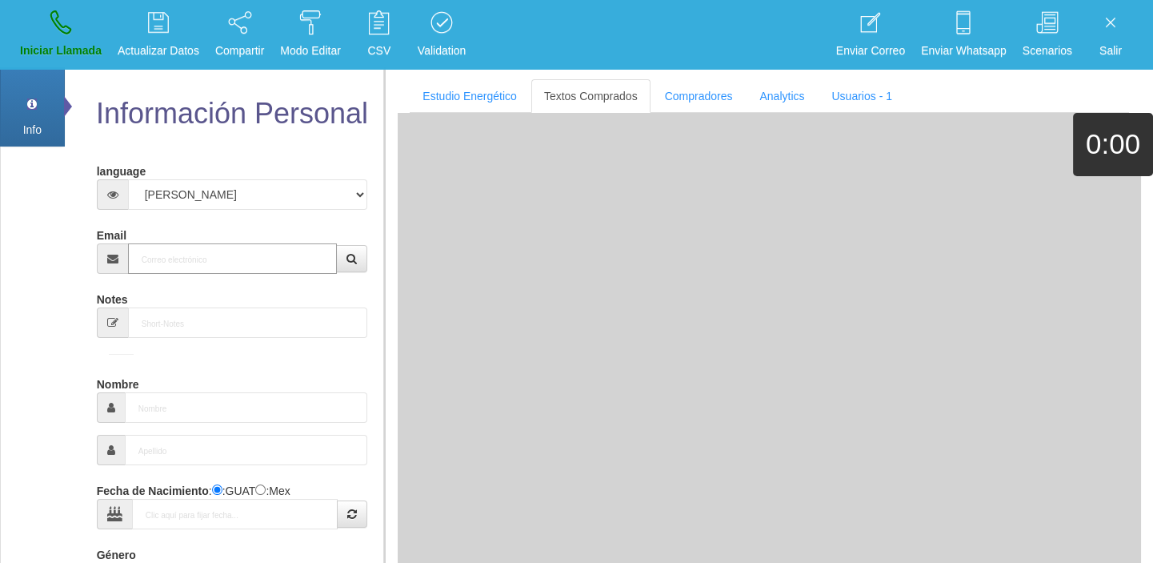
paste input "[EMAIL_ADDRESS][DOMAIN_NAME]"
click at [154, 248] on input "Email" at bounding box center [233, 258] width 210 height 30
type input "[EMAIL_ADDRESS][DOMAIN_NAME]"
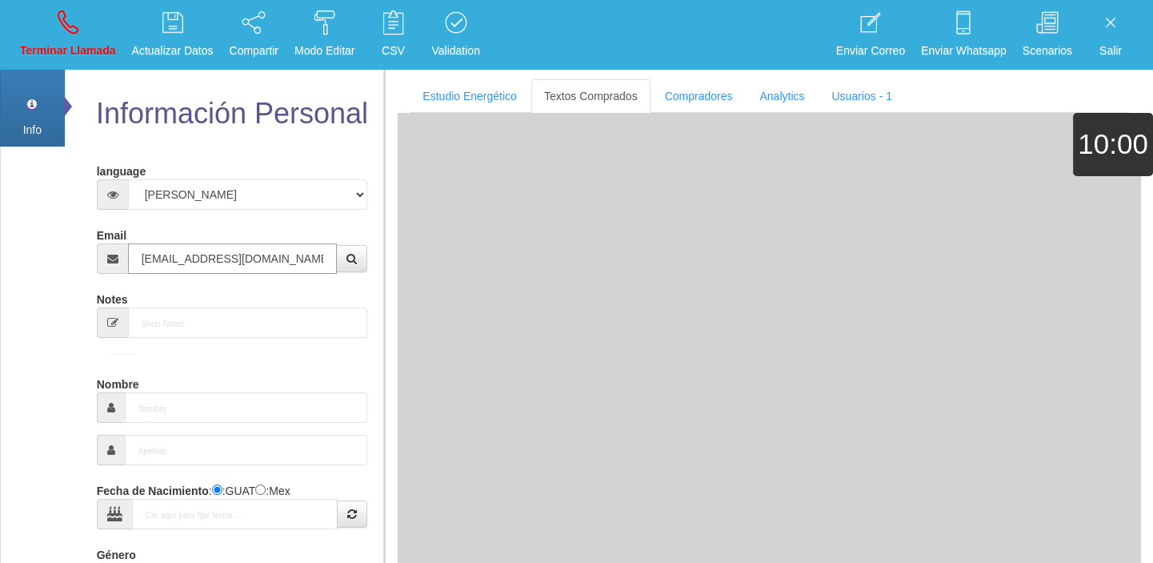
type input "24 Mayo 1957"
select select "4"
type input "Comprador bajo"
type input "[PERSON_NAME]"
select select "2"
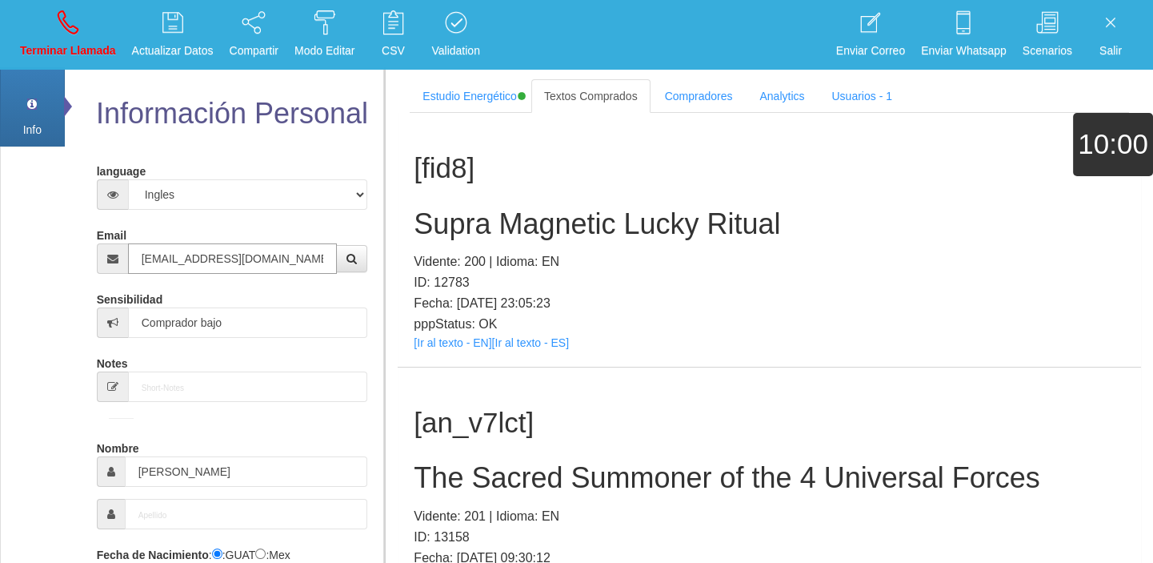
type input "[EMAIL_ADDRESS][DOMAIN_NAME]"
click at [453, 338] on link "[Ir al texto - EN]" at bounding box center [453, 342] width 78 height 13
click at [435, 202] on div "[fid8] Supra Magnetic Lucky Ritual Vidente: 200 | Idioma: EN ID: 12783 Fecha: […" at bounding box center [769, 240] width 743 height 254
click at [436, 203] on div "[fid8] Supra Magnetic Lucky Ritual Vidente: 200 | Idioma: EN ID: 12783 Fecha: […" at bounding box center [769, 240] width 743 height 254
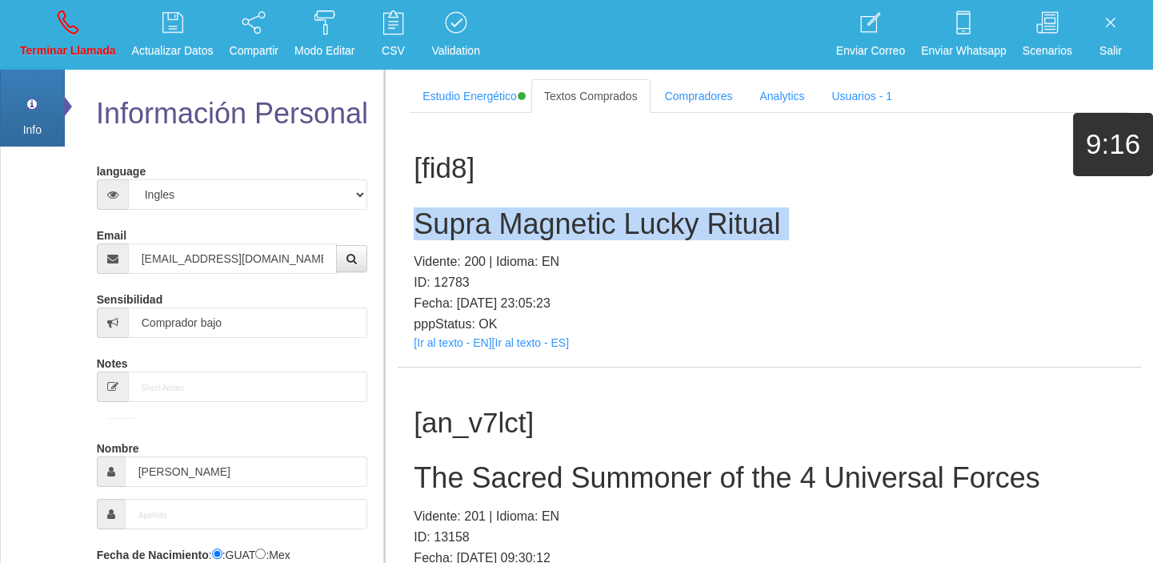
click at [436, 203] on div "[fid8] Supra Magnetic Lucky Ritual Vidente: 200 | Idioma: EN ID: 12783 Fecha: […" at bounding box center [769, 240] width 743 height 254
click at [99, 34] on link "Terminar Llamada" at bounding box center [67, 35] width 107 height 60
select select "0"
